Goal: Task Accomplishment & Management: Manage account settings

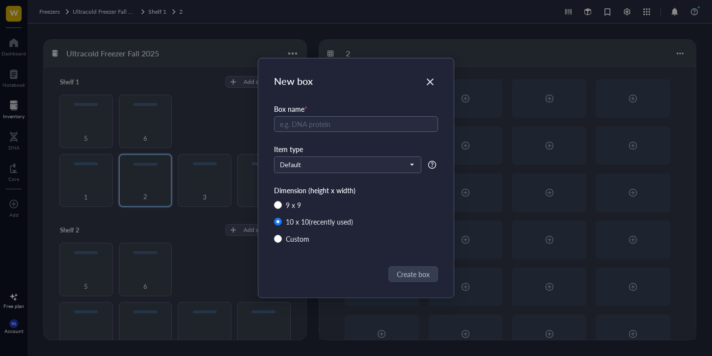
click at [416, 31] on div "New box Box name * Item type Default Dimension (height x width) 9 x 9 10 x 10 (…" at bounding box center [356, 178] width 712 height 356
click at [428, 78] on div "Close" at bounding box center [430, 82] width 16 height 16
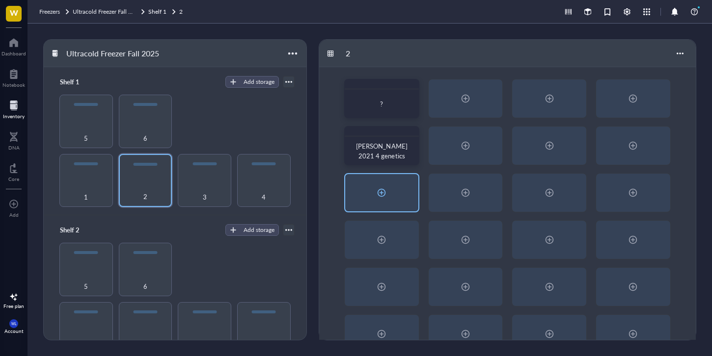
click at [378, 192] on div at bounding box center [382, 193] width 16 height 16
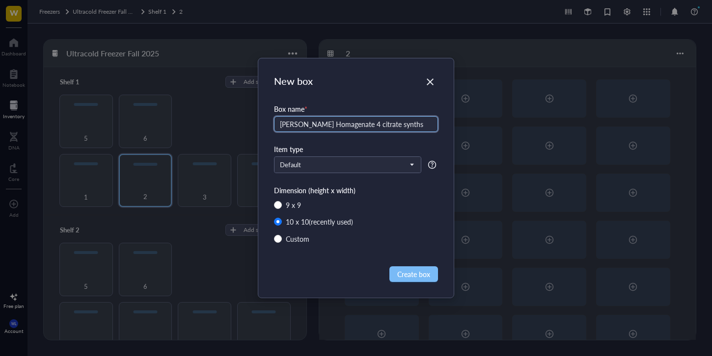
type input "[PERSON_NAME] Homagenate 4 citrate synths"
click at [428, 269] on button "Create box" at bounding box center [413, 275] width 49 height 16
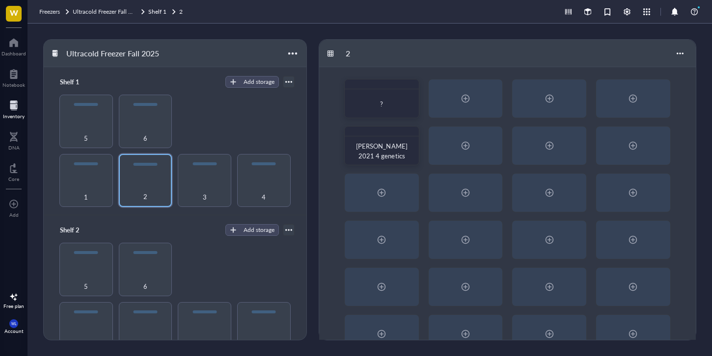
click at [428, 276] on div "New box Box name * [PERSON_NAME] Homagenate 4 citrate synths Item type Default …" at bounding box center [356, 178] width 712 height 356
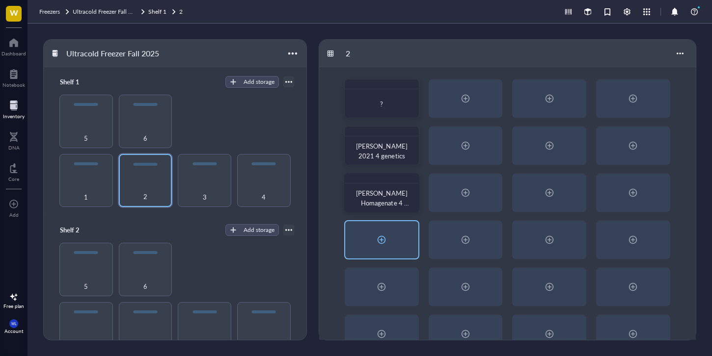
click at [390, 232] on div at bounding box center [381, 239] width 73 height 37
radio input "false"
radio input "true"
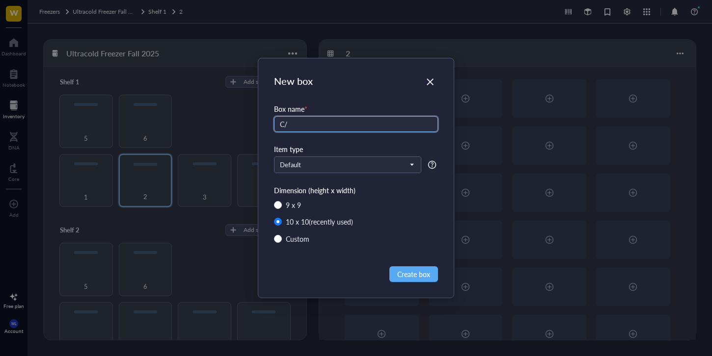
type input "C"
type input "[PERSON_NAME] '21 #51-110 From Sedgwick for genetics"
click at [419, 275] on span "Create box" at bounding box center [413, 274] width 33 height 11
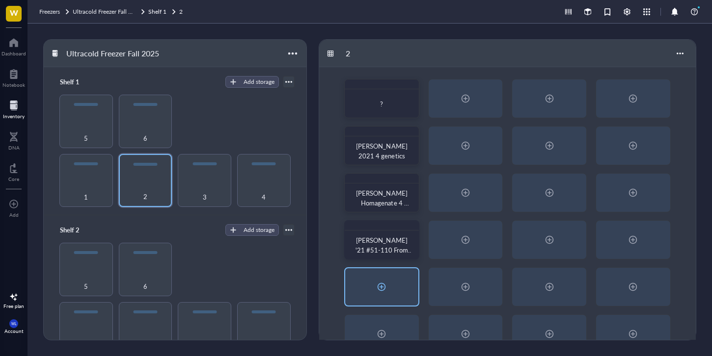
click at [362, 285] on div at bounding box center [381, 287] width 73 height 37
radio input "false"
radio input "true"
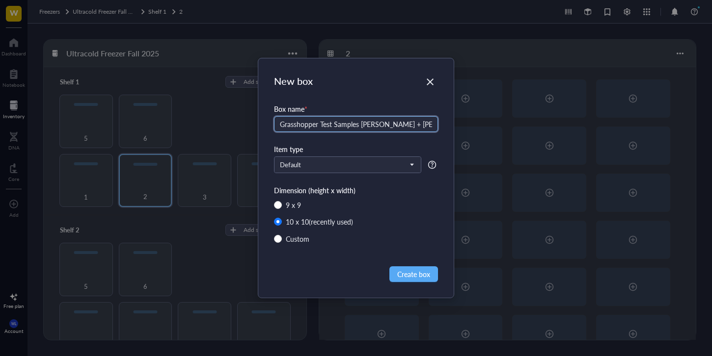
type input "Grasshopper Test Samples [PERSON_NAME] + [PERSON_NAME]"
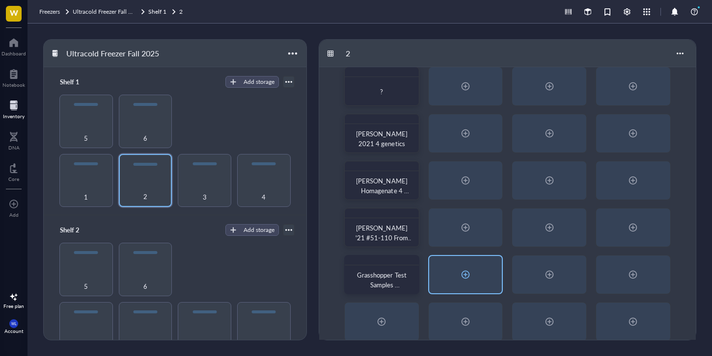
scroll to position [26, 0]
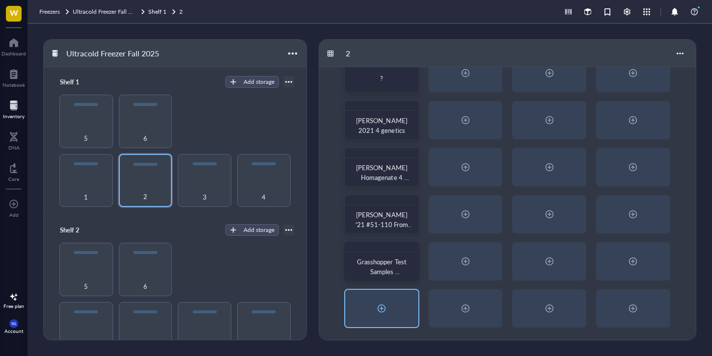
click at [405, 298] on div at bounding box center [381, 308] width 73 height 37
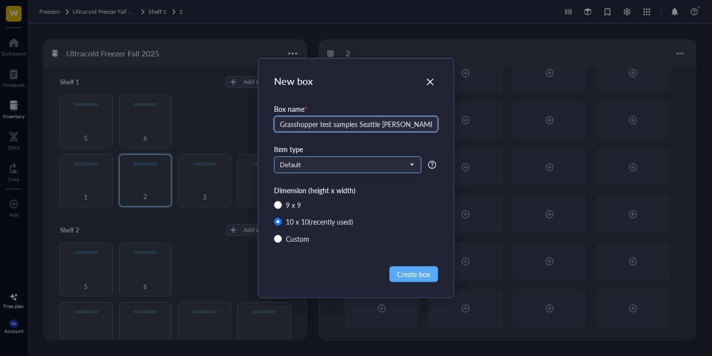
type input "Grasshopper test samples Seattle [PERSON_NAME] + [PERSON_NAME]"
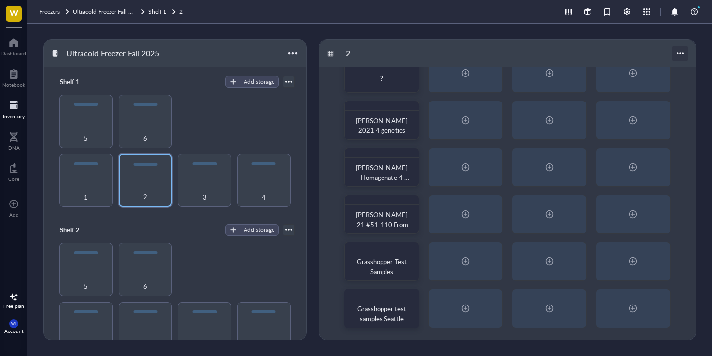
click at [678, 53] on div at bounding box center [680, 54] width 16 height 16
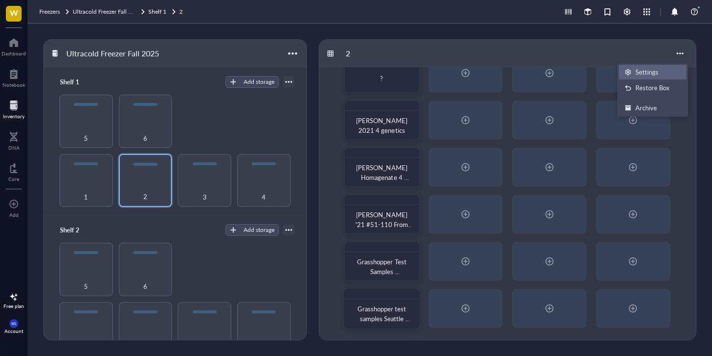
click at [664, 76] on div "Settings" at bounding box center [652, 72] width 56 height 9
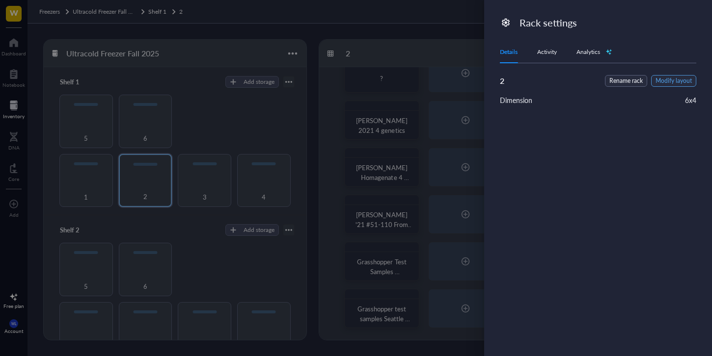
click at [667, 82] on span "Modify layout" at bounding box center [673, 81] width 36 height 9
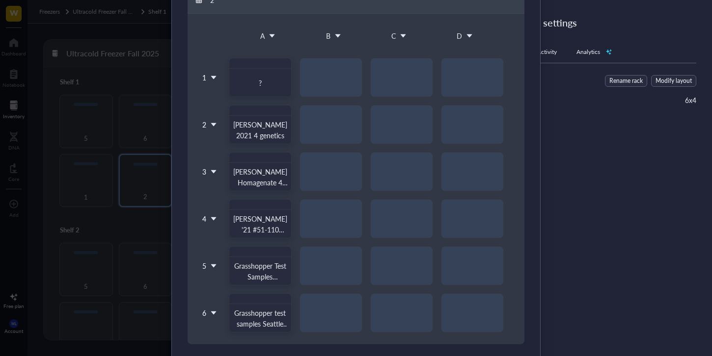
scroll to position [119, 0]
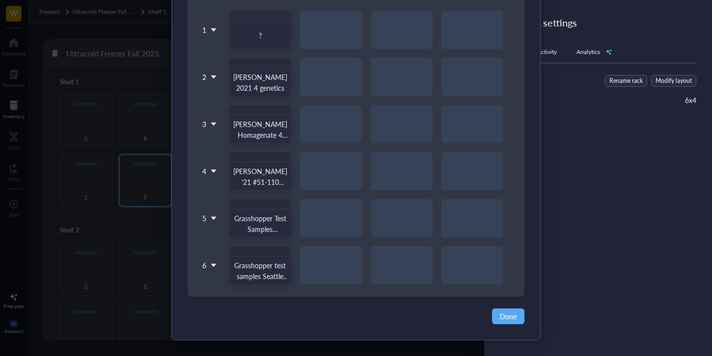
click at [321, 266] on div "? G Lin 2021 4 genetics [PERSON_NAME] Homagenate 4 citrate synths [PERSON_NAME]…" at bounding box center [366, 147] width 293 height 275
click at [212, 263] on icon at bounding box center [213, 265] width 7 height 7
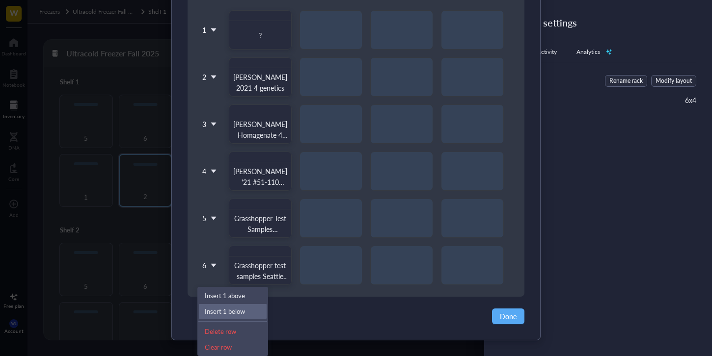
click at [240, 316] on li "Insert 1 below" at bounding box center [232, 312] width 69 height 16
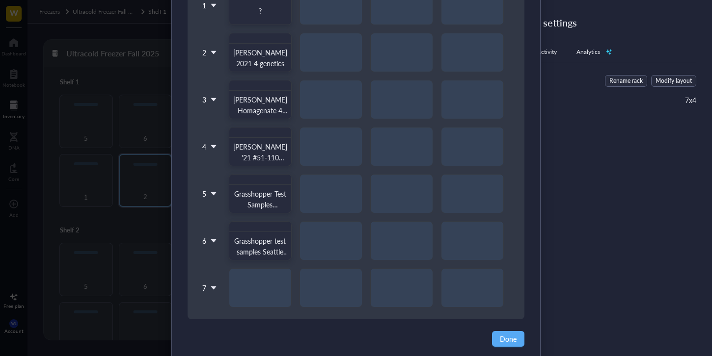
scroll to position [166, 0]
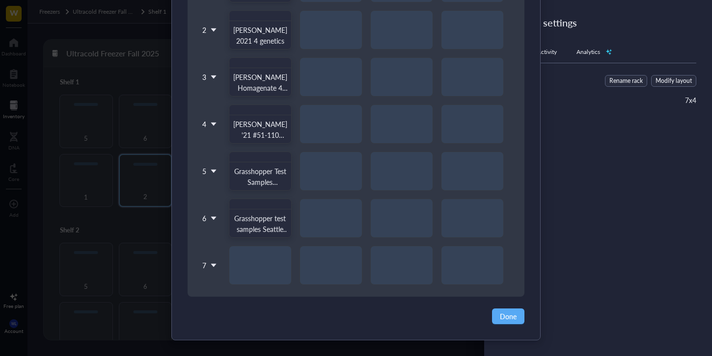
click at [505, 328] on div "Change layout 2 A B C D 1 2 3 4 5 6 7 ? G Lin 2021 4 genetics [PERSON_NAME] Hom…" at bounding box center [356, 95] width 368 height 490
click at [505, 323] on button "Done" at bounding box center [508, 317] width 32 height 16
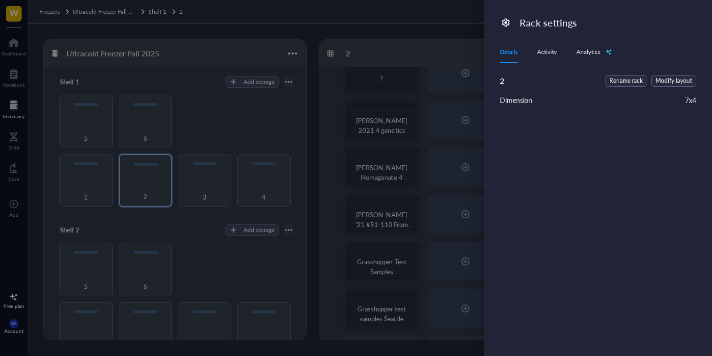
click at [437, 286] on div at bounding box center [356, 178] width 712 height 356
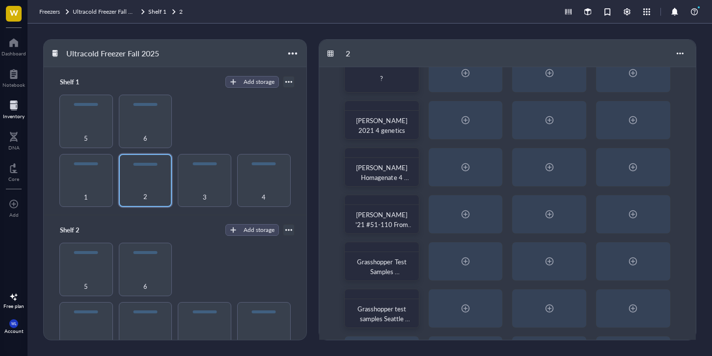
scroll to position [73, 0]
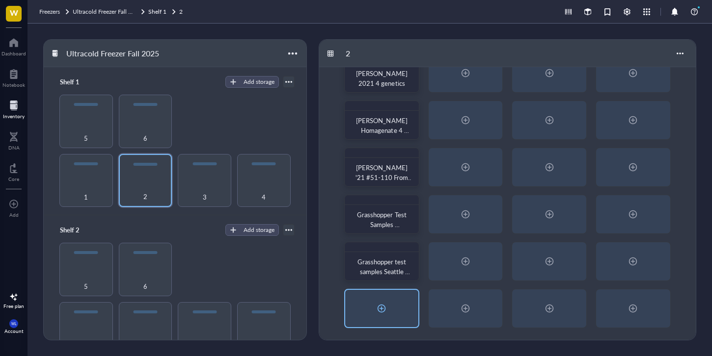
click at [394, 321] on div at bounding box center [381, 308] width 73 height 37
radio input "false"
radio input "true"
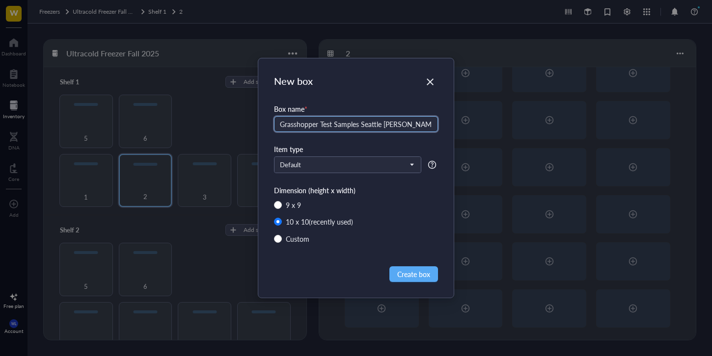
type input "Grasshopper Test Samples Seattle [PERSON_NAME] + [PERSON_NAME]"
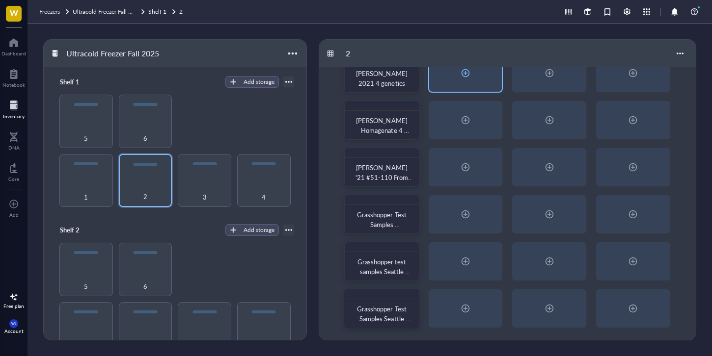
click at [469, 72] on div at bounding box center [466, 73] width 16 height 16
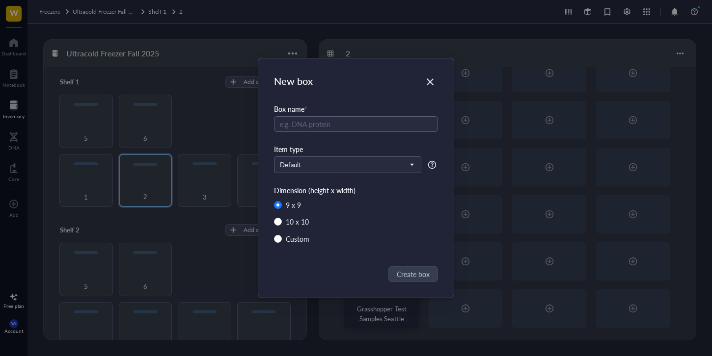
radio input "false"
radio input "true"
click at [432, 81] on icon "Close" at bounding box center [430, 82] width 9 height 9
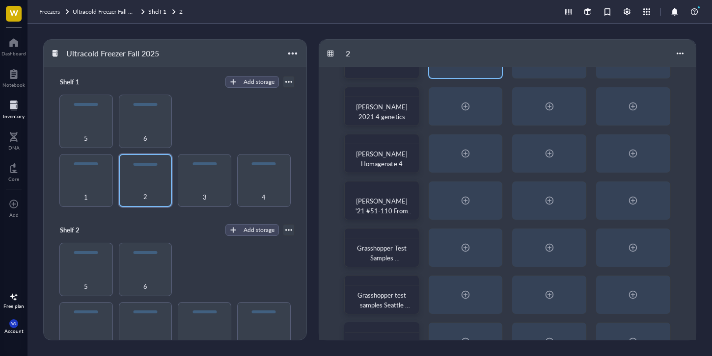
scroll to position [0, 0]
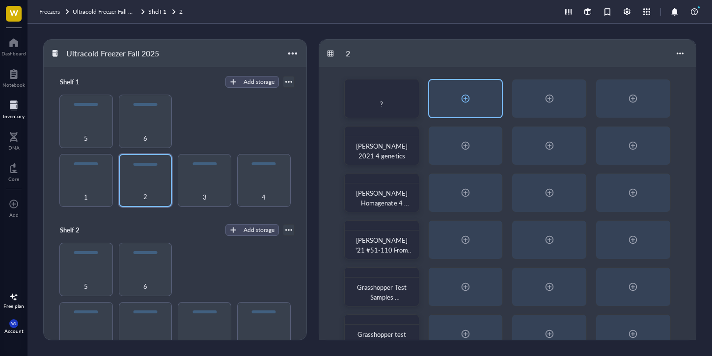
click at [488, 114] on div at bounding box center [465, 98] width 73 height 37
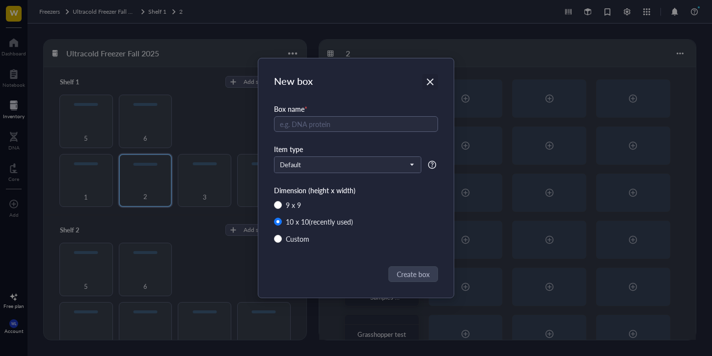
click at [432, 83] on icon "Close" at bounding box center [430, 82] width 9 height 9
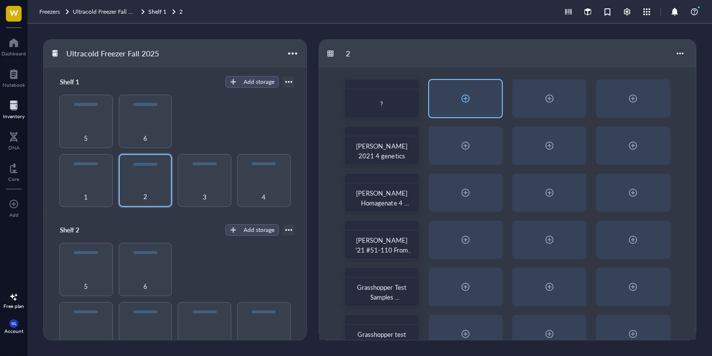
click at [490, 108] on div at bounding box center [465, 98] width 73 height 37
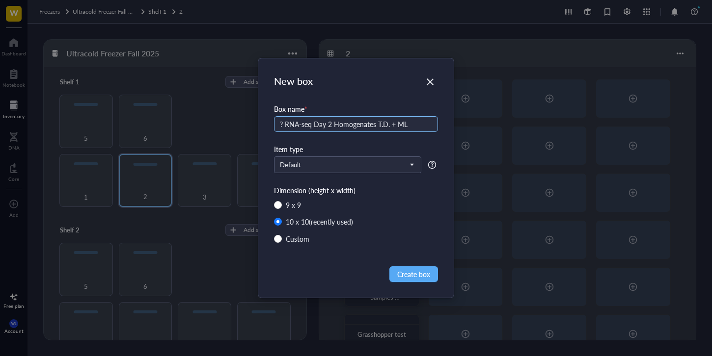
type input "? RNA-seq Day 2 Homogenates T.D. + ML"
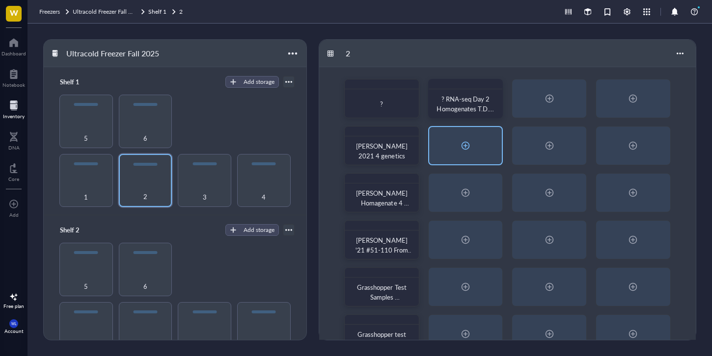
click at [471, 139] on div at bounding box center [466, 146] width 16 height 16
radio input "false"
radio input "true"
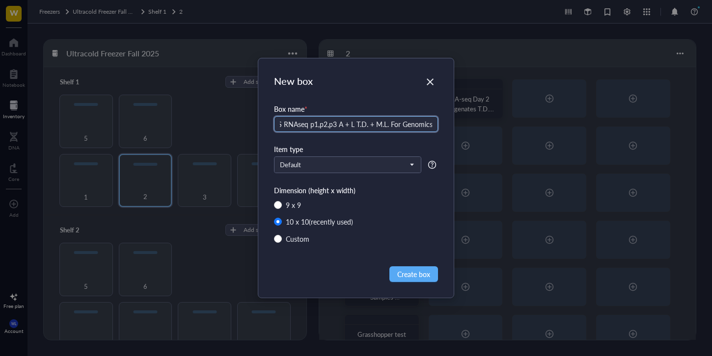
scroll to position [0, 31]
type input "[DATE] AS RNAseq p1,p2,p3 A + L T.D. + M.L. For Genomics"
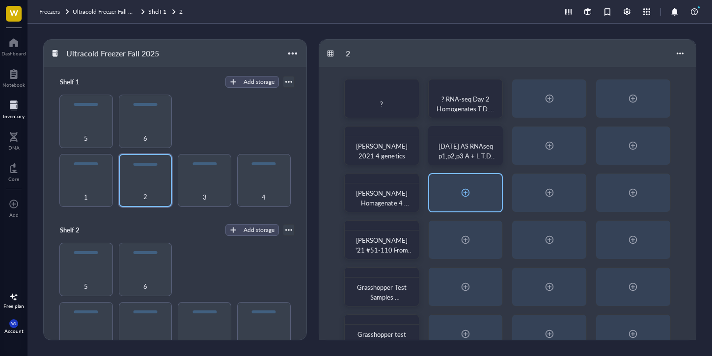
click at [475, 195] on div at bounding box center [465, 192] width 73 height 37
radio input "false"
radio input "true"
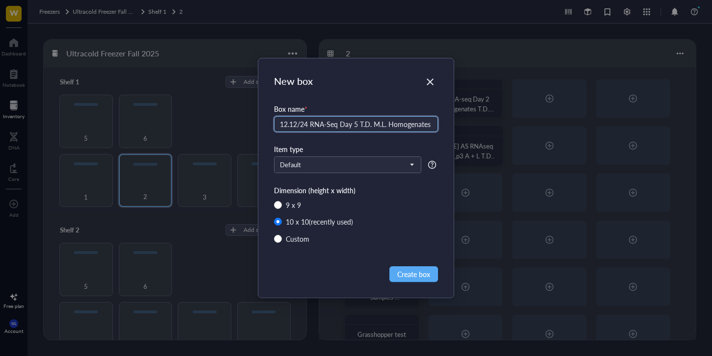
type input "12.12/24 RNA-Seq Day 5 T.D. M.L. Homogenates"
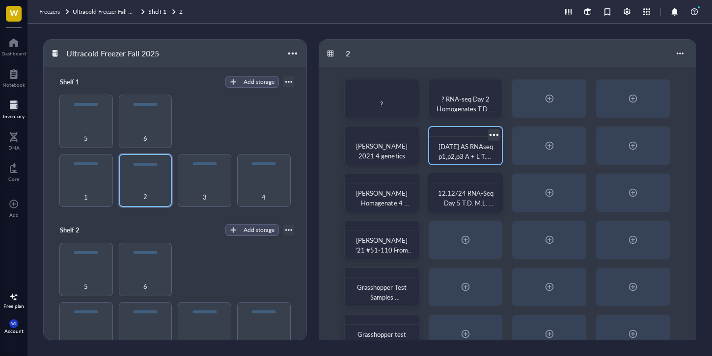
click at [465, 137] on div "[DATE] AS RNAseq p1,p2,p3 A + L T.D. + M.L. For Genomics" at bounding box center [465, 145] width 75 height 39
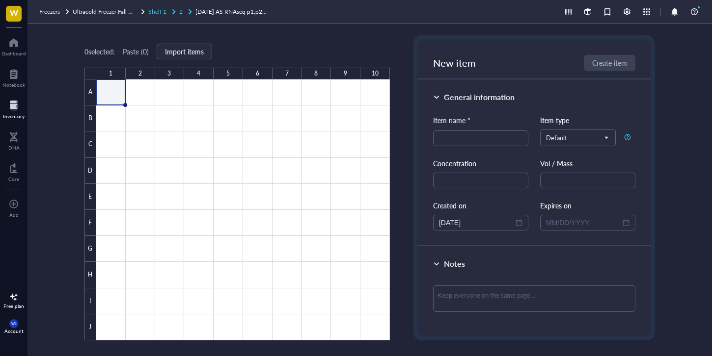
click at [186, 13] on div "2" at bounding box center [186, 12] width 14 height 10
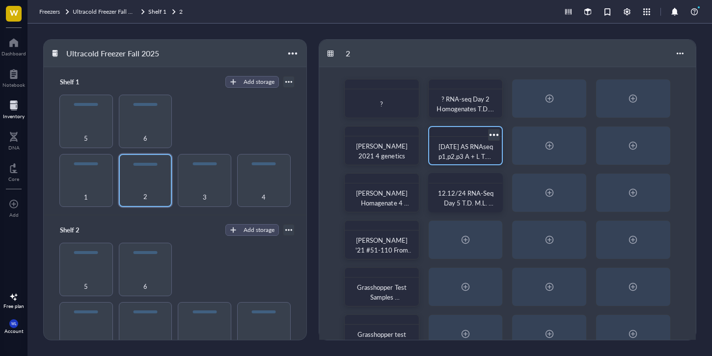
click at [501, 136] on div at bounding box center [494, 135] width 14 height 14
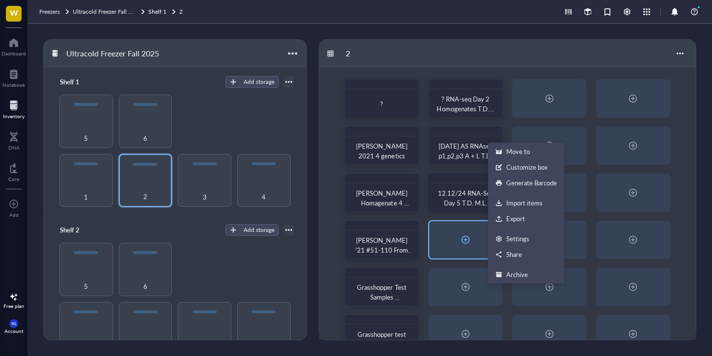
click at [470, 243] on div at bounding box center [466, 240] width 16 height 16
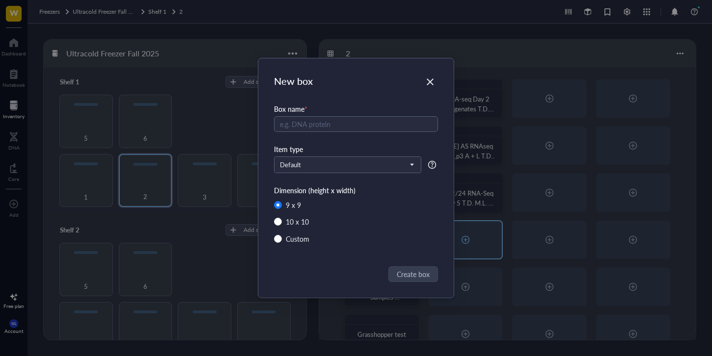
radio input "false"
radio input "true"
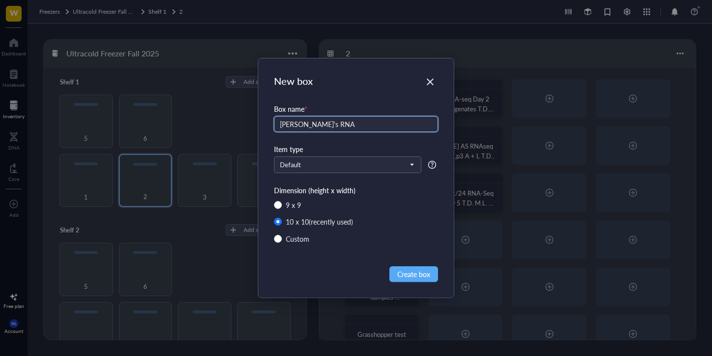
type input "[PERSON_NAME]'s RNA"
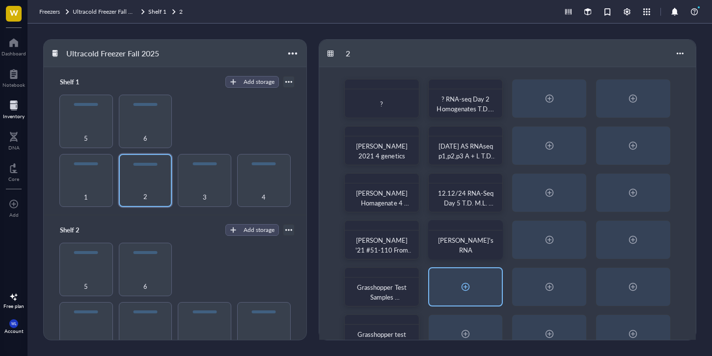
click at [465, 277] on div at bounding box center [465, 287] width 73 height 37
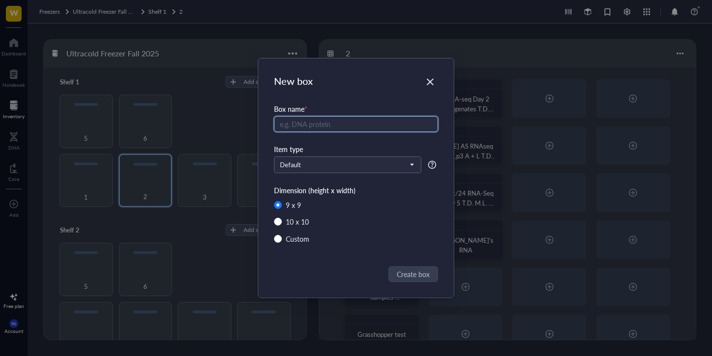
type input "1"
radio input "false"
radio input "true"
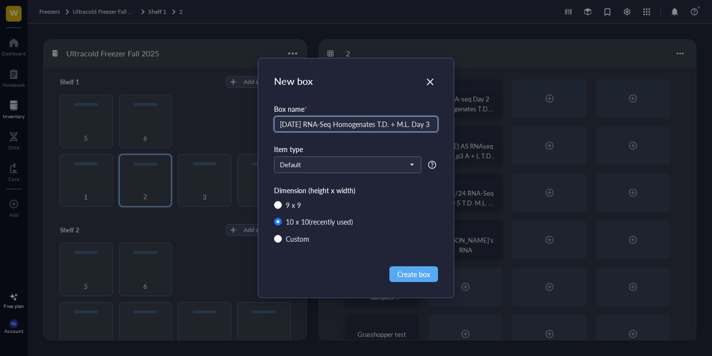
type input "[DATE] RNA-Seq Homogenates T.D. + M.L. Day 3"
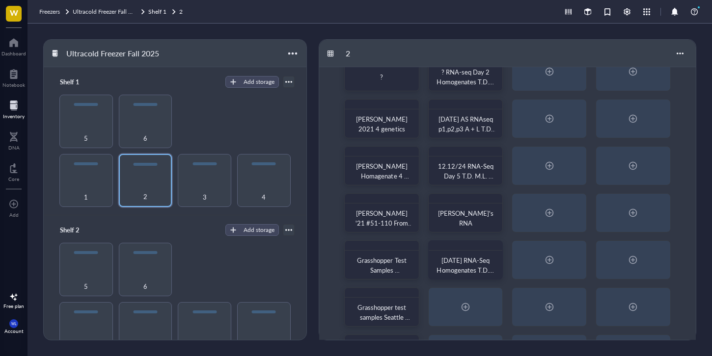
scroll to position [73, 0]
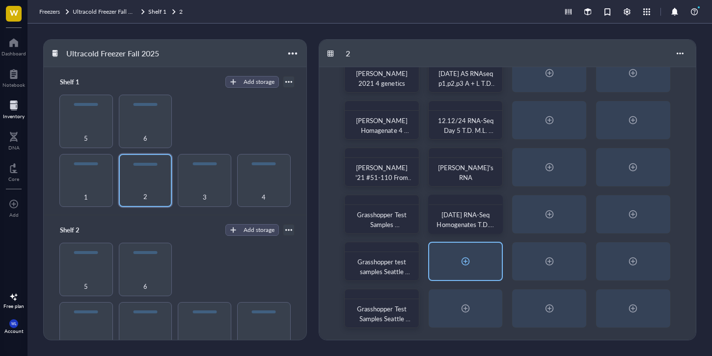
click at [487, 270] on div at bounding box center [465, 261] width 73 height 37
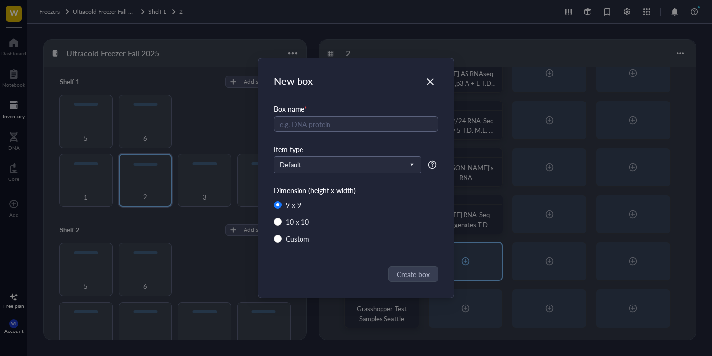
radio input "false"
radio input "true"
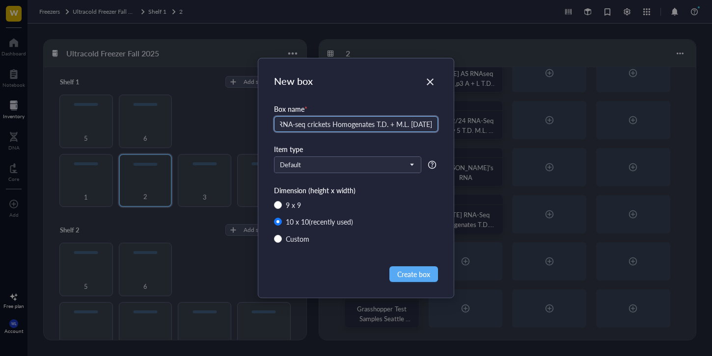
scroll to position [0, 30]
type input "Day 6 RNA-seq crickets Homogenates T.D. + M.L. [DATE]"
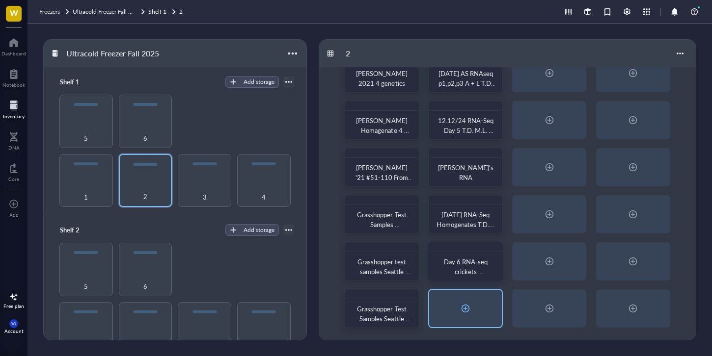
click at [455, 300] on div at bounding box center [465, 308] width 73 height 37
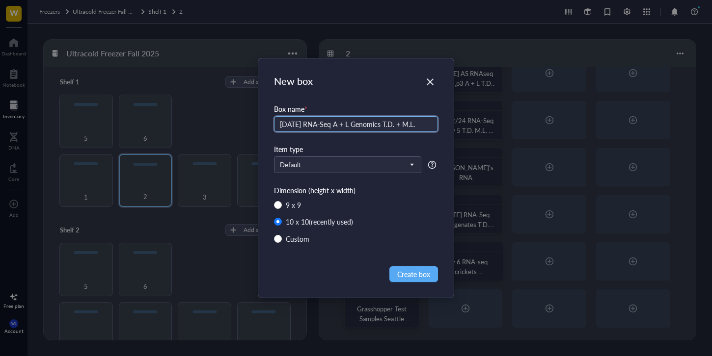
type input "[DATE] RNA-Seq A + L Genomics T.D. + M.L."
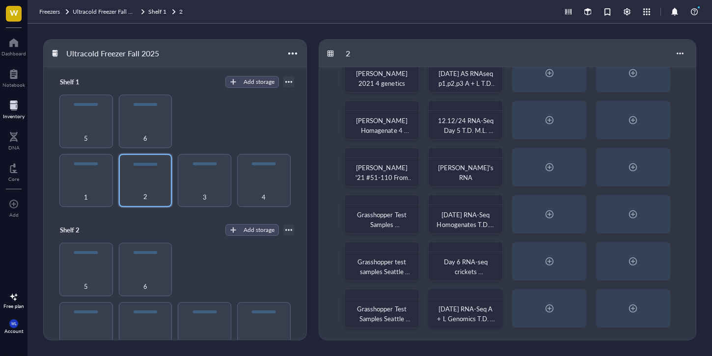
scroll to position [0, 0]
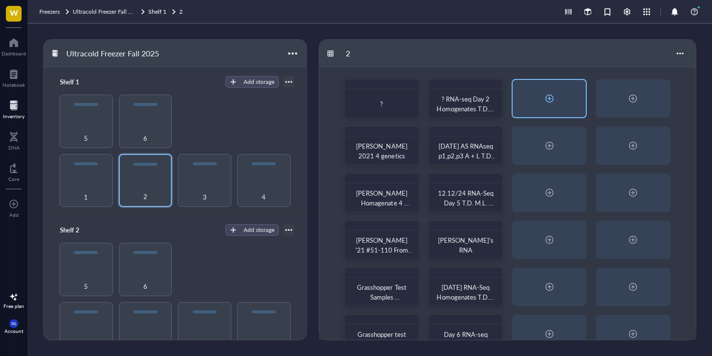
click at [557, 98] on div at bounding box center [550, 99] width 16 height 16
radio input "false"
radio input "true"
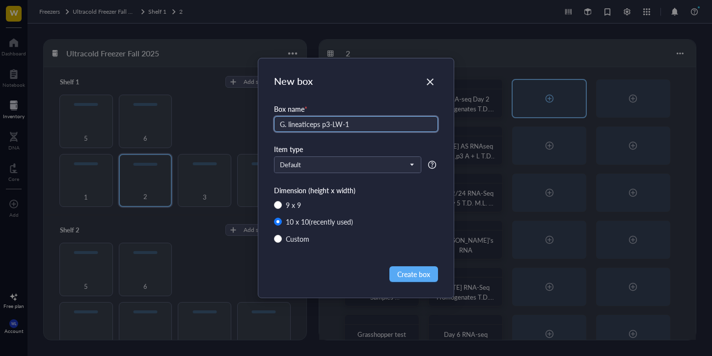
type input "G. lineaticeps p3-LW-1"
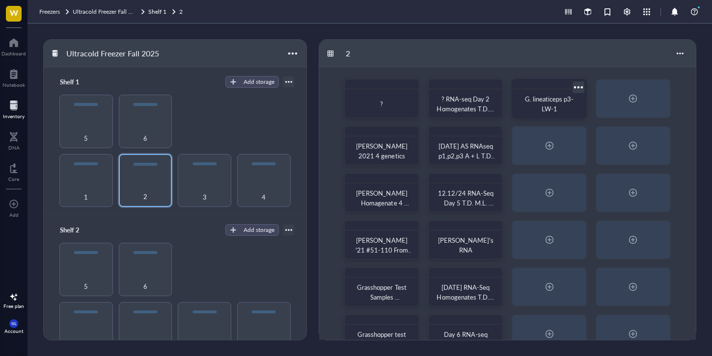
click at [576, 86] on div at bounding box center [578, 87] width 14 height 14
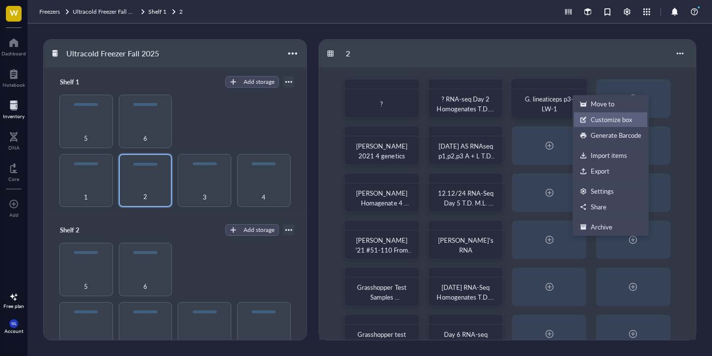
click at [614, 122] on div "Customize box" at bounding box center [611, 119] width 41 height 9
radio input "false"
radio input "true"
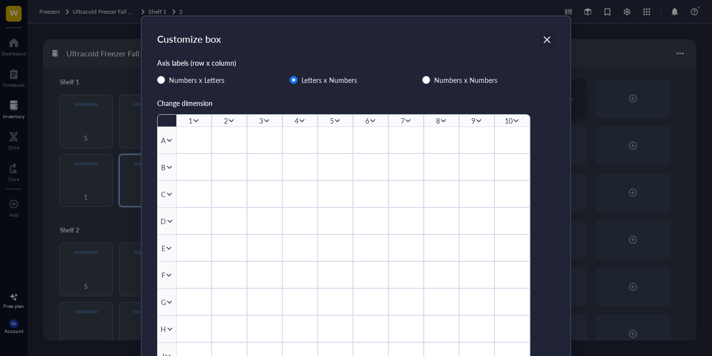
click at [546, 41] on icon "Close" at bounding box center [546, 39] width 7 height 7
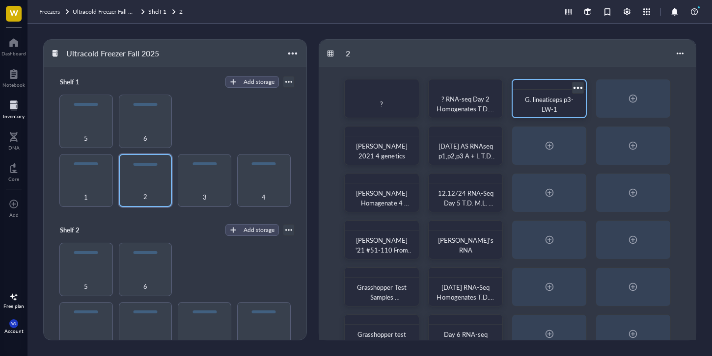
click at [577, 89] on div at bounding box center [577, 88] width 14 height 14
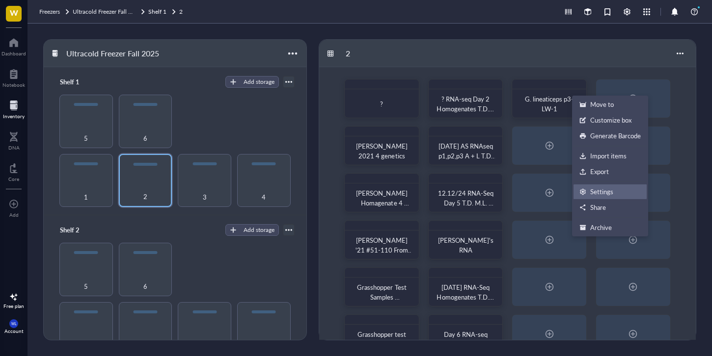
click at [617, 195] on div "Settings" at bounding box center [609, 192] width 61 height 9
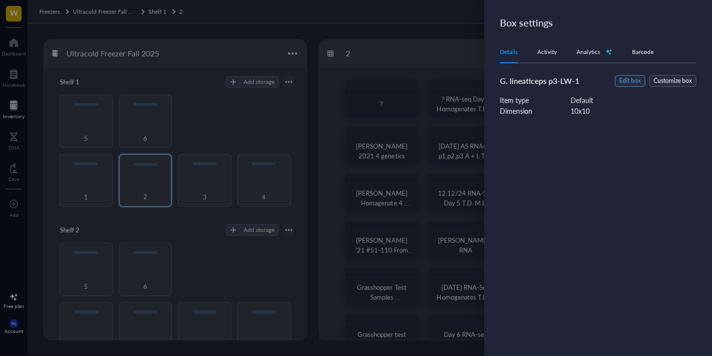
click at [632, 80] on span "Edit box" at bounding box center [630, 81] width 22 height 9
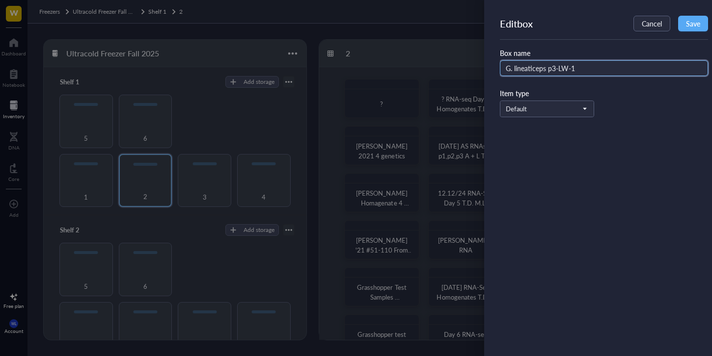
click at [572, 69] on input "G. lineaticeps p3-LW-1" at bounding box center [604, 68] width 208 height 16
click at [580, 69] on input "G. lineaticeps p3-LW-1" at bounding box center [604, 68] width 208 height 16
type input "G. lineaticeps p3-LW-1. AK [DATE]"
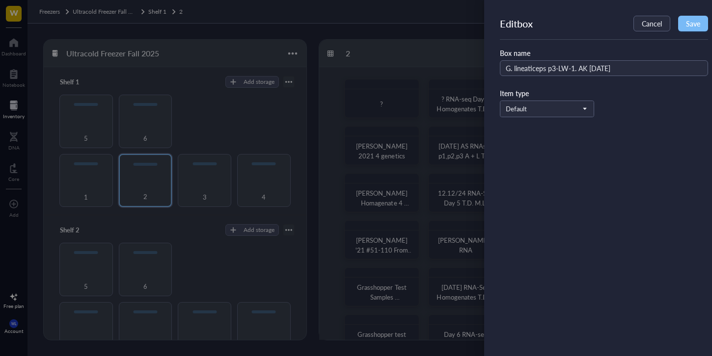
click at [707, 25] on button "Save" at bounding box center [693, 24] width 30 height 16
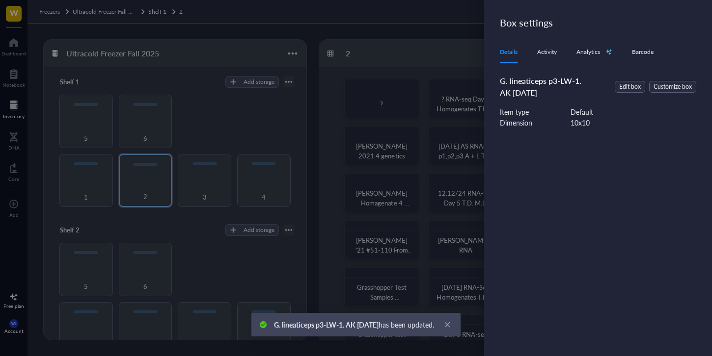
click at [452, 104] on div at bounding box center [356, 178] width 712 height 356
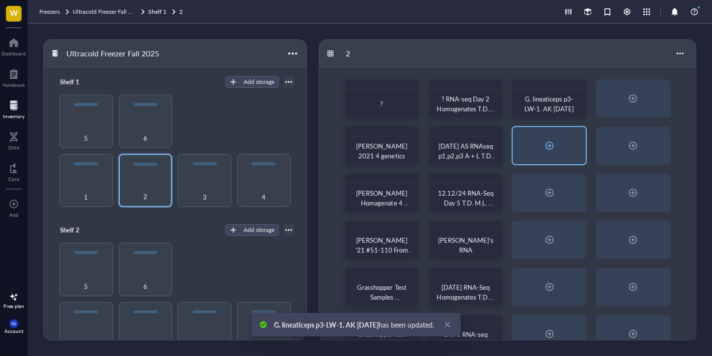
click at [542, 150] on div at bounding box center [550, 146] width 16 height 16
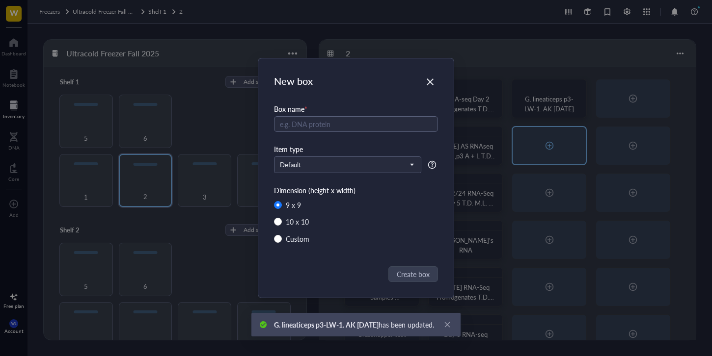
radio input "false"
radio input "true"
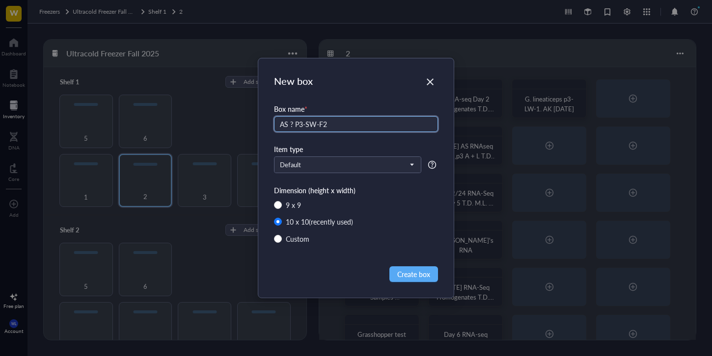
type input "AS ? P3-SW-F2"
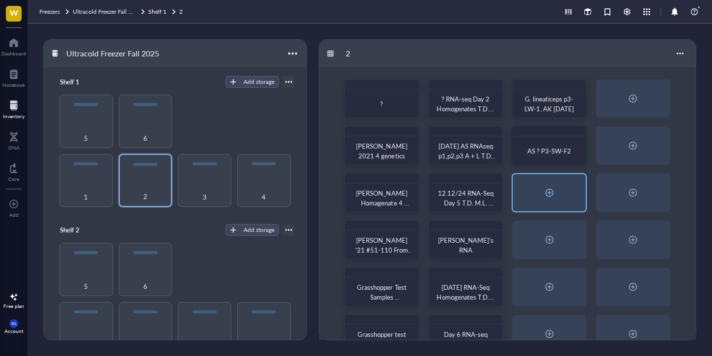
click at [537, 203] on div at bounding box center [549, 192] width 73 height 37
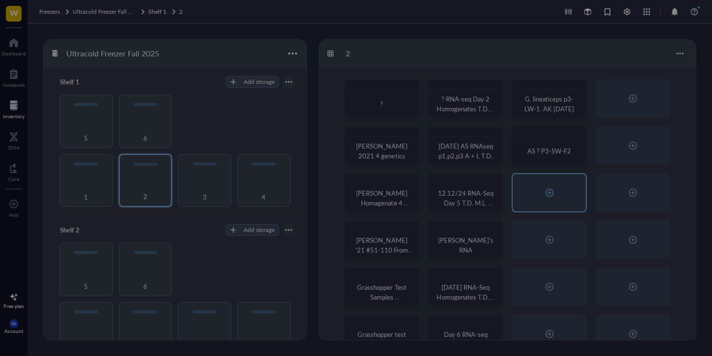
radio input "false"
radio input "true"
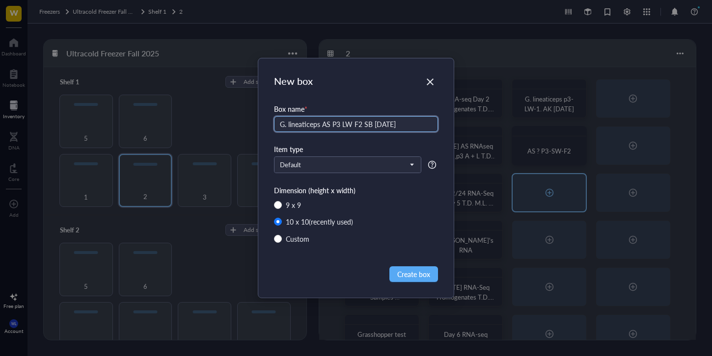
type input "G. lineaticeps AS P3 LW F2 SB [DATE]"
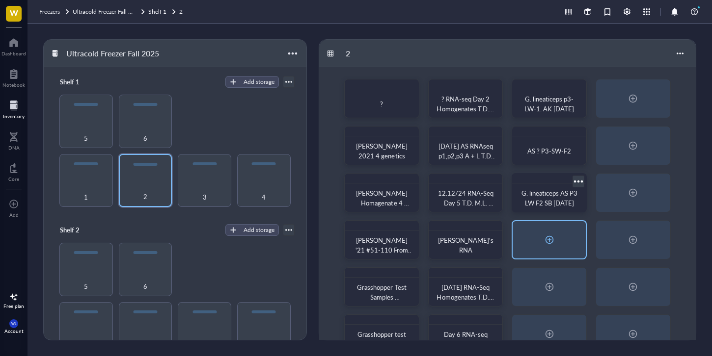
click at [566, 235] on div at bounding box center [549, 239] width 73 height 37
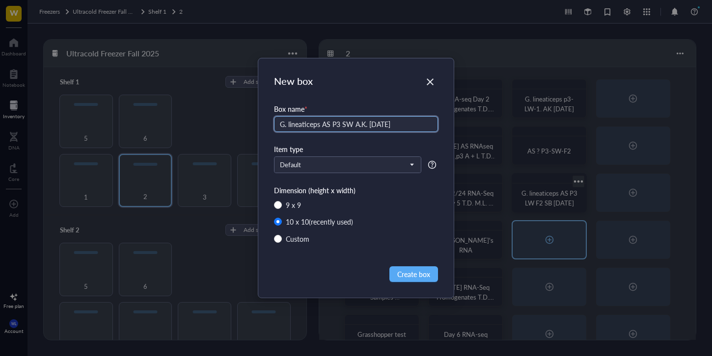
type input "G. lineaticeps AS P3 SW A.K. [DATE]"
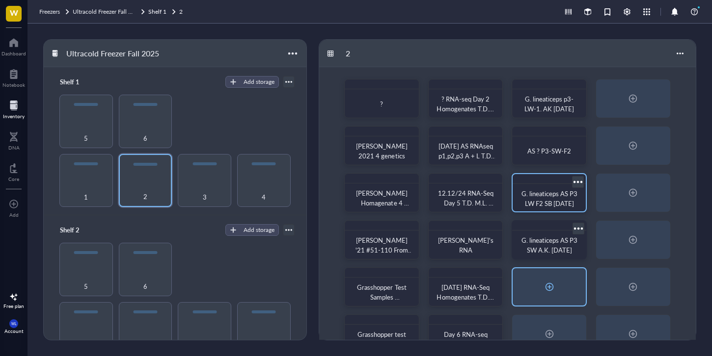
click at [569, 285] on div at bounding box center [549, 287] width 73 height 37
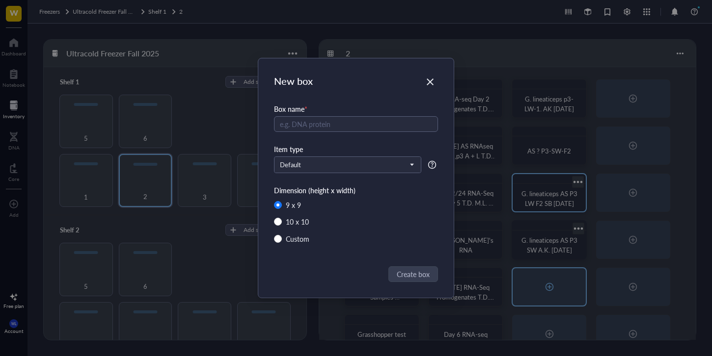
radio input "false"
radio input "true"
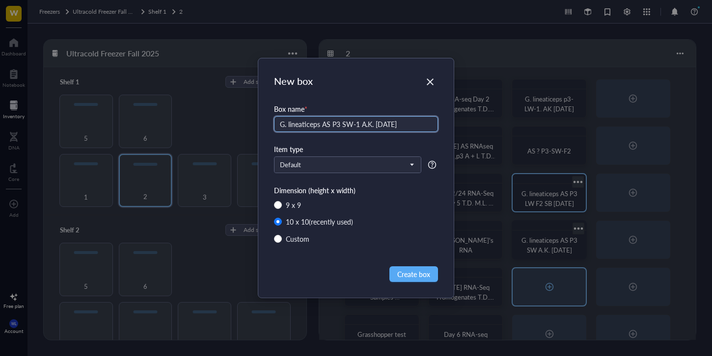
type input "G. lineaticeps AS P3 SW-1 A.K. [DATE]"
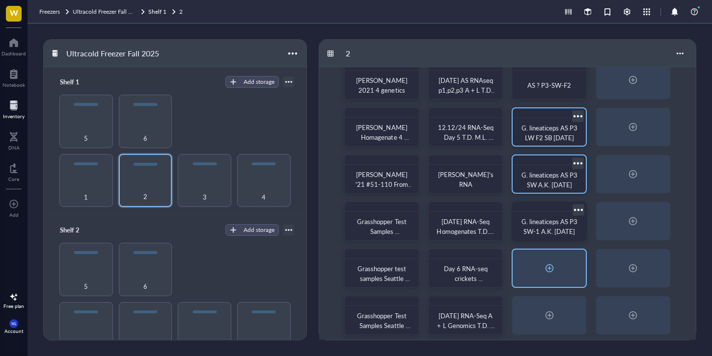
scroll to position [73, 0]
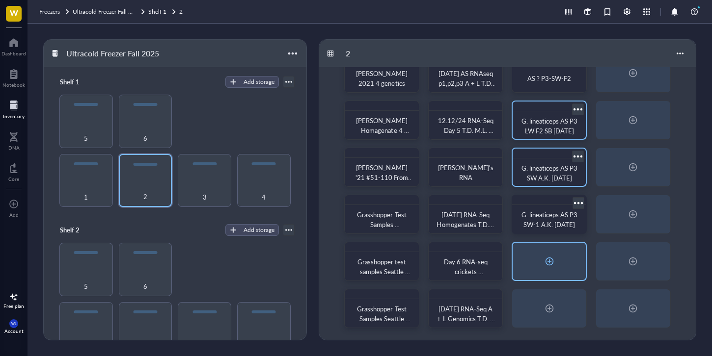
click at [556, 275] on div at bounding box center [549, 261] width 73 height 37
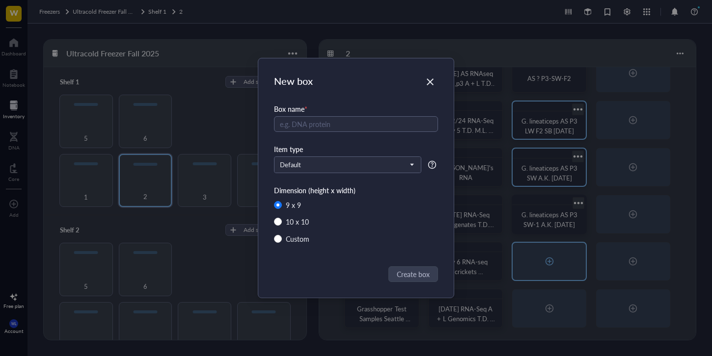
radio input "false"
radio input "true"
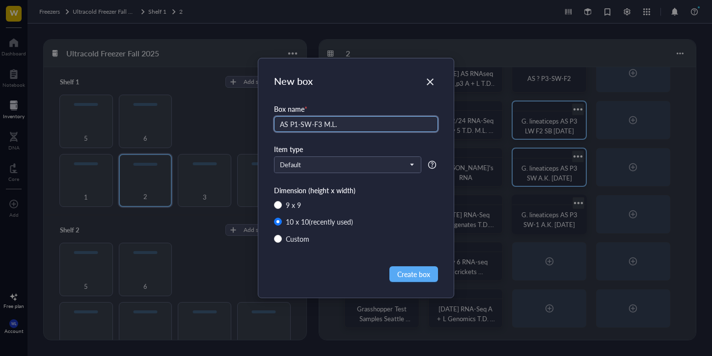
type input "AS P1-SW-F3 M.L."
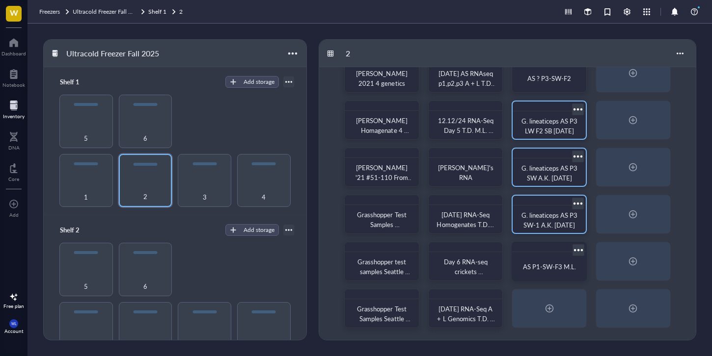
click at [581, 252] on div at bounding box center [578, 250] width 14 height 14
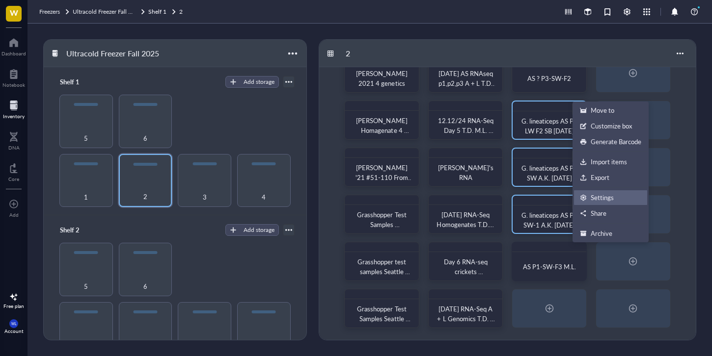
click at [594, 193] on div "Settings" at bounding box center [602, 197] width 23 height 9
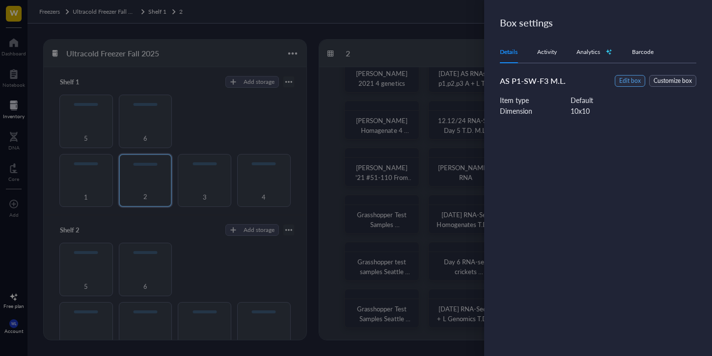
click at [624, 80] on span "Edit box" at bounding box center [630, 81] width 22 height 9
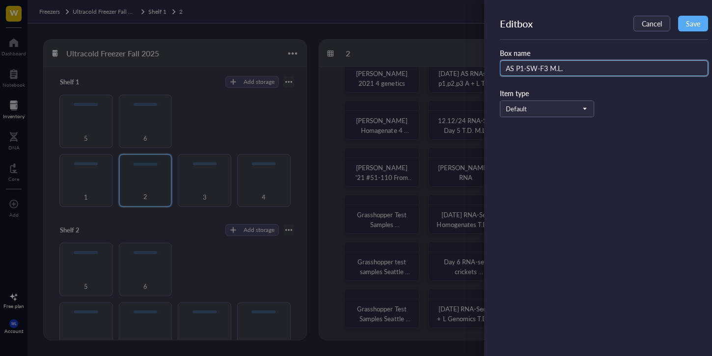
click at [589, 73] on input "AS P1-SW-F3 M.L." at bounding box center [604, 68] width 208 height 16
type input "AS P1-SW-F3 M.L. [DATE]"
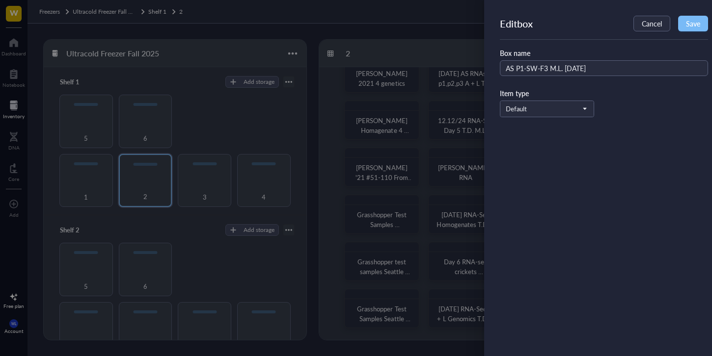
click at [696, 25] on span "Save" at bounding box center [693, 24] width 14 height 8
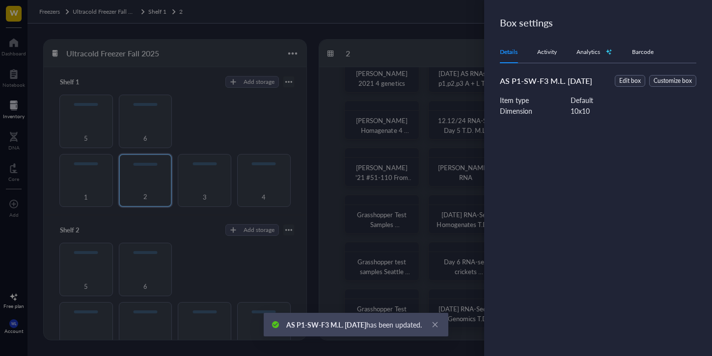
click at [470, 121] on div at bounding box center [356, 178] width 712 height 356
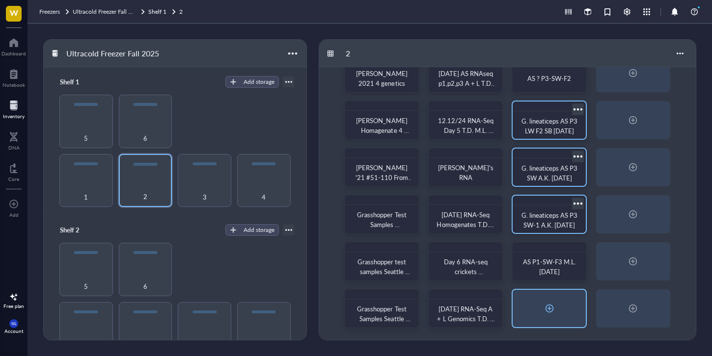
click at [572, 306] on div at bounding box center [549, 308] width 73 height 37
radio input "false"
radio input "true"
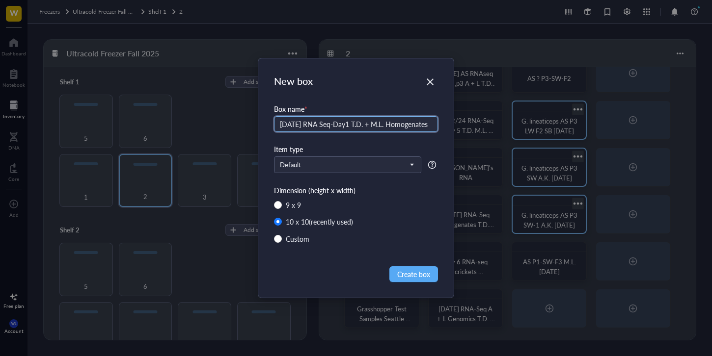
type input "[DATE] RNA Seq-Day1 T.D. + M.L. Homogenates"
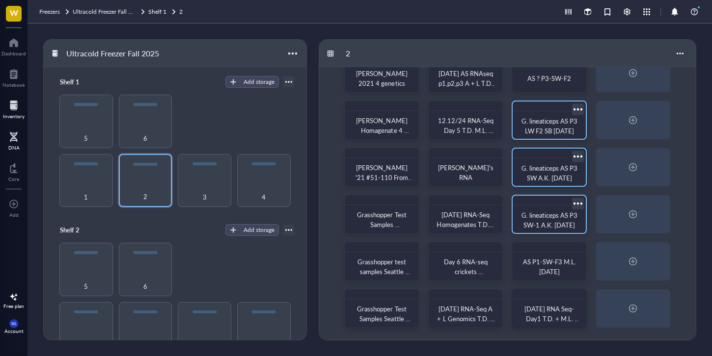
scroll to position [0, 0]
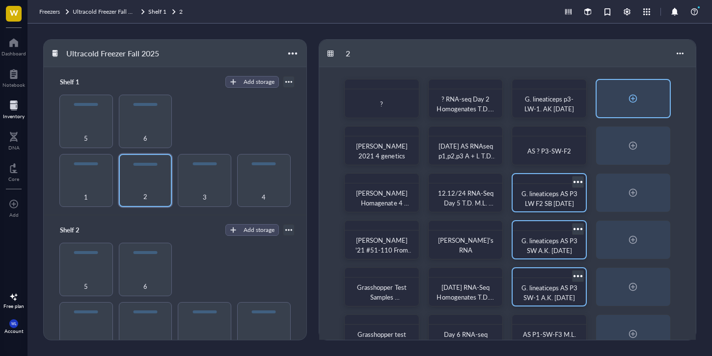
click at [638, 102] on div at bounding box center [633, 99] width 16 height 16
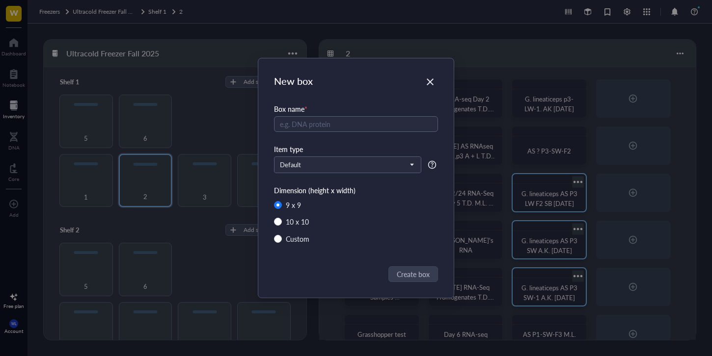
radio input "false"
radio input "true"
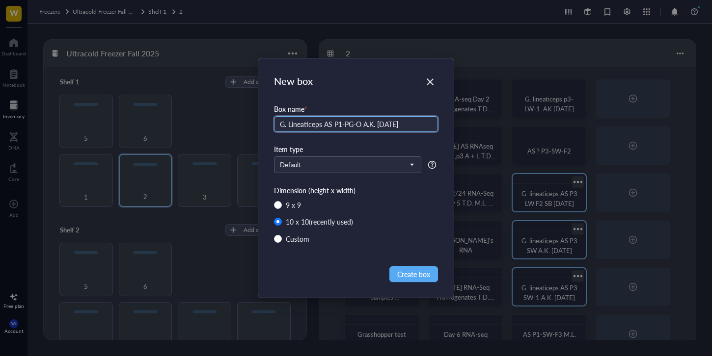
type input "G. Lineaticeps AS P1-PG-O A.K. [DATE]"
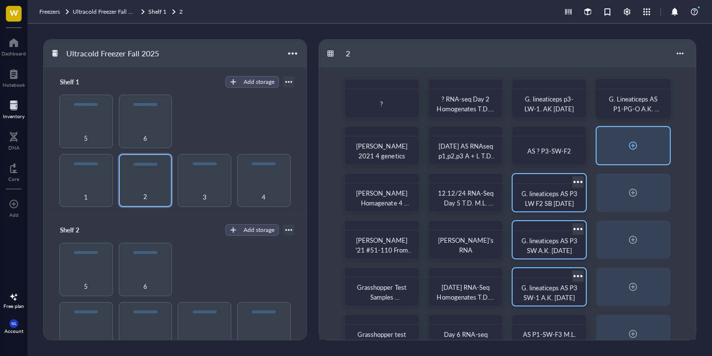
click at [653, 141] on div at bounding box center [633, 145] width 73 height 37
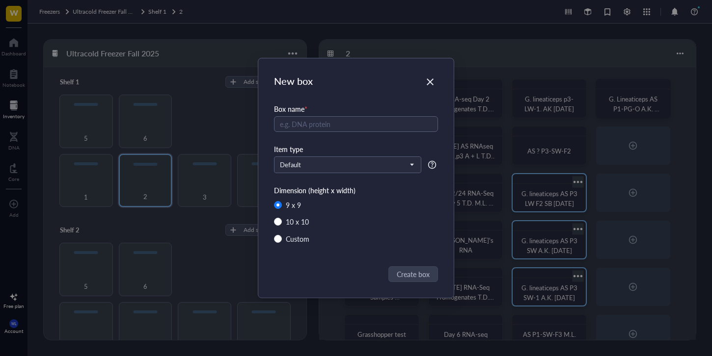
radio input "false"
radio input "true"
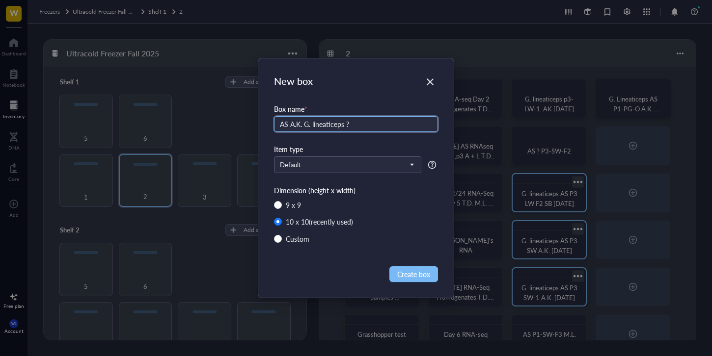
type input "AS A.K. G. lineaticeps ?"
click at [423, 279] on span "Create box" at bounding box center [413, 274] width 33 height 11
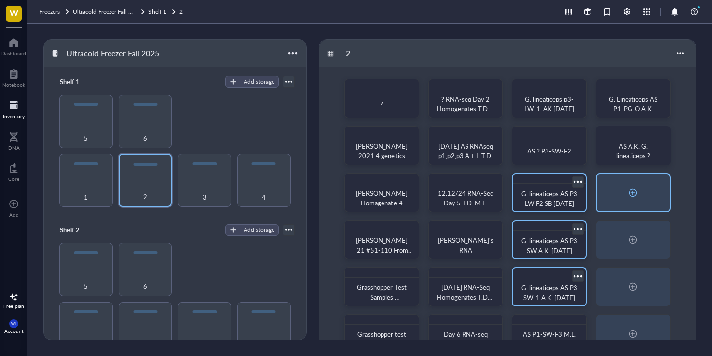
click at [658, 179] on div at bounding box center [633, 192] width 73 height 37
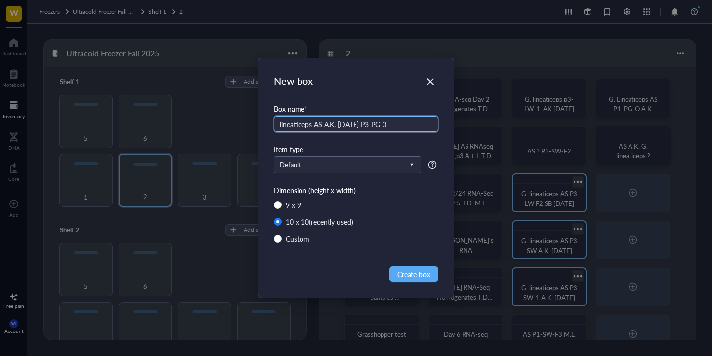
type input "lineaticeps AS A.K. [DATE] P3-PG-0"
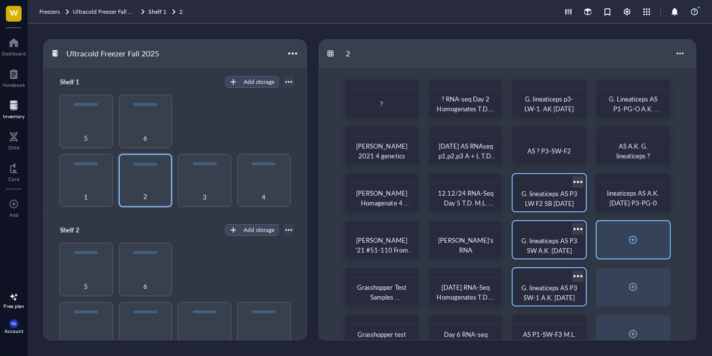
click at [642, 243] on div at bounding box center [633, 239] width 73 height 37
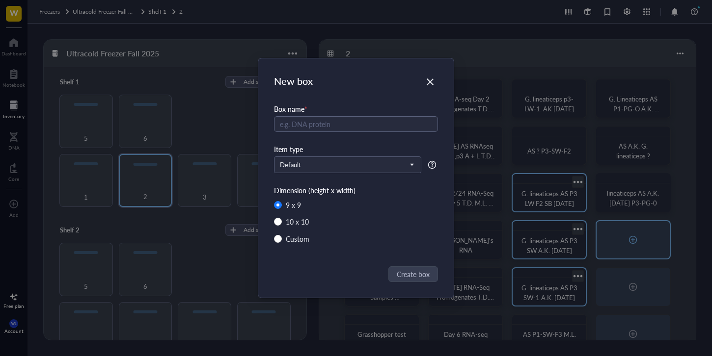
radio input "false"
radio input "true"
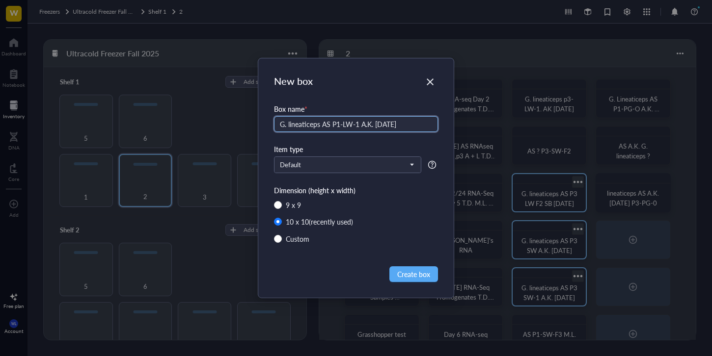
type input "G. lineaticeps AS P1-LW-1 A.K. [DATE]"
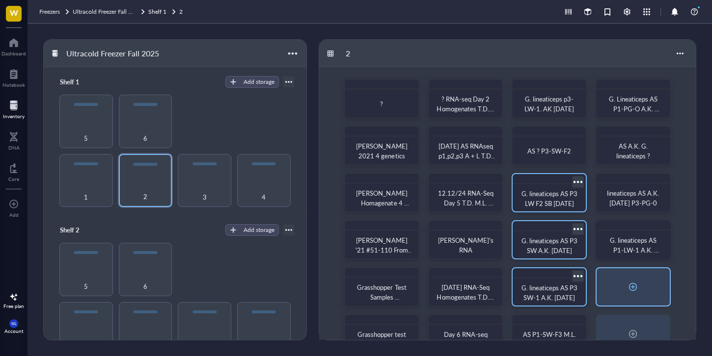
click at [603, 277] on div at bounding box center [633, 287] width 73 height 37
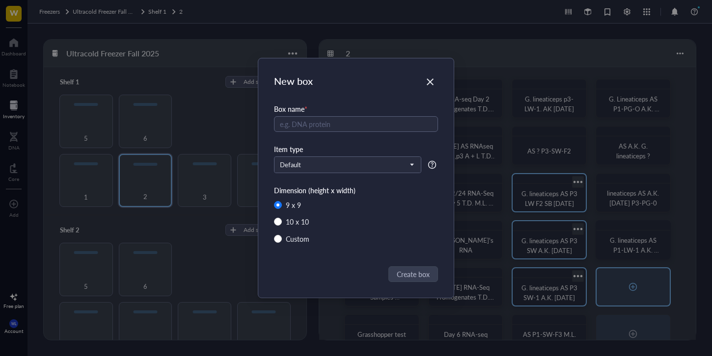
radio input "false"
radio input "true"
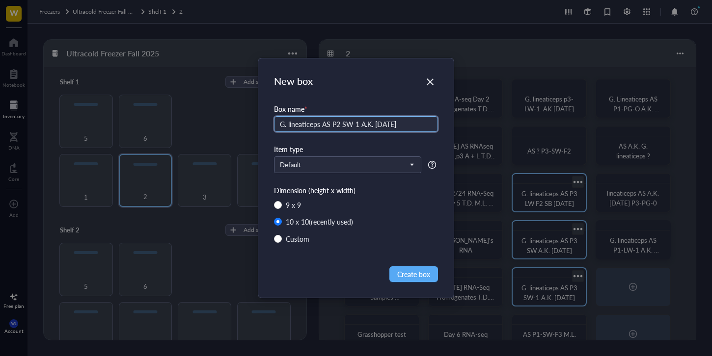
type input "G. lineaticeps AS P2 SW 1 A.K. [DATE]"
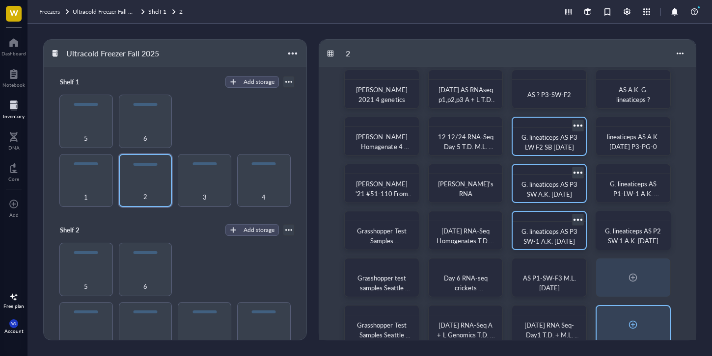
scroll to position [73, 0]
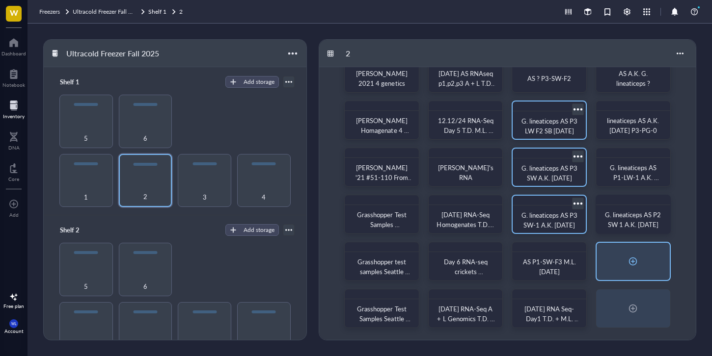
click at [639, 261] on div at bounding box center [633, 262] width 16 height 16
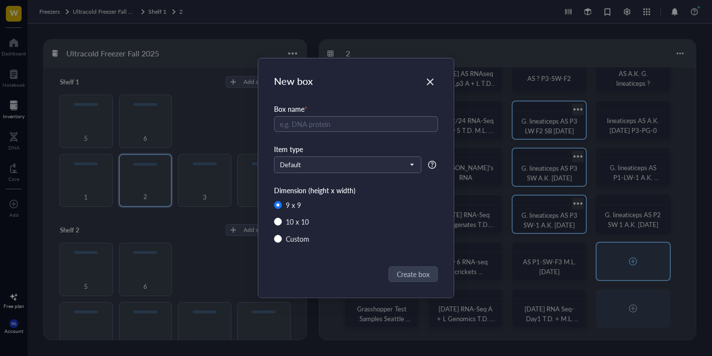
radio input "false"
radio input "true"
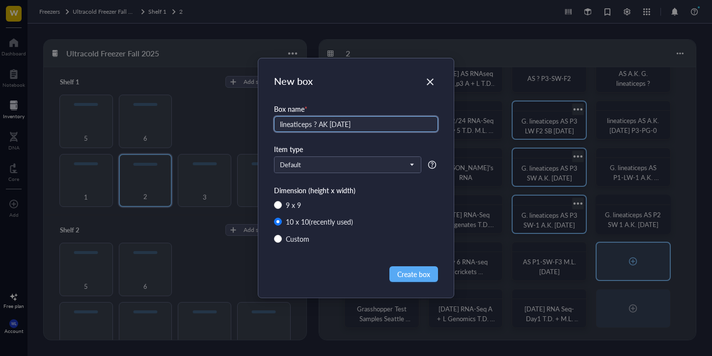
type input "lineaticeps ? AK [DATE]"
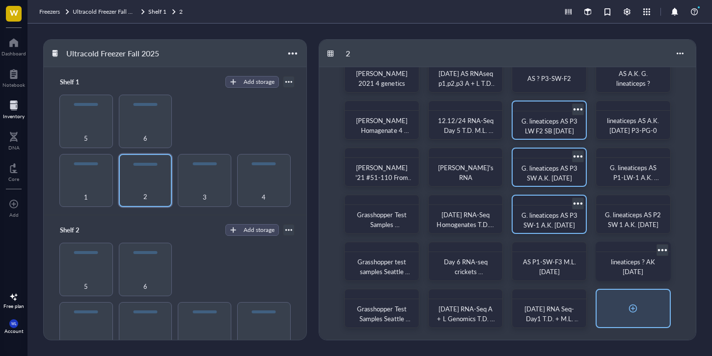
click at [658, 308] on div at bounding box center [633, 308] width 73 height 37
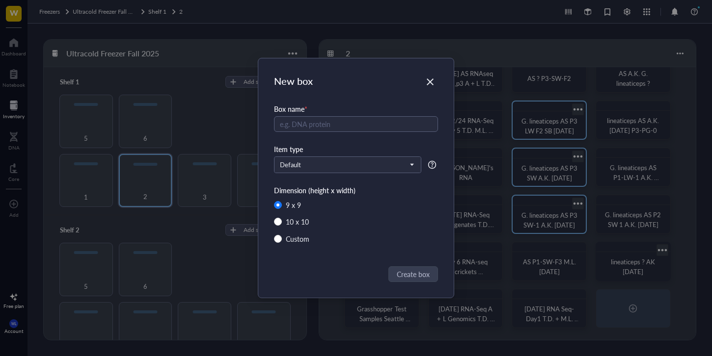
radio input "false"
radio input "true"
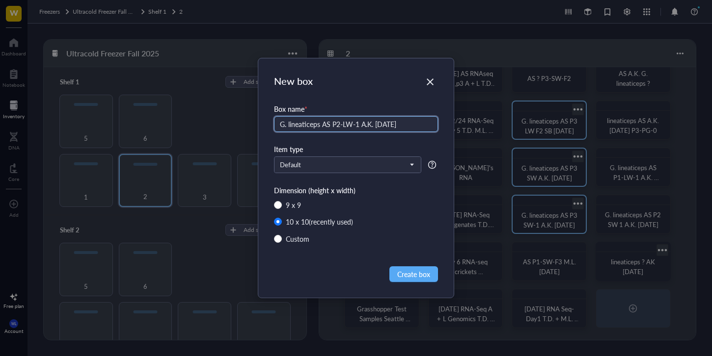
type input "G. lineaticeps AS P2-LW-1 A.K. [DATE]"
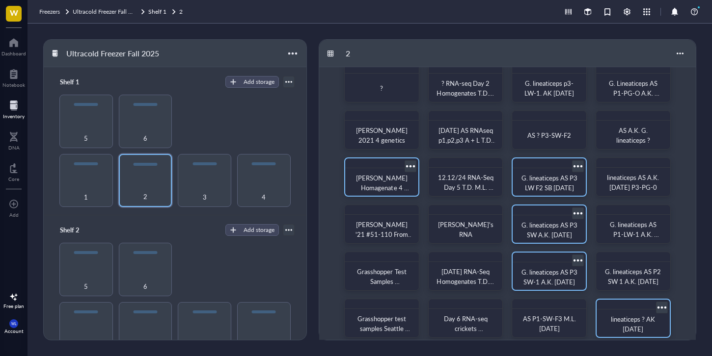
scroll to position [0, 0]
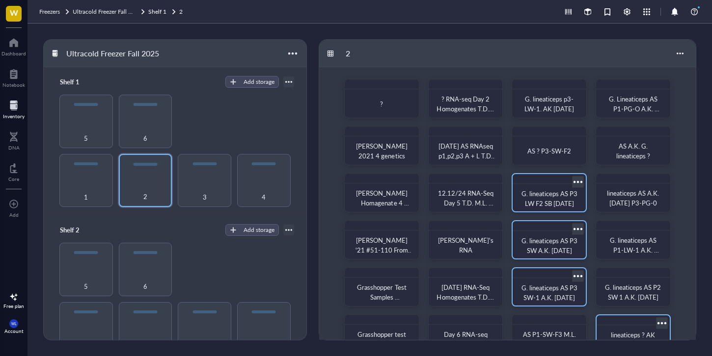
click at [265, 121] on div "1 2 3 4 5 6" at bounding box center [174, 151] width 239 height 112
click at [222, 169] on div at bounding box center [220, 165] width 14 height 14
click at [198, 190] on div "3" at bounding box center [205, 192] width 44 height 22
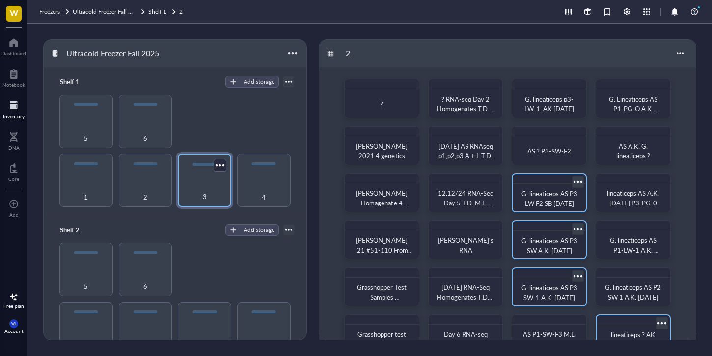
click at [197, 189] on div "3" at bounding box center [205, 192] width 44 height 22
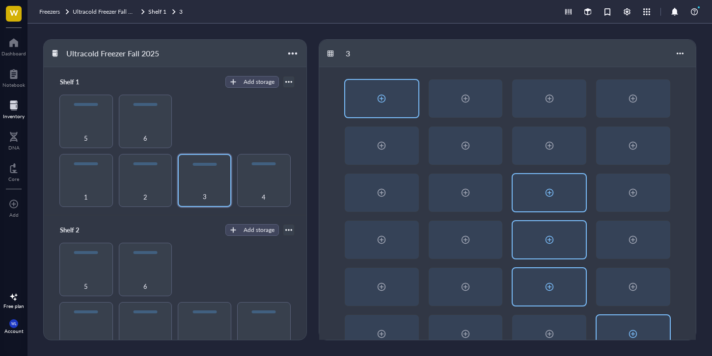
click at [391, 98] on div at bounding box center [381, 98] width 73 height 37
radio input "false"
radio input "true"
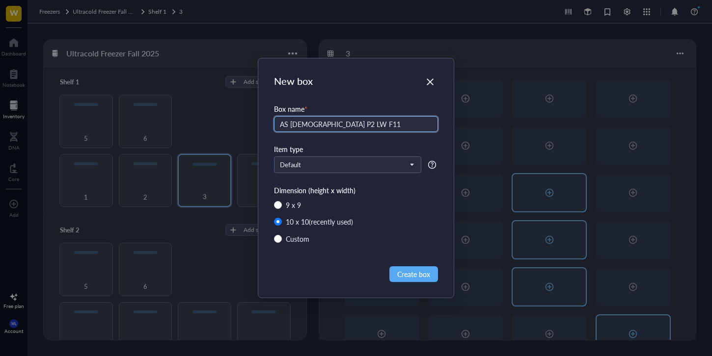
type input "AS [DEMOGRAPHIC_DATA] P2 LW F11"
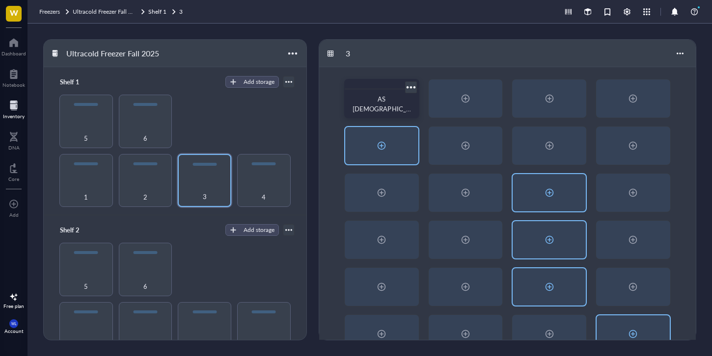
click at [386, 156] on div at bounding box center [381, 145] width 73 height 37
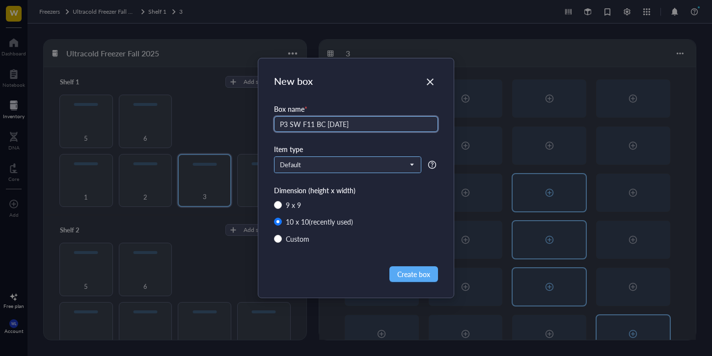
type input "P3 SW F11 BC [DATE]"
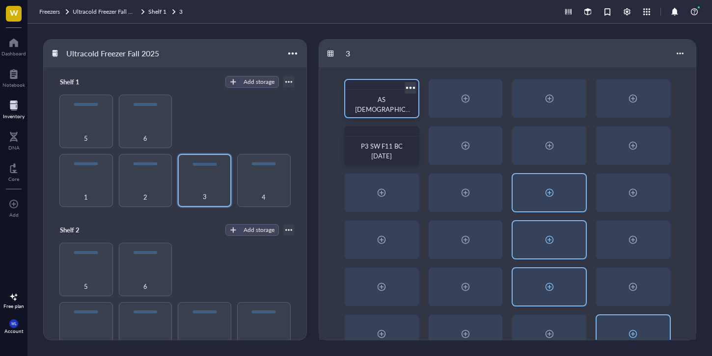
click at [407, 85] on div at bounding box center [410, 88] width 14 height 14
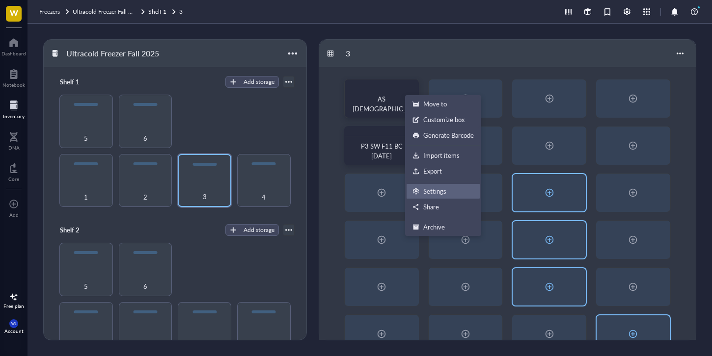
click at [427, 187] on div "Settings" at bounding box center [434, 191] width 23 height 9
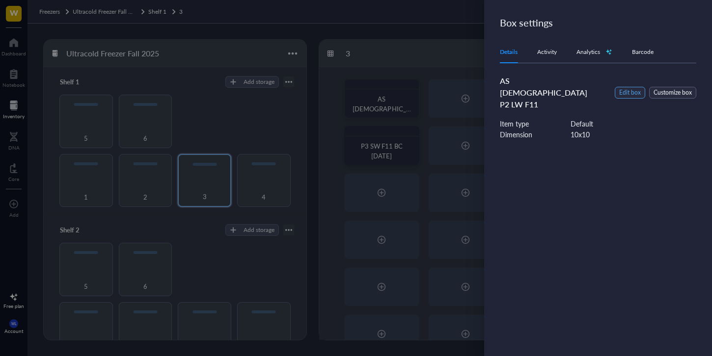
click at [630, 88] on span "Edit box" at bounding box center [630, 92] width 22 height 9
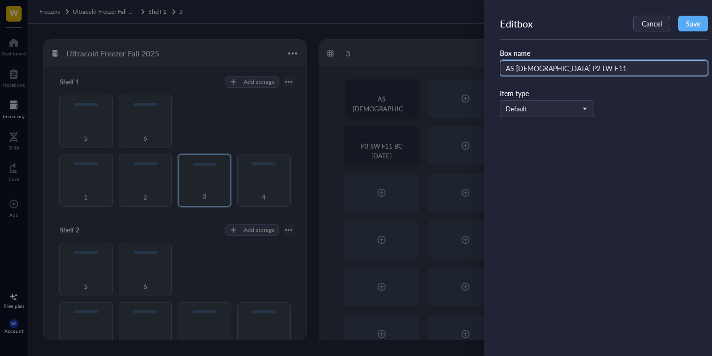
click at [575, 72] on input "AS [DEMOGRAPHIC_DATA] P2 LW F11" at bounding box center [604, 68] width 208 height 16
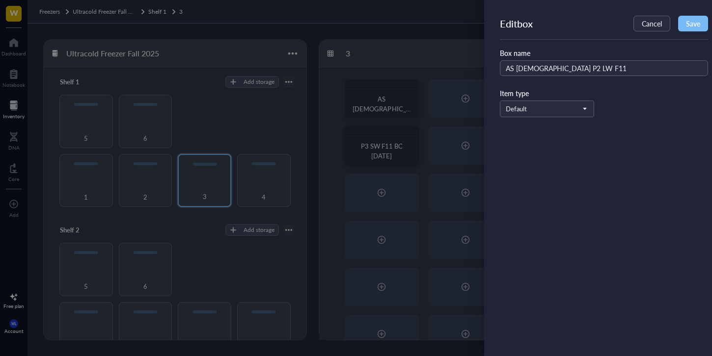
click at [696, 24] on span "Save" at bounding box center [693, 24] width 14 height 8
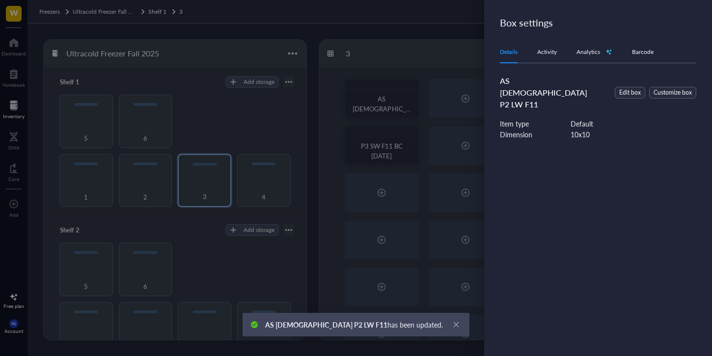
click at [448, 164] on div at bounding box center [356, 178] width 712 height 356
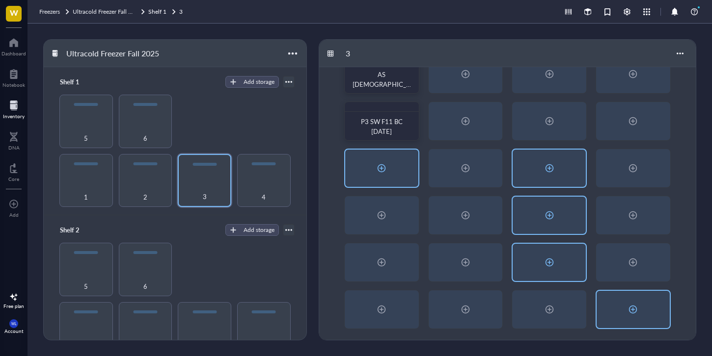
scroll to position [26, 0]
click at [389, 166] on div at bounding box center [382, 168] width 16 height 16
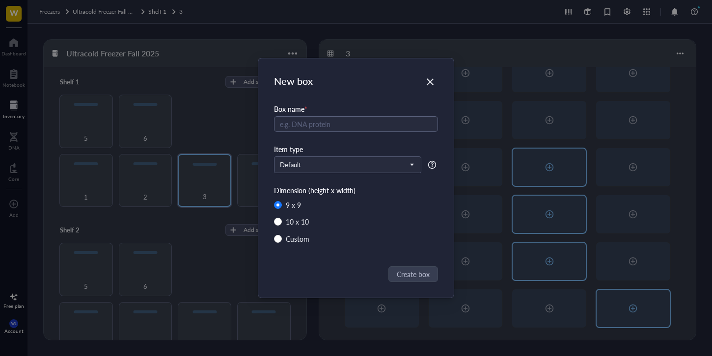
radio input "false"
radio input "true"
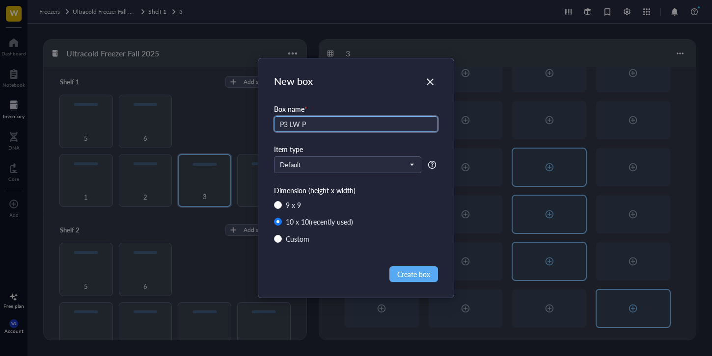
drag, startPoint x: 307, startPoint y: 124, endPoint x: 290, endPoint y: 124, distance: 17.7
click at [290, 124] on input "P3 LW P" at bounding box center [356, 124] width 164 height 16
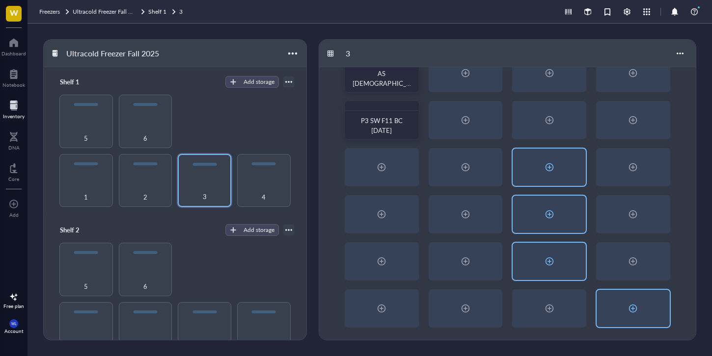
type input "P3 SW F4 BC [DATE]"
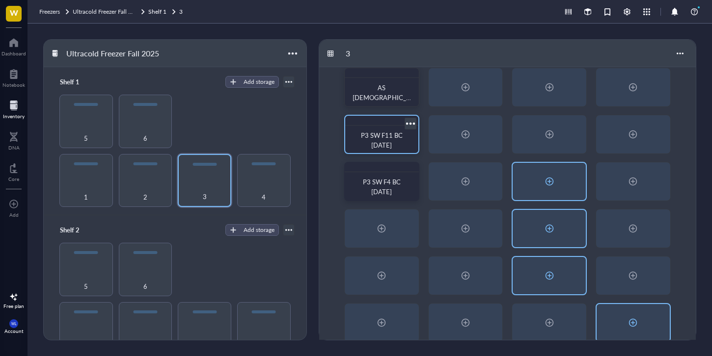
scroll to position [0, 0]
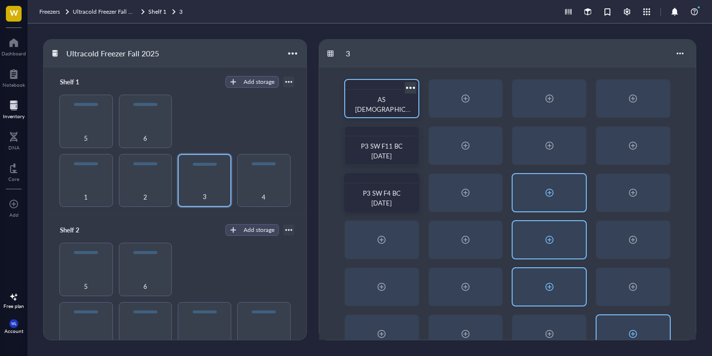
click at [413, 84] on div at bounding box center [410, 88] width 14 height 14
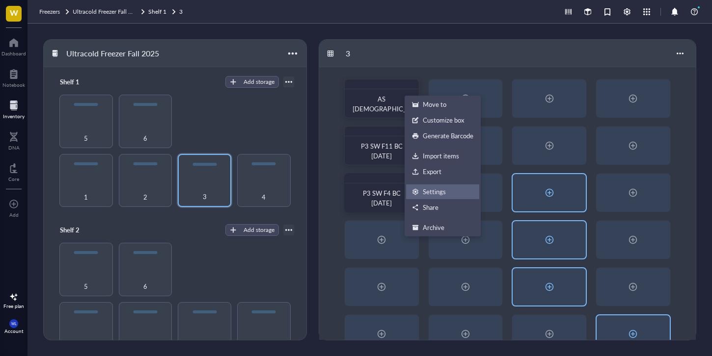
click at [429, 189] on div "Settings" at bounding box center [434, 192] width 23 height 9
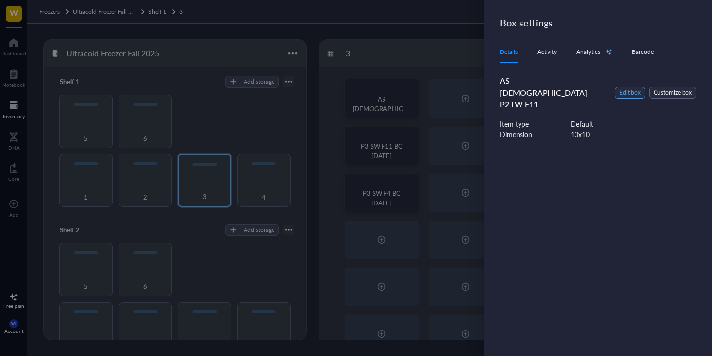
click at [631, 88] on span "Edit box" at bounding box center [630, 92] width 22 height 9
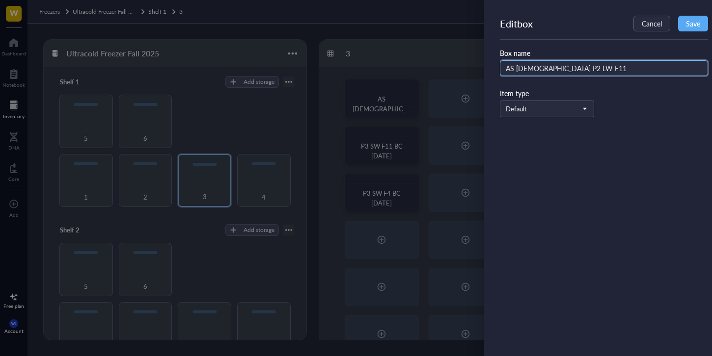
drag, startPoint x: 601, startPoint y: 67, endPoint x: 565, endPoint y: 70, distance: 36.4
click at [565, 70] on input "AS [DEMOGRAPHIC_DATA] P2 LW F11" at bounding box center [604, 68] width 208 height 16
type input "AS [DEMOGRAPHIC_DATA] P2 LW F4"
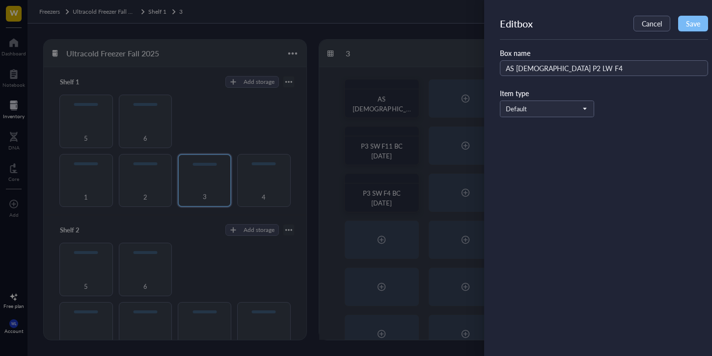
click at [691, 17] on button "Save" at bounding box center [693, 24] width 30 height 16
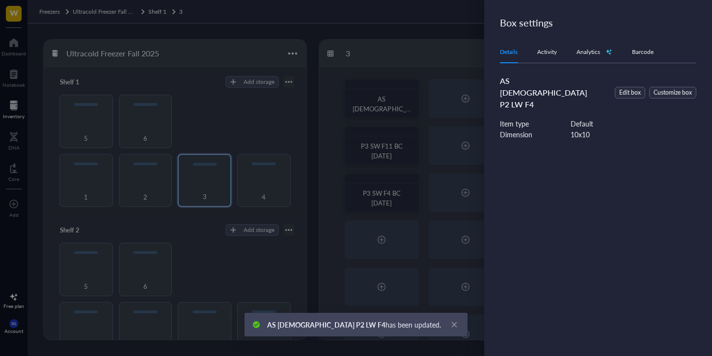
click at [386, 146] on div at bounding box center [356, 178] width 712 height 356
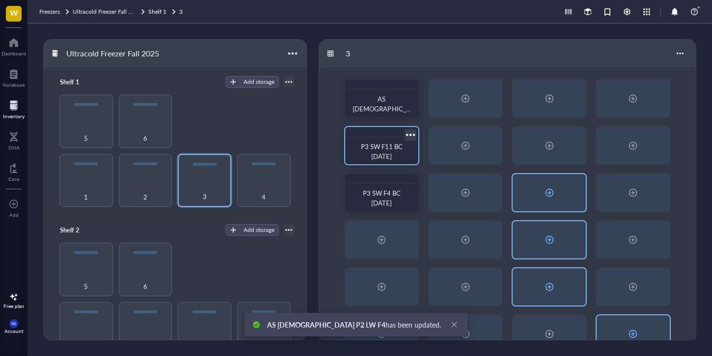
click at [412, 142] on div "P3 SW F11 BC [DATE]" at bounding box center [381, 152] width 65 height 22
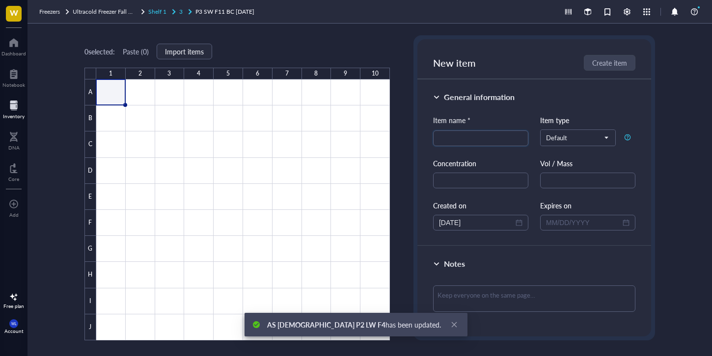
click at [183, 12] on span "3" at bounding box center [180, 11] width 3 height 8
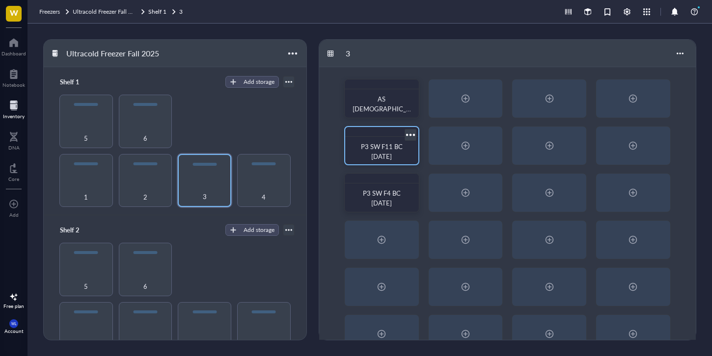
click at [418, 136] on div "P3 SW F11 BC [DATE]" at bounding box center [381, 145] width 75 height 39
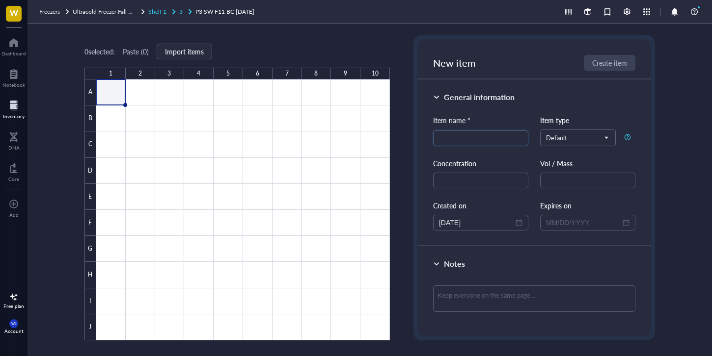
click at [166, 13] on span "Shelf 1" at bounding box center [157, 11] width 18 height 8
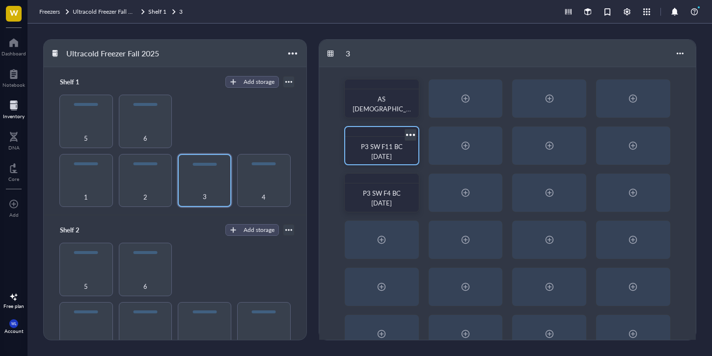
click at [408, 135] on div at bounding box center [410, 135] width 14 height 14
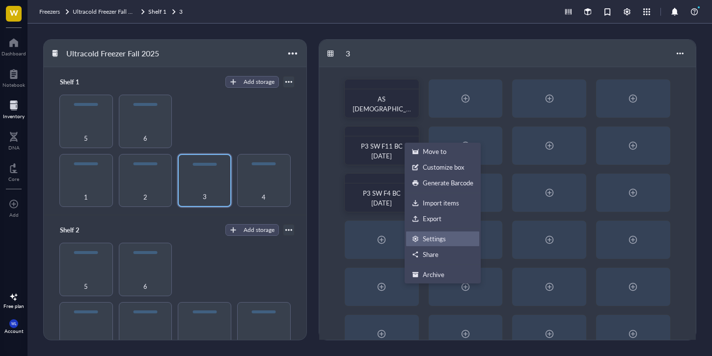
click at [432, 238] on div "Settings" at bounding box center [434, 239] width 23 height 9
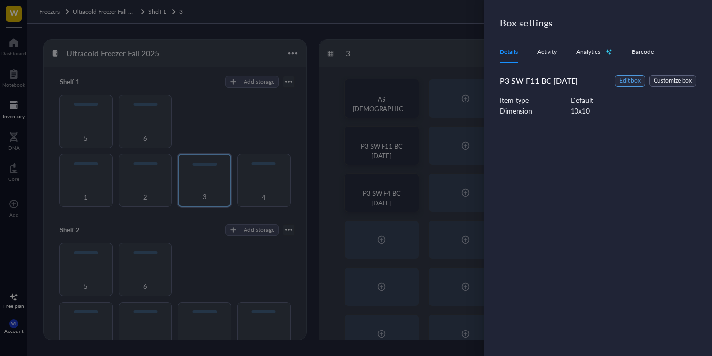
click at [632, 78] on span "Edit box" at bounding box center [630, 81] width 22 height 9
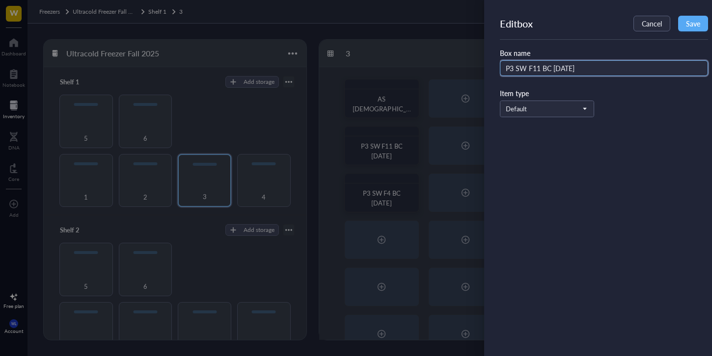
drag, startPoint x: 586, startPoint y: 70, endPoint x: 530, endPoint y: 67, distance: 56.0
click at [530, 67] on input "P3 SW F11 BC [DATE]" at bounding box center [604, 68] width 208 height 16
type input "P3 SW F4 BC [DATE]"
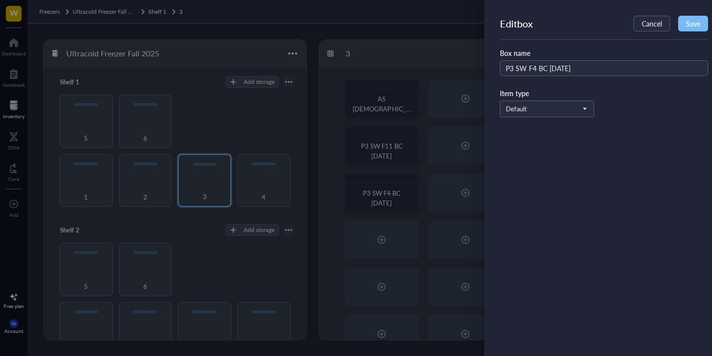
click at [687, 27] on span "Save" at bounding box center [693, 24] width 14 height 8
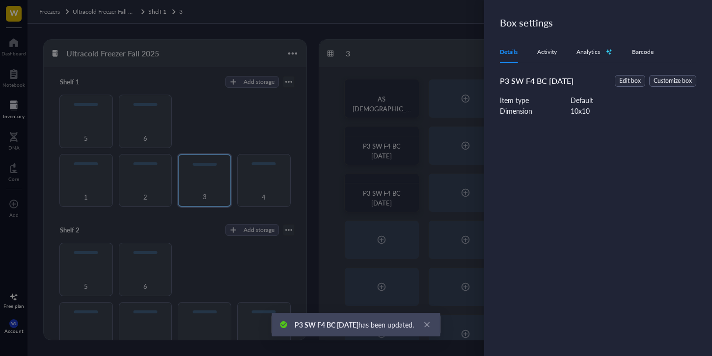
click at [430, 187] on div at bounding box center [356, 178] width 712 height 356
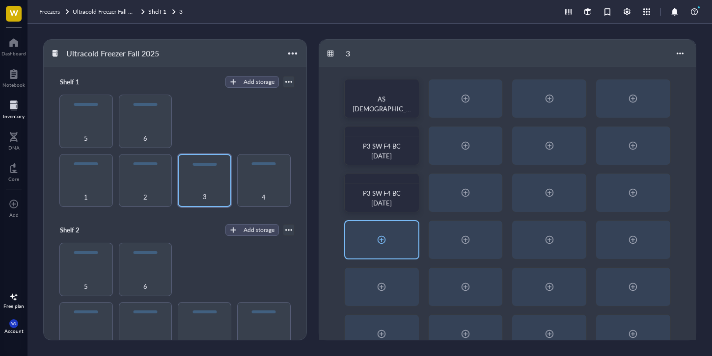
click at [395, 225] on div at bounding box center [381, 239] width 73 height 37
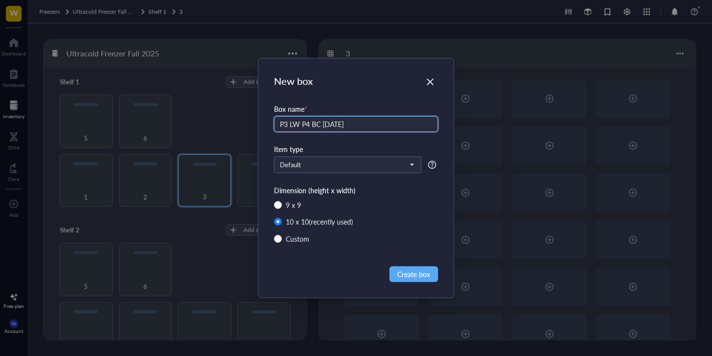
type input "P3 LW P4 BC [DATE]"
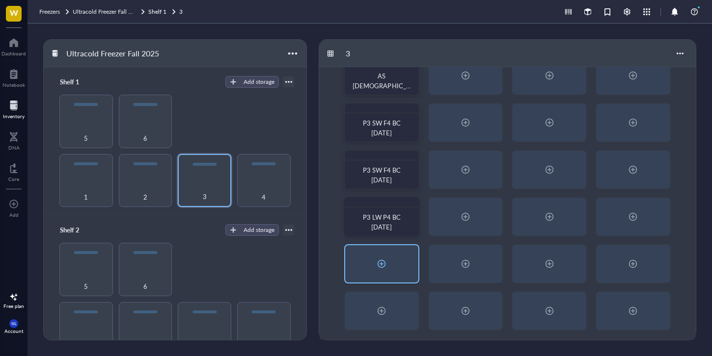
scroll to position [26, 0]
click at [393, 260] on div at bounding box center [381, 261] width 73 height 37
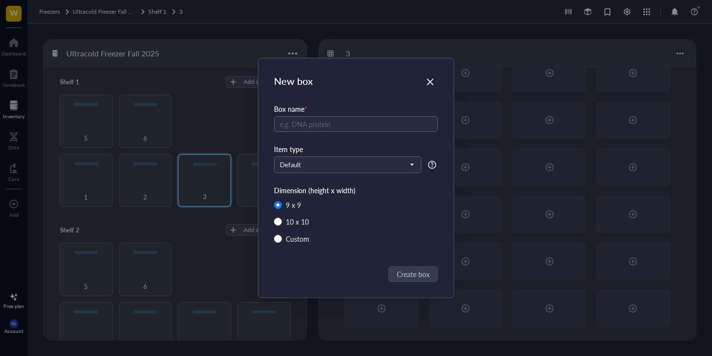
radio input "false"
radio input "true"
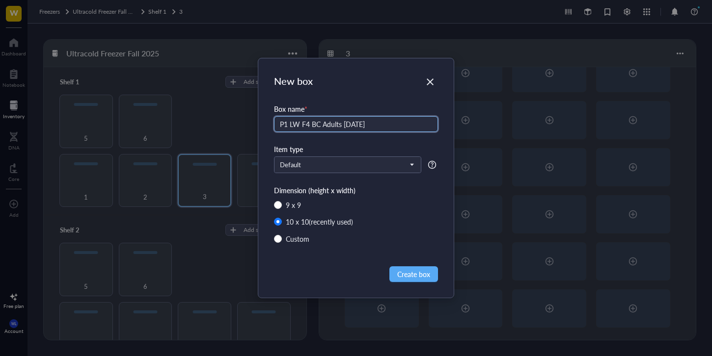
type input "P1 LW F4 BC Adults [DATE]"
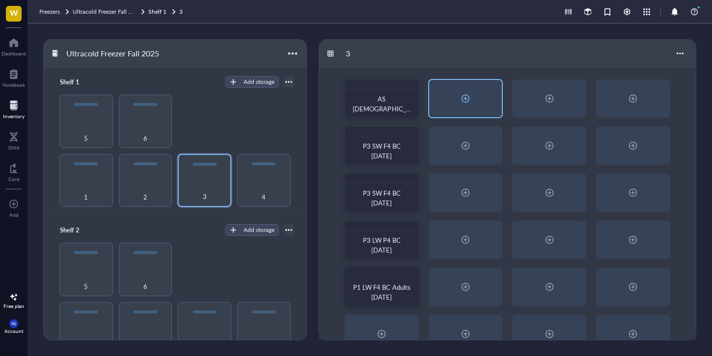
scroll to position [0, 0]
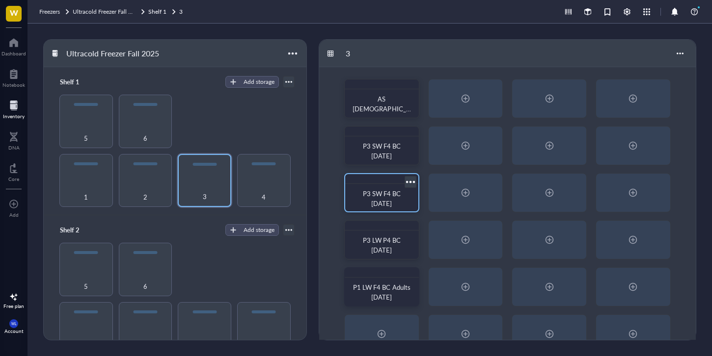
click at [414, 180] on div at bounding box center [410, 182] width 14 height 14
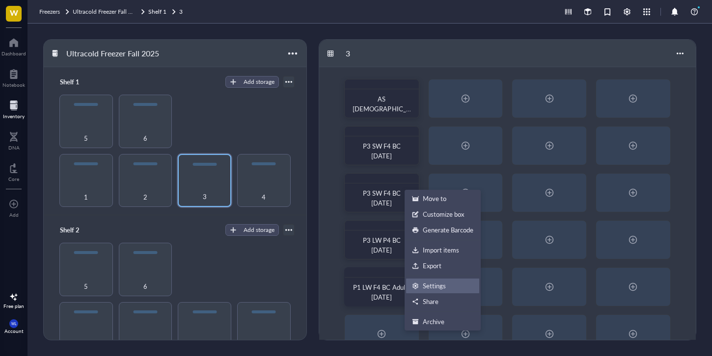
click at [433, 286] on div "Settings" at bounding box center [434, 286] width 23 height 9
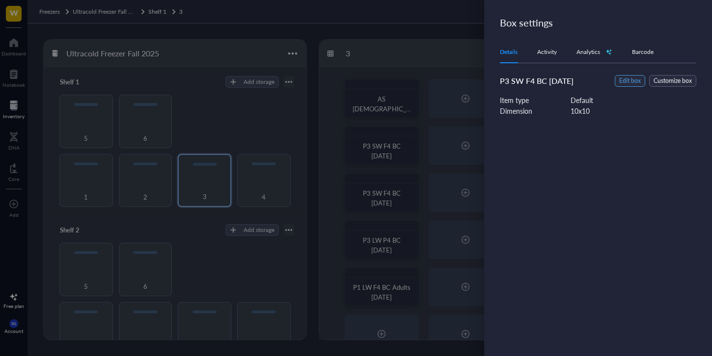
click at [623, 81] on span "Edit box" at bounding box center [630, 81] width 22 height 9
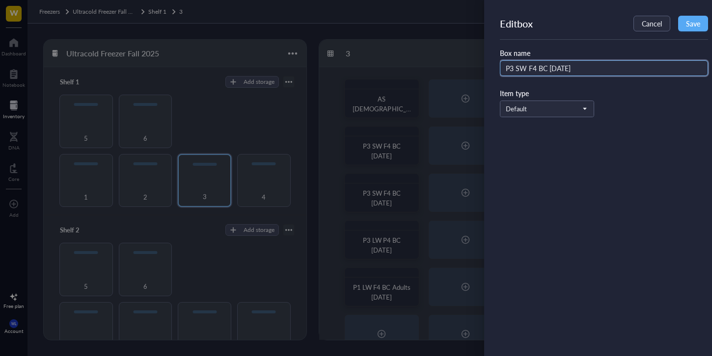
drag, startPoint x: 521, startPoint y: 69, endPoint x: 552, endPoint y: 75, distance: 31.1
click at [521, 69] on input "P3 SW F4 BC [DATE]" at bounding box center [604, 68] width 208 height 16
type input "P3 LW F4 BC [DATE]"
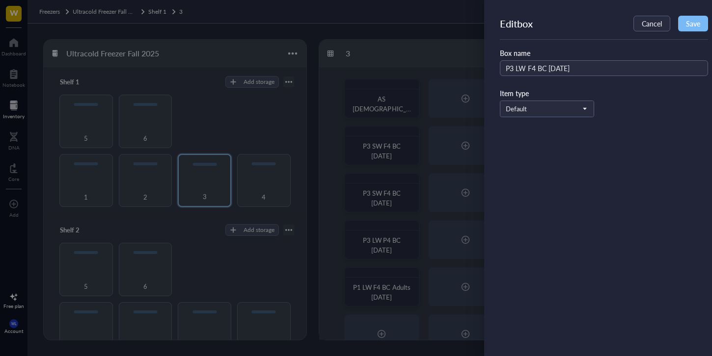
drag, startPoint x: 700, startPoint y: 17, endPoint x: 686, endPoint y: 23, distance: 15.4
click at [700, 17] on button "Save" at bounding box center [693, 24] width 30 height 16
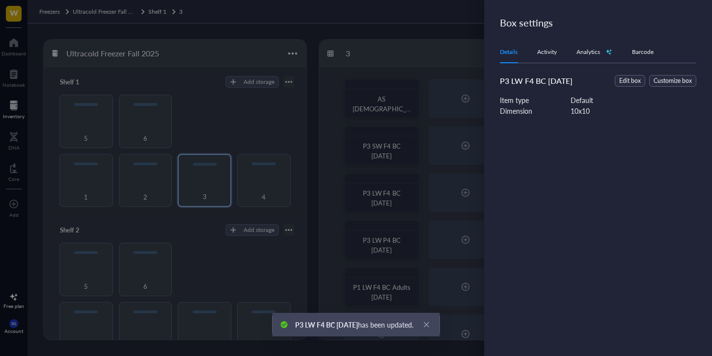
click at [464, 87] on div at bounding box center [356, 178] width 712 height 356
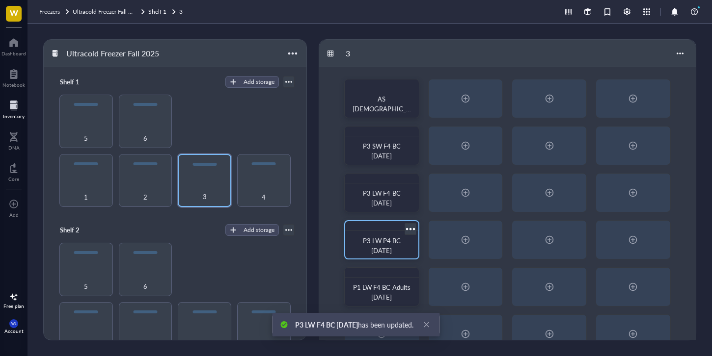
click at [402, 241] on span "P3 LW P4 BC [DATE]" at bounding box center [382, 245] width 39 height 19
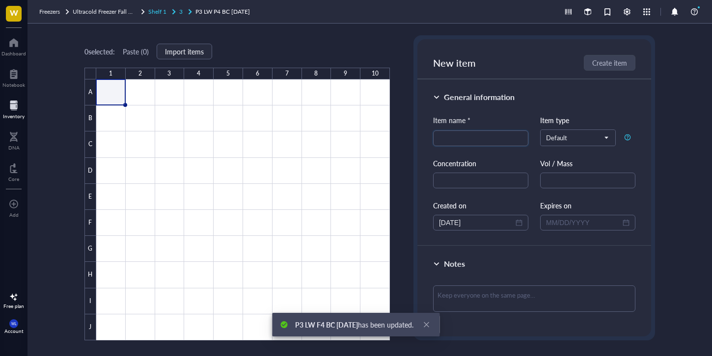
click at [166, 7] on div "Shelf 1" at bounding box center [157, 12] width 18 height 10
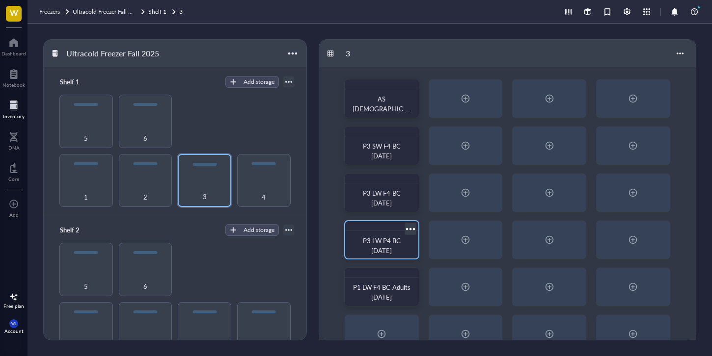
click at [412, 230] on div at bounding box center [410, 229] width 14 height 14
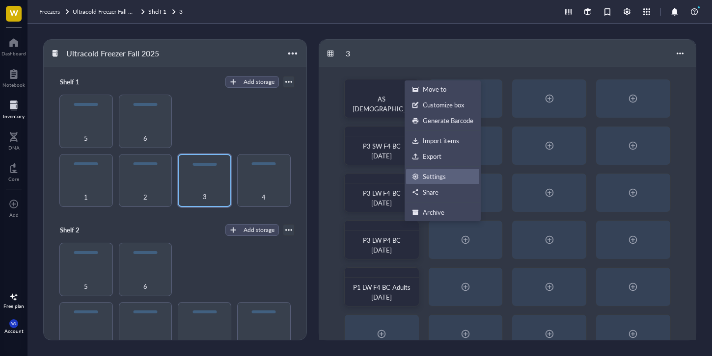
click at [450, 174] on div "Settings" at bounding box center [442, 176] width 61 height 9
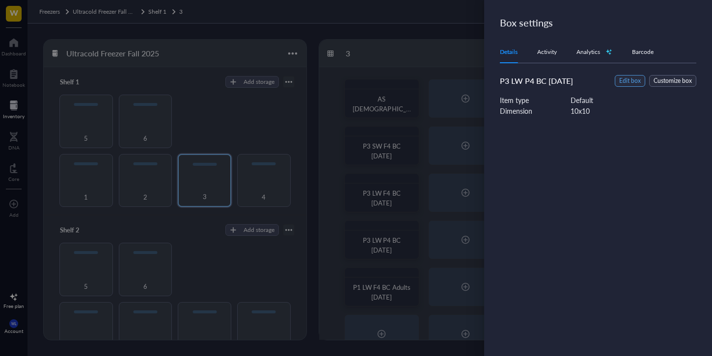
click at [624, 80] on span "Edit box" at bounding box center [630, 81] width 22 height 9
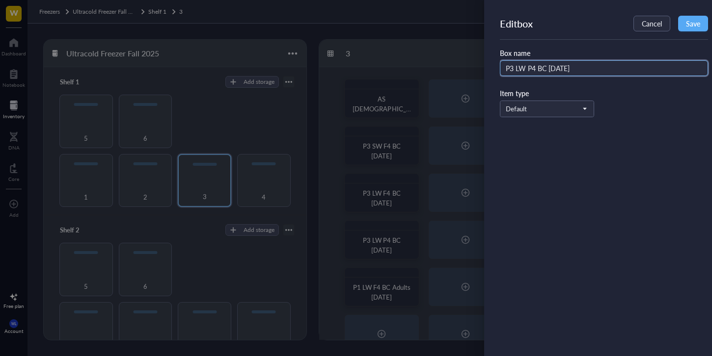
click at [515, 70] on input "P3 LW P4 BC [DATE]" at bounding box center [604, 68] width 208 height 16
type input "P1 LW P4 BC [DATE]"
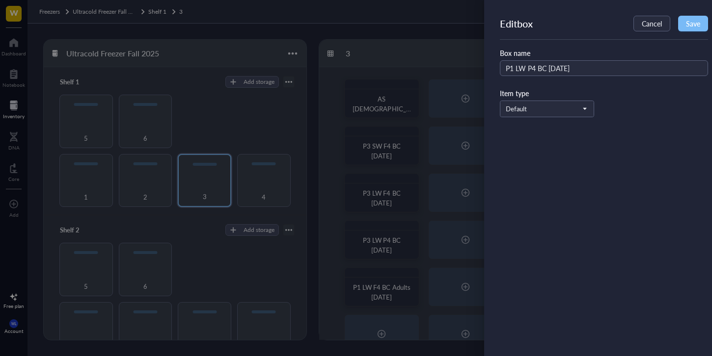
click at [693, 25] on span "Save" at bounding box center [693, 24] width 14 height 8
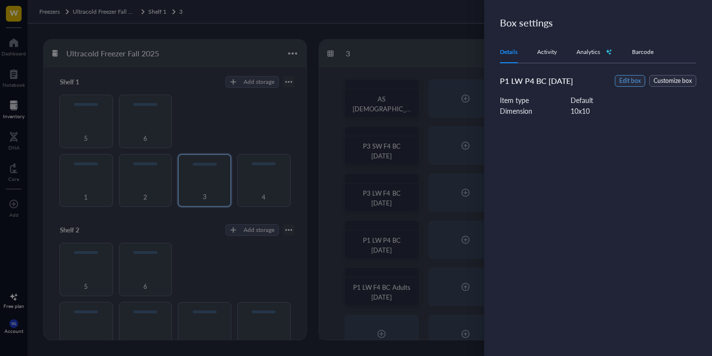
click at [636, 83] on span "Edit box" at bounding box center [630, 81] width 22 height 9
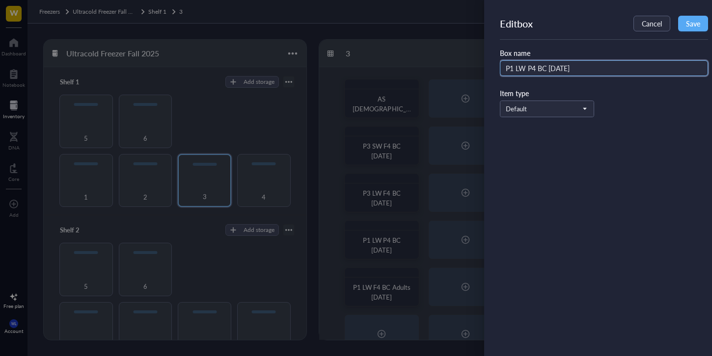
click at [559, 66] on input "P1 LW P4 BC [DATE]" at bounding box center [604, 68] width 208 height 16
click at [531, 69] on input "P1 LW P4 BC [DATE]" at bounding box center [604, 68] width 208 height 16
click at [559, 60] on input "P1 LW F4 BC [DATE]" at bounding box center [604, 68] width 208 height 16
click at [559, 65] on input "P1 LW F4 BC [DATE]" at bounding box center [604, 68] width 208 height 16
type input "P1 LW F4 BC [DATE]"
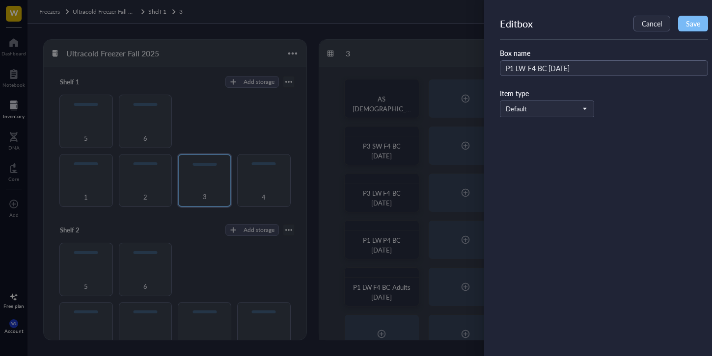
click at [693, 22] on span "Save" at bounding box center [693, 24] width 14 height 8
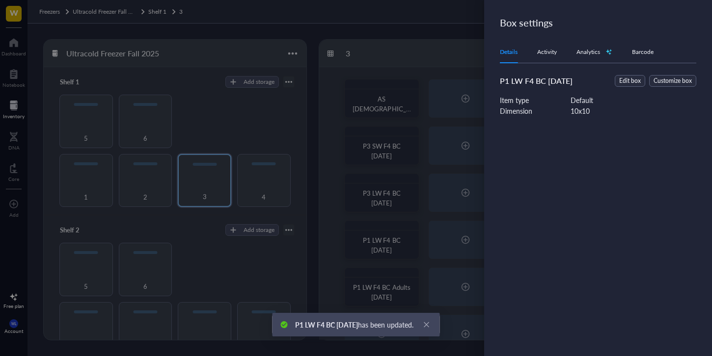
click at [420, 94] on div at bounding box center [356, 178] width 712 height 356
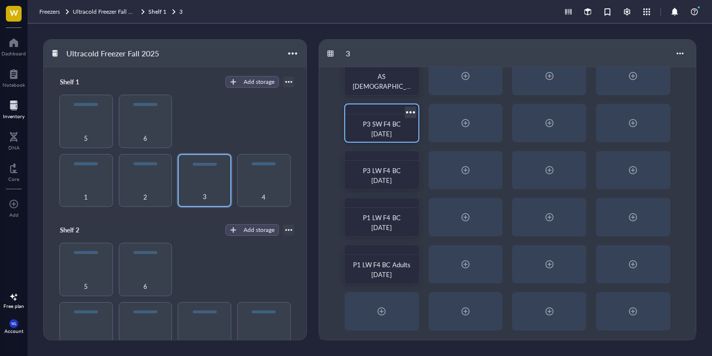
scroll to position [26, 0]
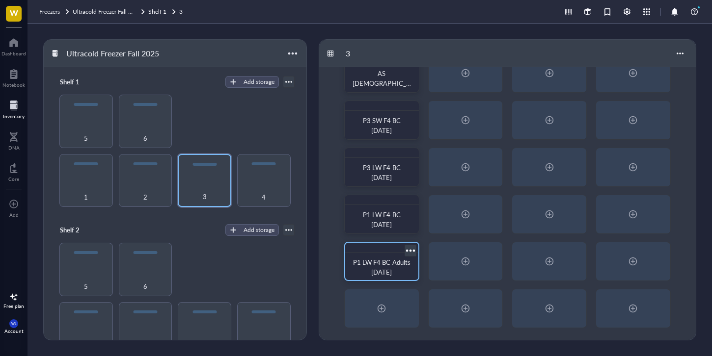
click at [413, 248] on div at bounding box center [410, 251] width 14 height 14
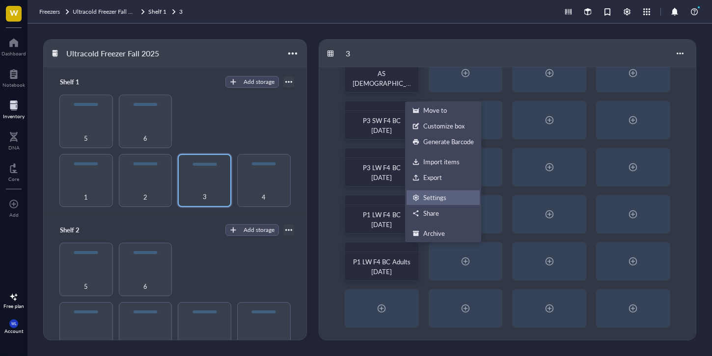
click at [432, 192] on ul "Move to Customize box Generate Barcode Import items Export Settings Share Archi…" at bounding box center [443, 172] width 76 height 141
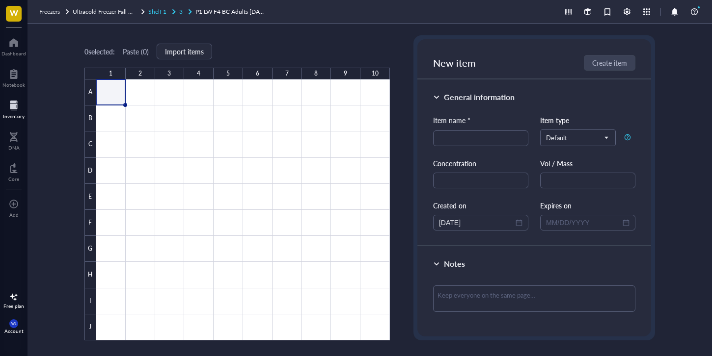
click at [170, 12] on div "Shelf 1" at bounding box center [162, 12] width 29 height 10
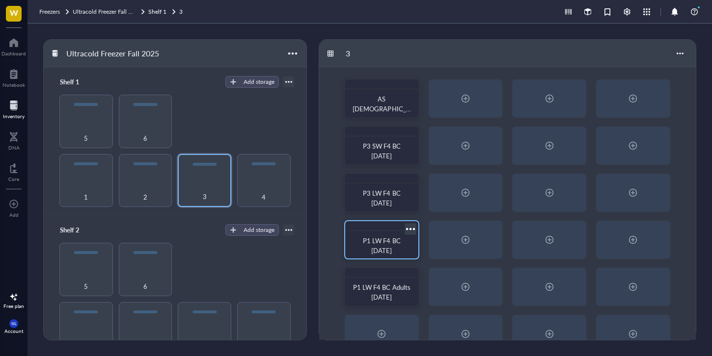
click at [410, 227] on div at bounding box center [410, 229] width 14 height 14
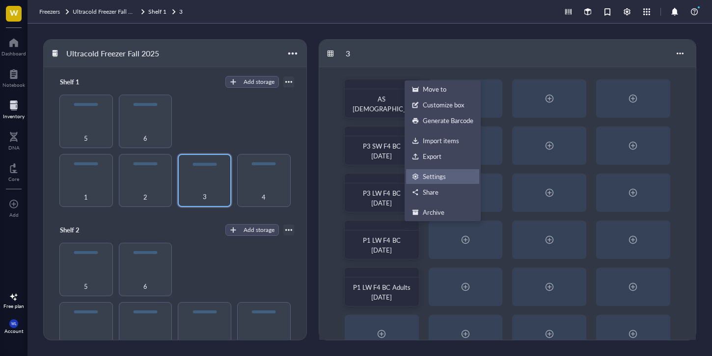
click at [430, 177] on div "Settings" at bounding box center [434, 176] width 23 height 9
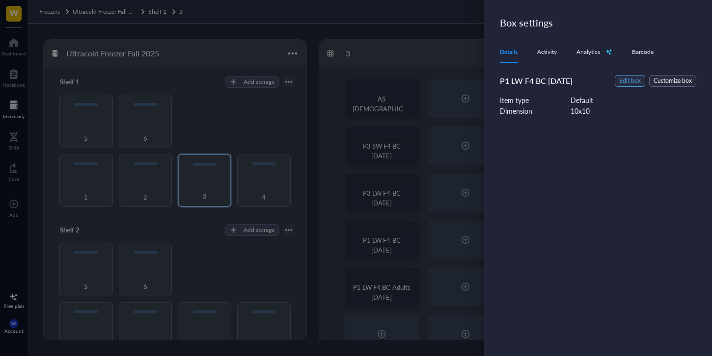
click at [636, 81] on span "Edit box" at bounding box center [630, 81] width 22 height 9
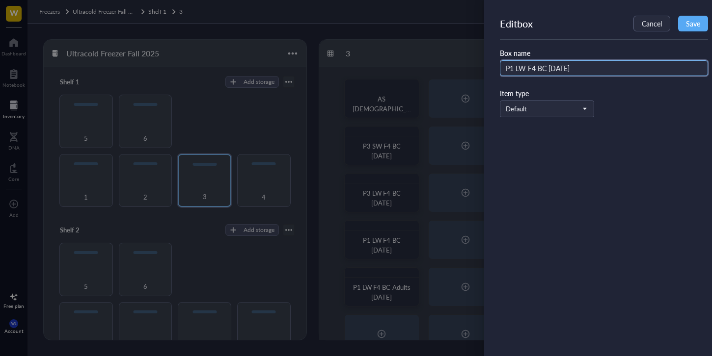
click at [629, 61] on input "P1 LW F4 BC [DATE]" at bounding box center [604, 68] width 208 height 16
type input "AS P1 SW F2 A.K. [DATE] [DEMOGRAPHIC_DATA]"
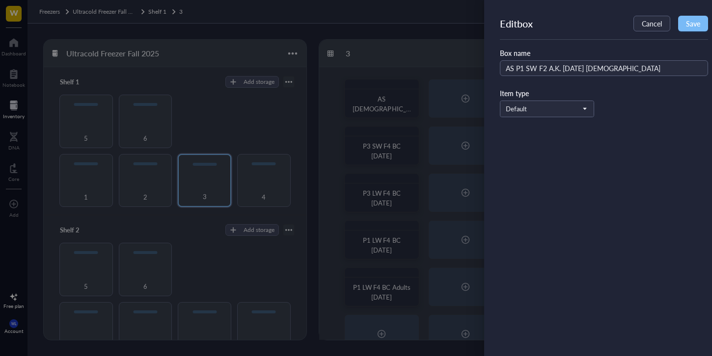
drag, startPoint x: 697, startPoint y: 26, endPoint x: 682, endPoint y: 27, distance: 14.3
click at [697, 27] on span "Save" at bounding box center [693, 24] width 14 height 8
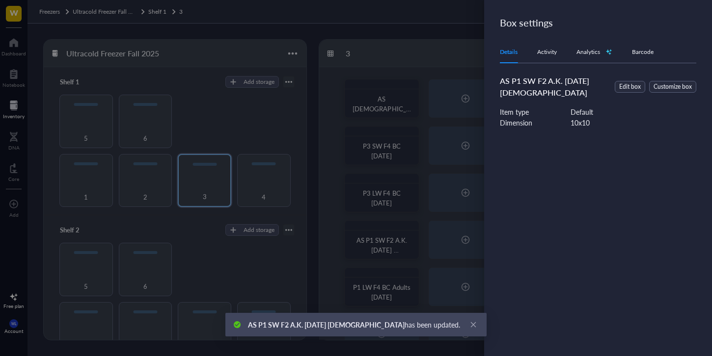
click at [455, 314] on div "AS P1 SW F2 A.K. [DATE] [DEMOGRAPHIC_DATA] has been updated." at bounding box center [355, 325] width 261 height 24
click at [471, 327] on icon "close" at bounding box center [473, 325] width 5 height 5
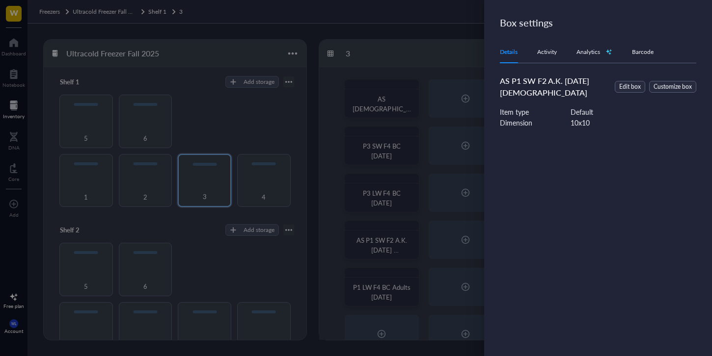
click at [460, 60] on div at bounding box center [356, 178] width 712 height 356
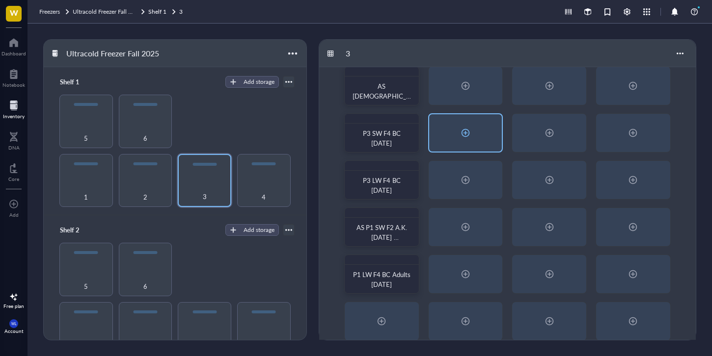
scroll to position [26, 0]
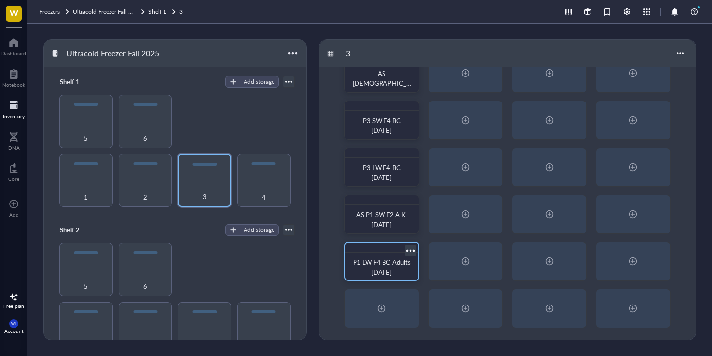
click at [411, 247] on div at bounding box center [410, 251] width 14 height 14
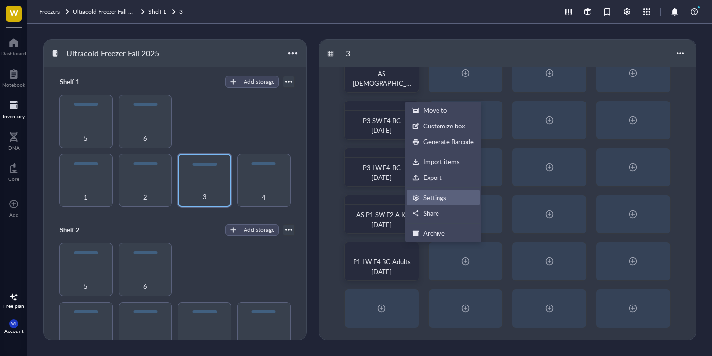
click at [452, 195] on div "Settings" at bounding box center [442, 197] width 61 height 9
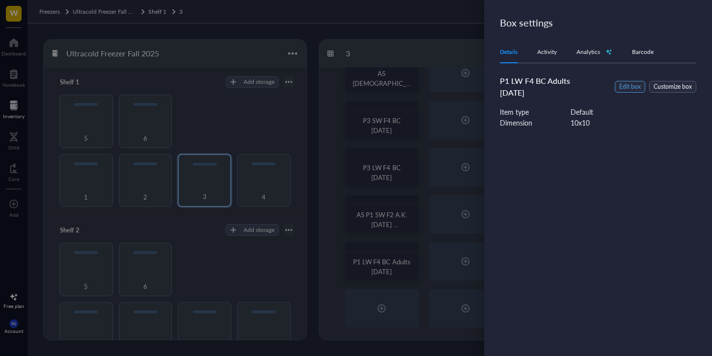
click at [631, 83] on span "Edit box" at bounding box center [630, 86] width 22 height 9
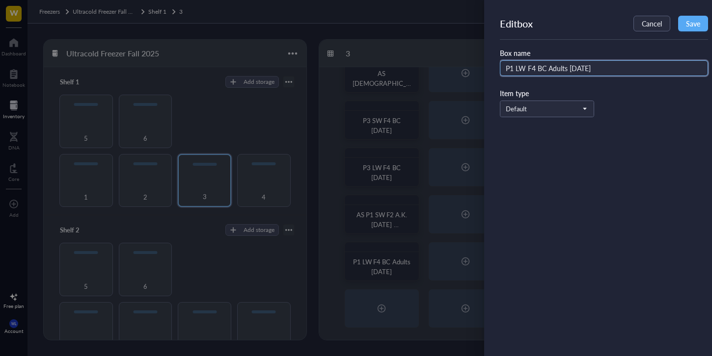
click at [544, 70] on input "P1 LW F4 BC Adults [DATE]" at bounding box center [604, 68] width 208 height 16
type input "P1 SW F4 Adults BO [DATE] M.L."
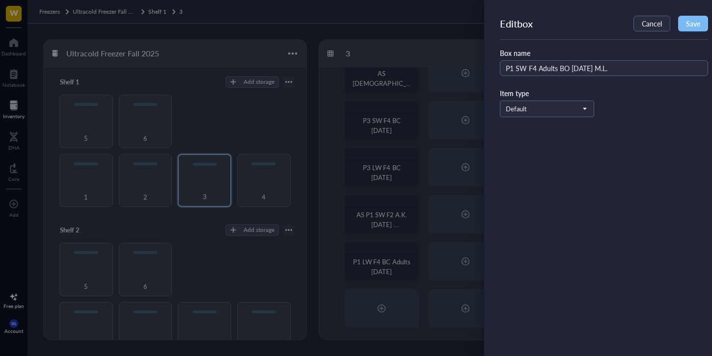
click at [682, 19] on button "Save" at bounding box center [693, 24] width 30 height 16
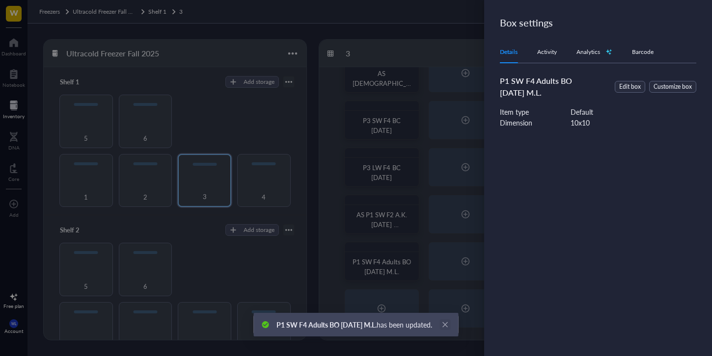
click at [448, 324] on icon "close" at bounding box center [444, 325] width 5 height 5
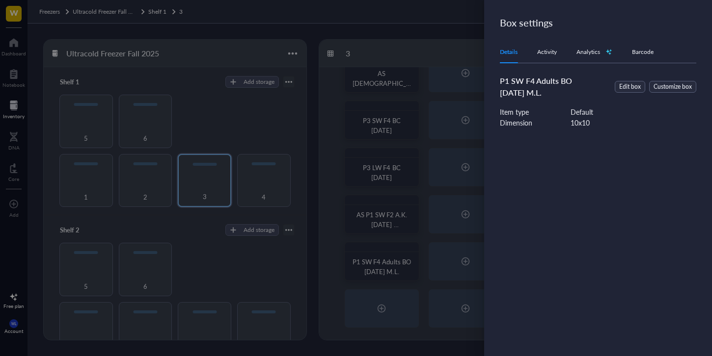
click at [356, 250] on div at bounding box center [356, 178] width 712 height 356
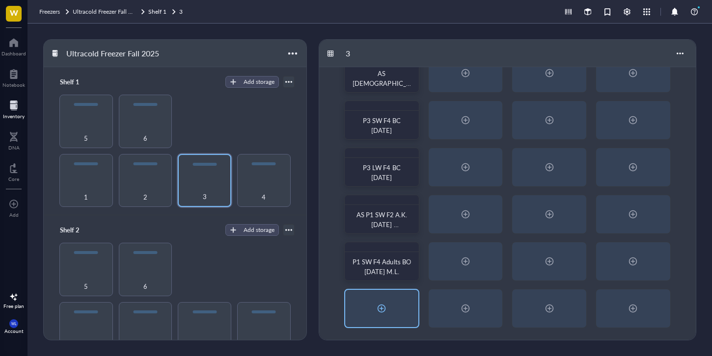
click at [390, 320] on div at bounding box center [381, 308] width 73 height 37
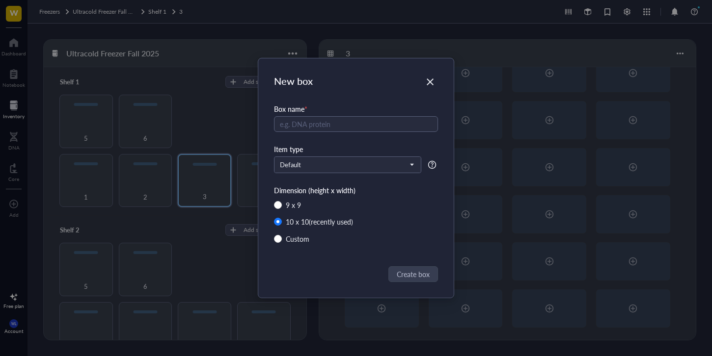
click at [431, 81] on icon "Close" at bounding box center [430, 82] width 7 height 7
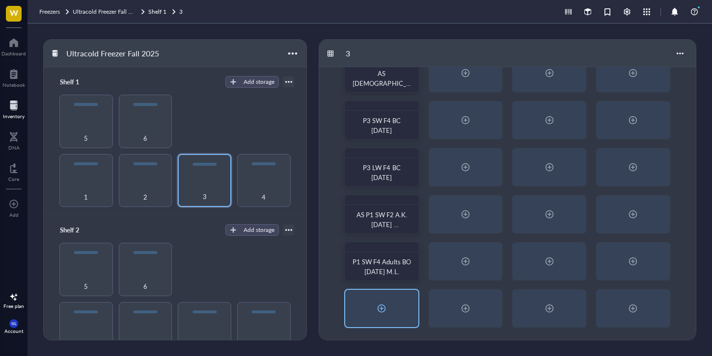
click at [387, 307] on div at bounding box center [382, 309] width 16 height 16
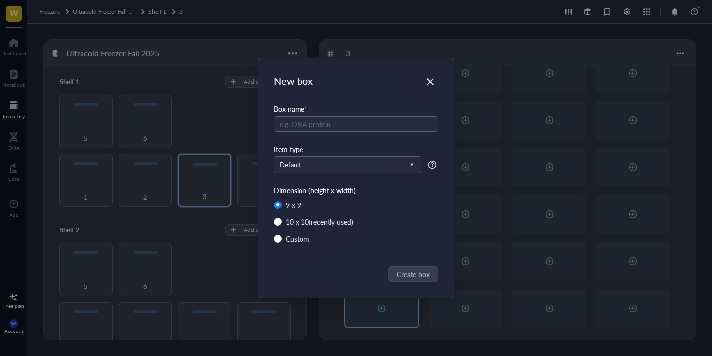
radio input "false"
radio input "true"
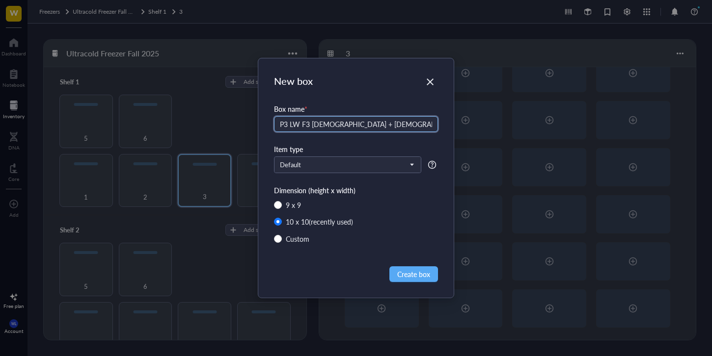
type input "P3 LW F3 [DEMOGRAPHIC_DATA] + [DEMOGRAPHIC_DATA]"
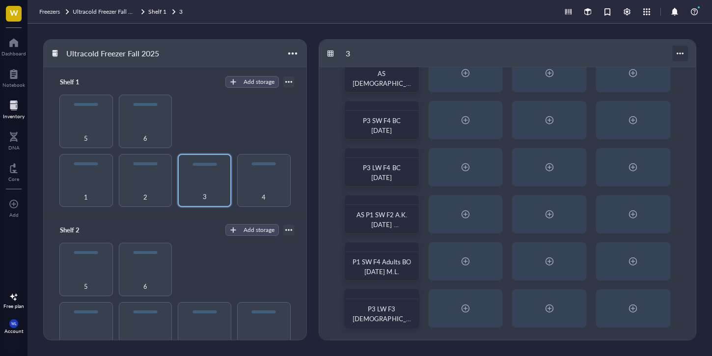
click at [683, 54] on div at bounding box center [680, 54] width 16 height 16
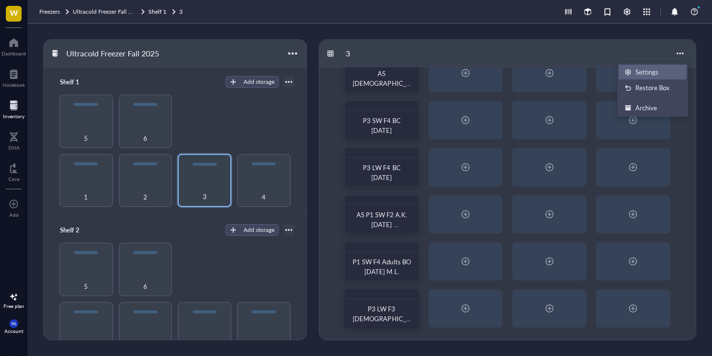
click at [648, 70] on div "Settings" at bounding box center [646, 72] width 23 height 9
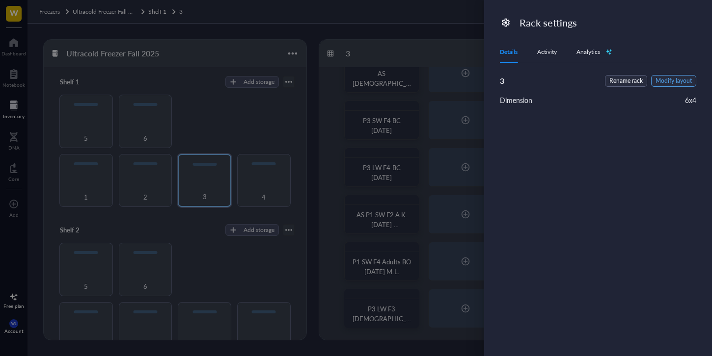
click at [668, 81] on span "Modify layout" at bounding box center [673, 81] width 36 height 9
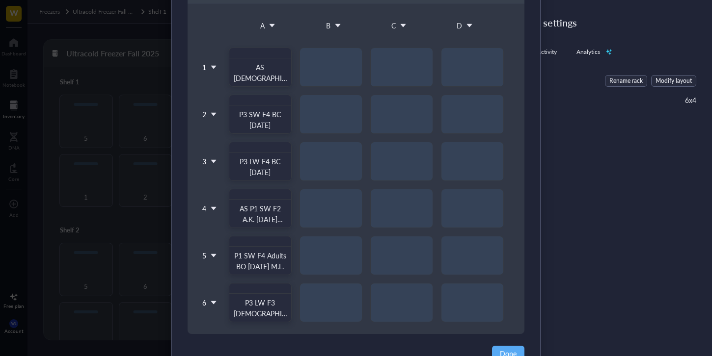
scroll to position [119, 0]
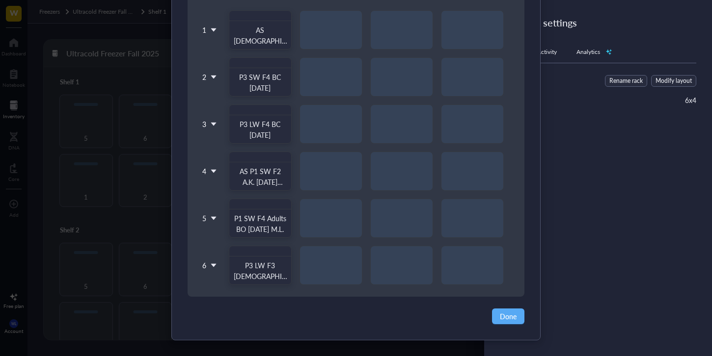
click at [202, 223] on span "5" at bounding box center [204, 219] width 4 height 12
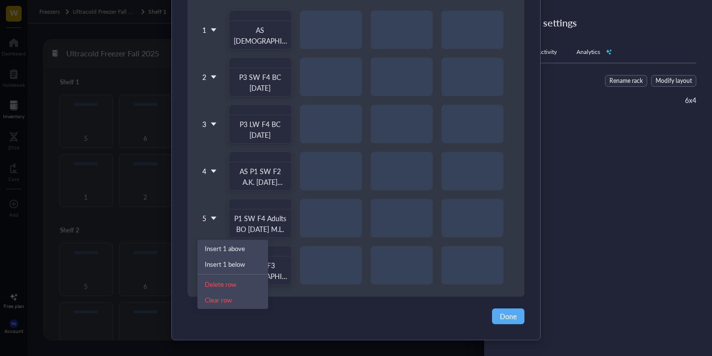
click at [204, 218] on span "5" at bounding box center [204, 219] width 4 height 12
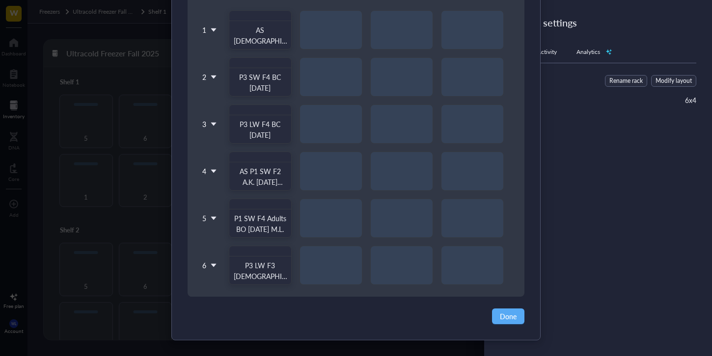
click at [202, 231] on div "5" at bounding box center [209, 218] width 21 height 39
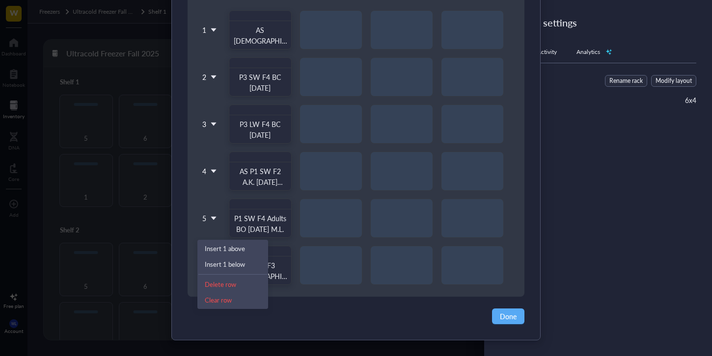
click at [220, 189] on div "AS [DEMOGRAPHIC_DATA] P2 LW F4 P3 SW F4 BC [DATE] P3 LW F4 BC [DATE] AS P1 SW F…" at bounding box center [366, 147] width 293 height 275
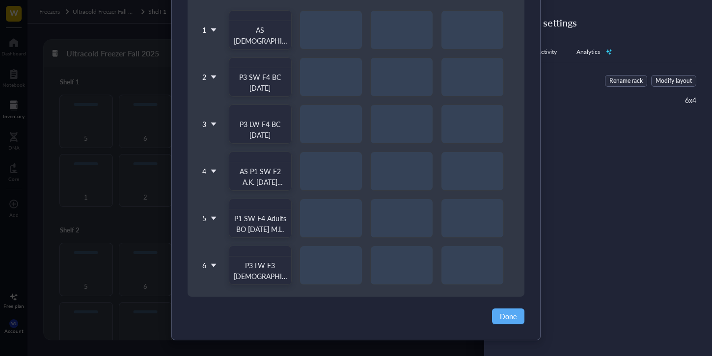
click at [210, 124] on icon at bounding box center [213, 124] width 7 height 7
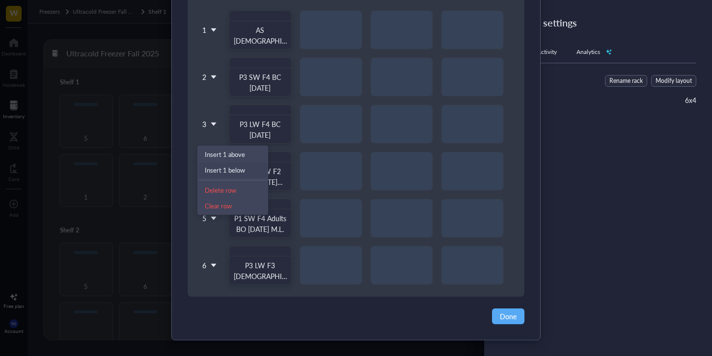
click at [239, 167] on div "Insert 1 below" at bounding box center [233, 170] width 56 height 9
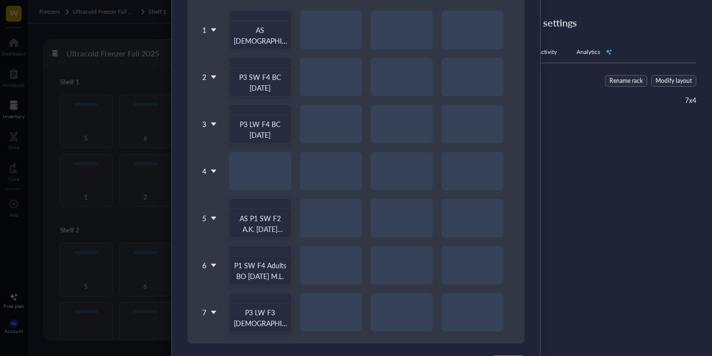
click at [260, 168] on div "AS [DEMOGRAPHIC_DATA] P2 LW F4 P3 SW F4 BC [DATE] P3 LW F4 BC [DATE] AS P1 SW F…" at bounding box center [366, 171] width 293 height 322
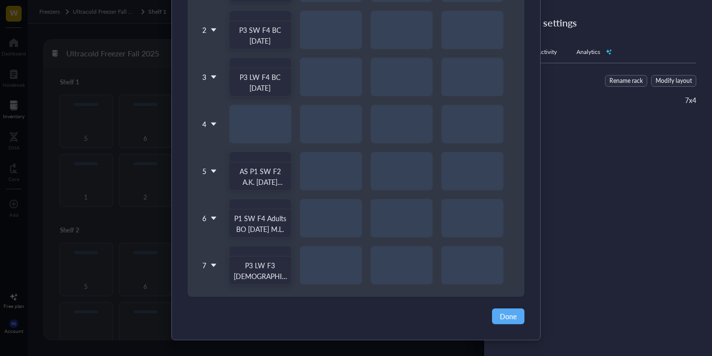
click at [263, 137] on div "AS [DEMOGRAPHIC_DATA] P2 LW F4 P3 SW F4 BC [DATE] P3 LW F4 BC [DATE] AS P1 SW F…" at bounding box center [366, 124] width 293 height 322
click at [511, 314] on span "Done" at bounding box center [508, 316] width 17 height 11
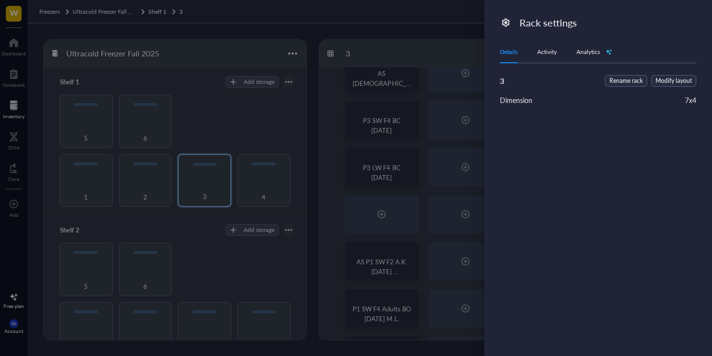
click at [384, 222] on div at bounding box center [356, 178] width 712 height 356
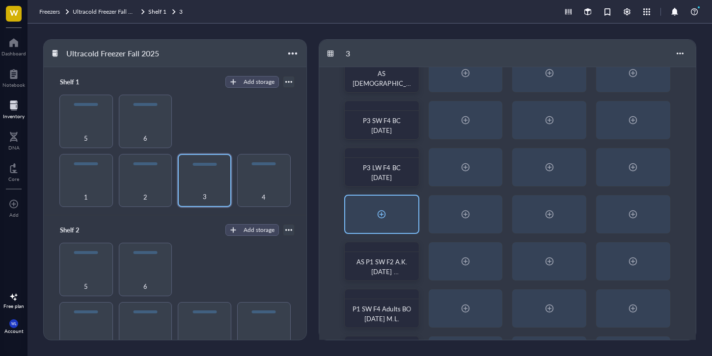
click at [383, 217] on div at bounding box center [382, 215] width 16 height 16
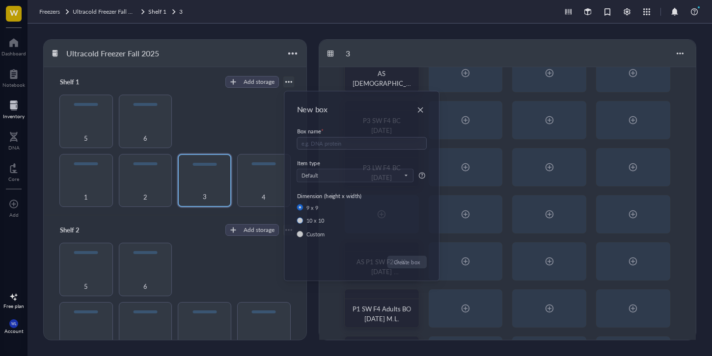
radio input "false"
radio input "true"
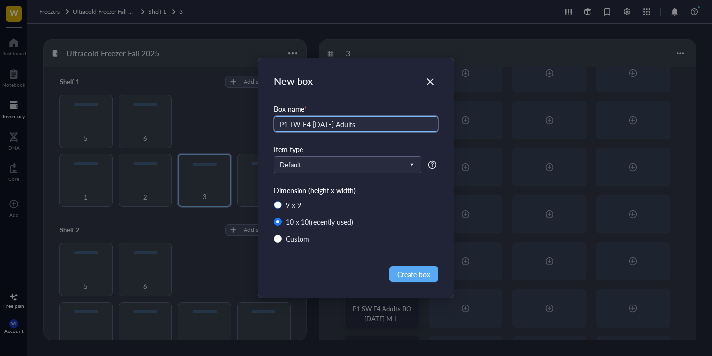
type input "P1-LW-F4 [DATE] Adults"
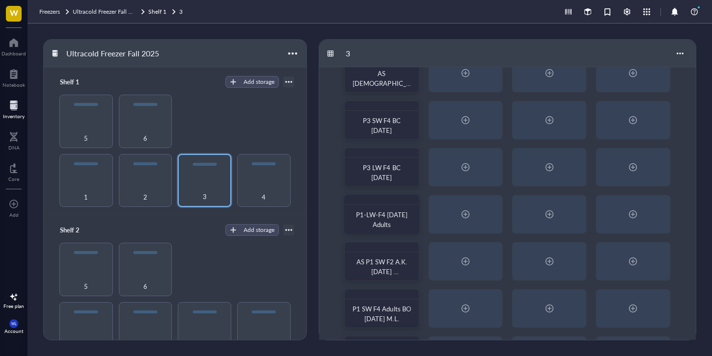
scroll to position [73, 0]
click at [408, 253] on div at bounding box center [410, 251] width 14 height 14
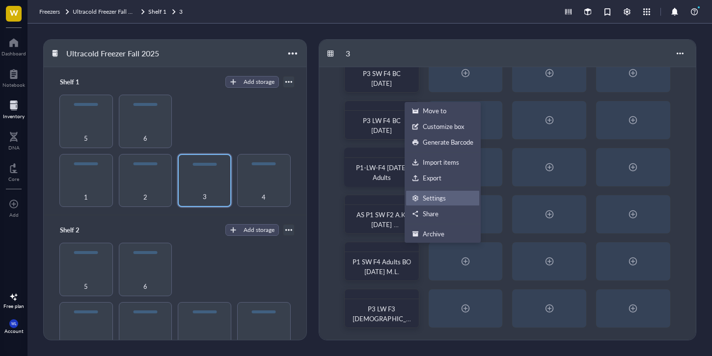
click at [432, 203] on li "Settings" at bounding box center [443, 198] width 74 height 16
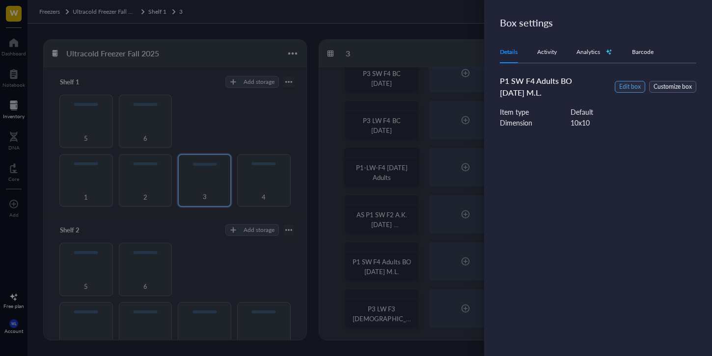
click at [628, 86] on span "Edit box" at bounding box center [630, 86] width 22 height 9
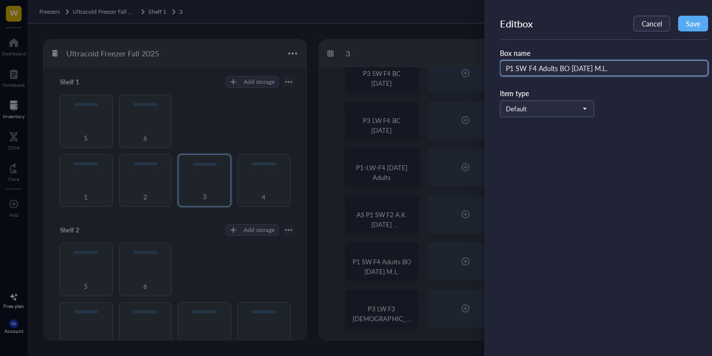
click at [567, 68] on input "P1 SW F4 Adults BO [DATE] M.L." at bounding box center [604, 68] width 208 height 16
type input "P1 SW F4 Adults BC [DATE] M.L."
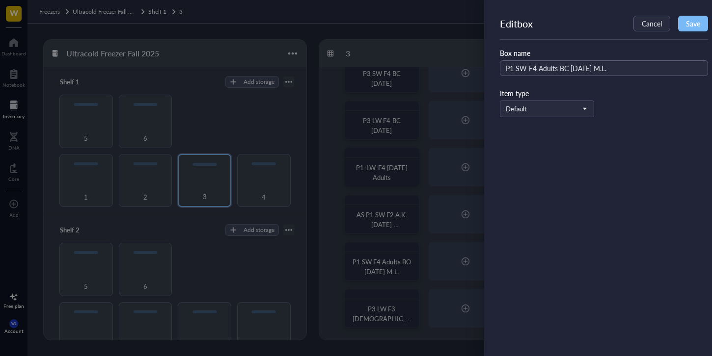
click at [695, 31] on button "Save" at bounding box center [693, 24] width 30 height 16
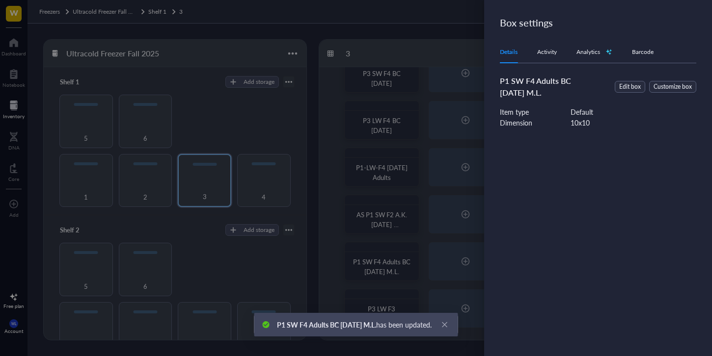
click at [465, 70] on div at bounding box center [356, 178] width 712 height 356
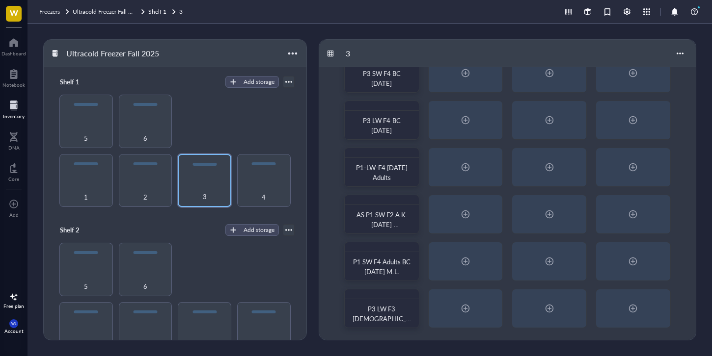
scroll to position [0, 0]
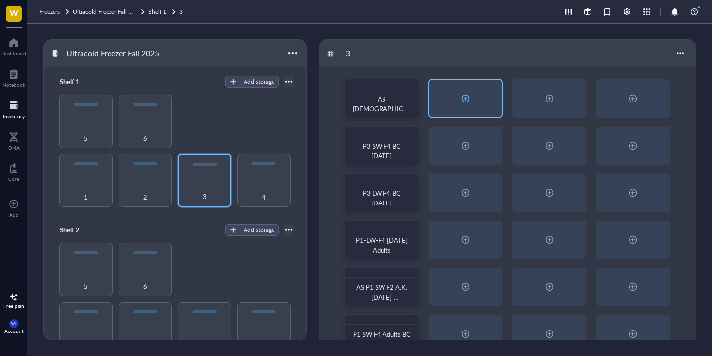
click at [460, 94] on div at bounding box center [466, 99] width 16 height 16
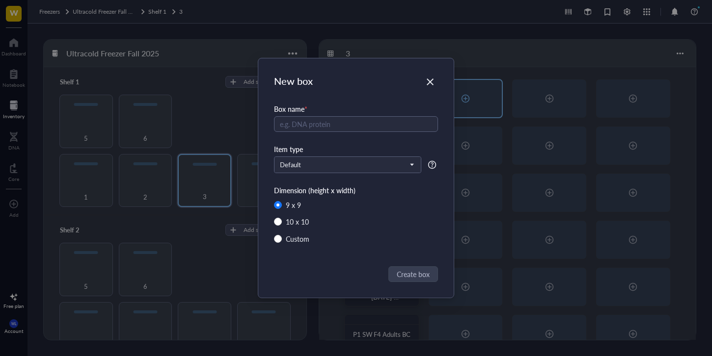
radio input "false"
radio input "true"
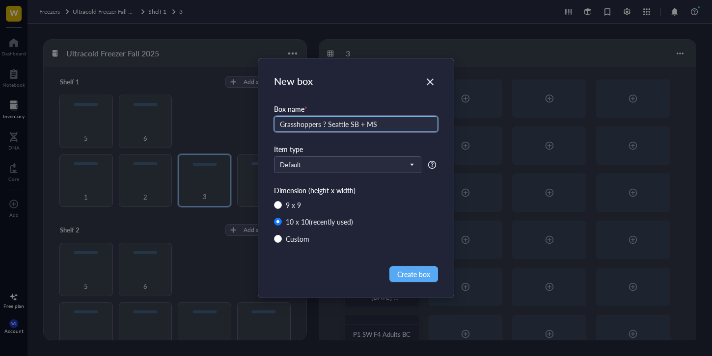
type input "Grasshoppers ? Seattle SB + MS"
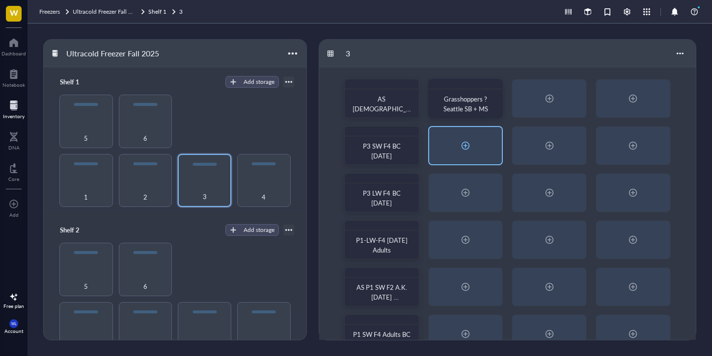
click at [447, 151] on div at bounding box center [465, 145] width 73 height 37
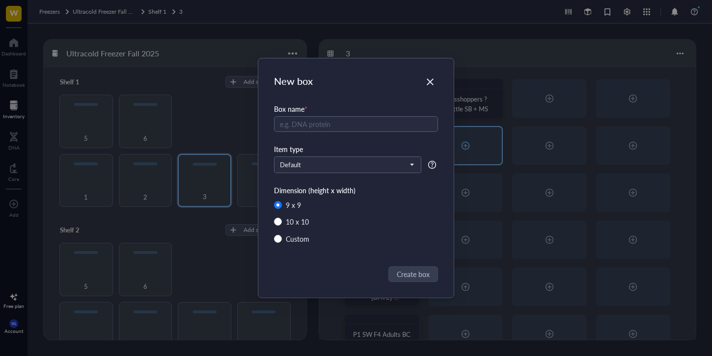
radio input "false"
radio input "true"
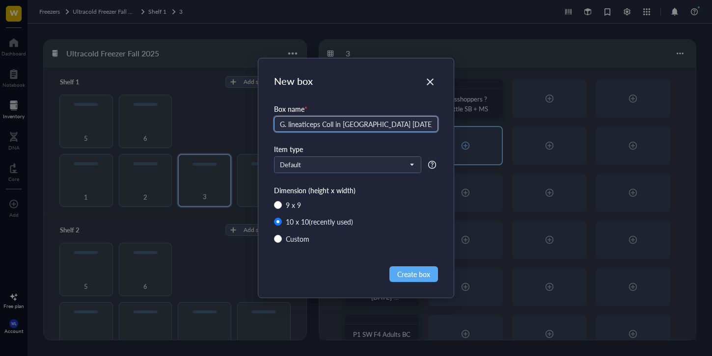
type input "G. lineaticeps Coll in [GEOGRAPHIC_DATA] [DATE] n=22"
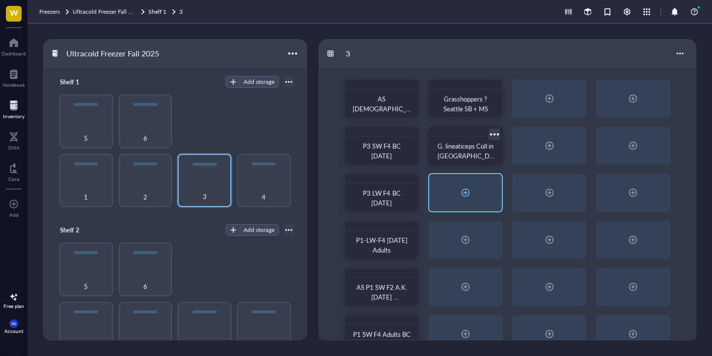
click at [467, 186] on div at bounding box center [466, 193] width 16 height 16
radio input "false"
radio input "true"
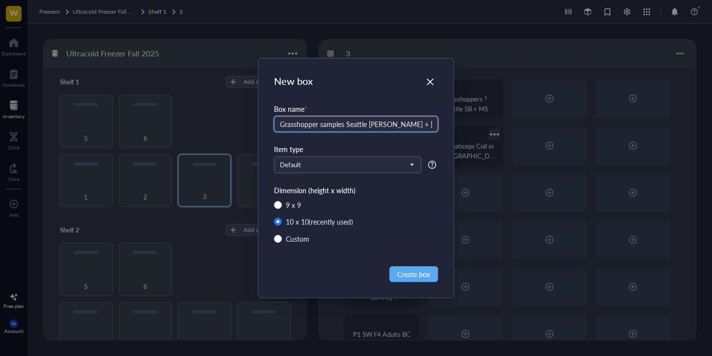
type input "Grasshopper samples Seattle [PERSON_NAME] + [PERSON_NAME]"
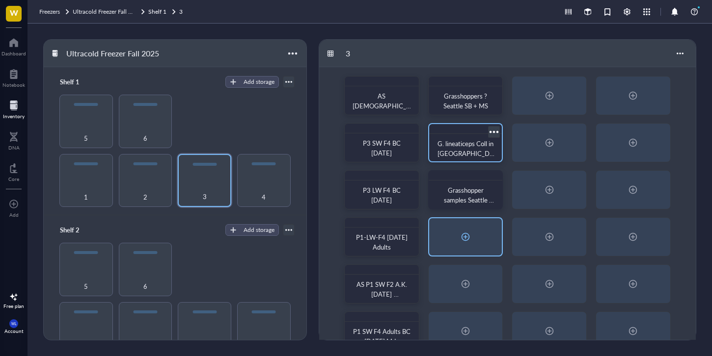
scroll to position [4, 0]
click at [476, 238] on div at bounding box center [465, 235] width 73 height 37
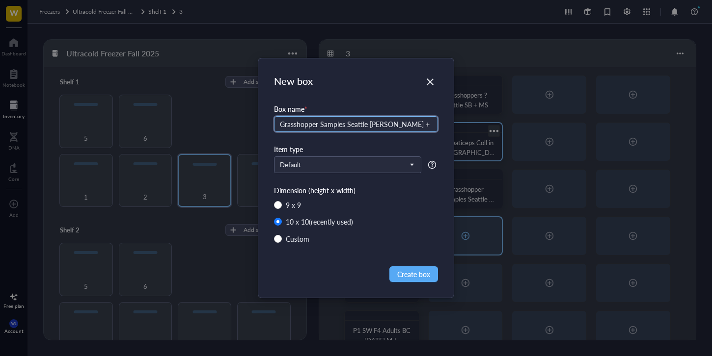
type input "Grasshopper Samples Seattle [PERSON_NAME] + [PERSON_NAME]"
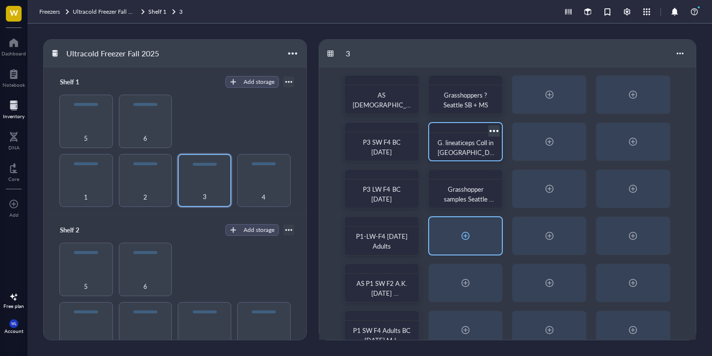
scroll to position [73, 0]
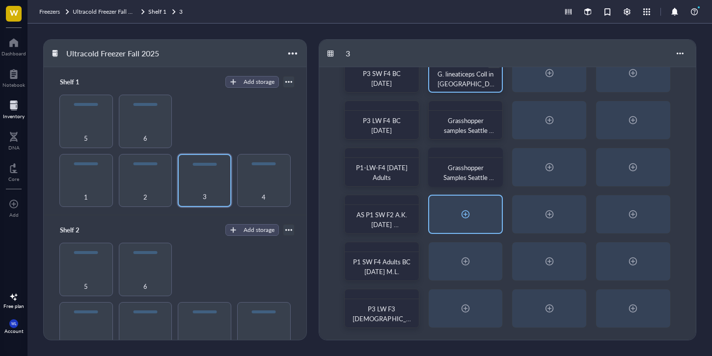
click at [496, 223] on div at bounding box center [465, 214] width 73 height 37
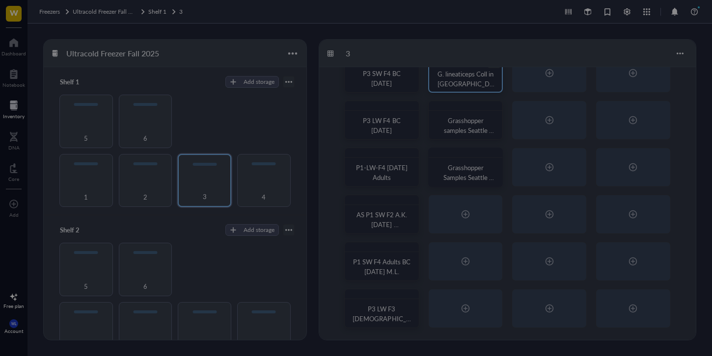
radio input "false"
radio input "true"
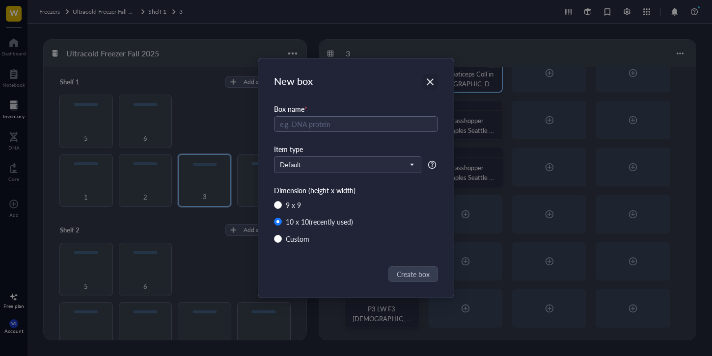
click at [426, 75] on div "Close" at bounding box center [430, 82] width 16 height 16
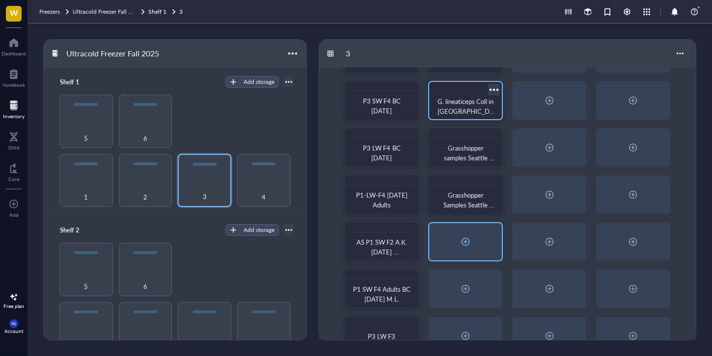
scroll to position [0, 0]
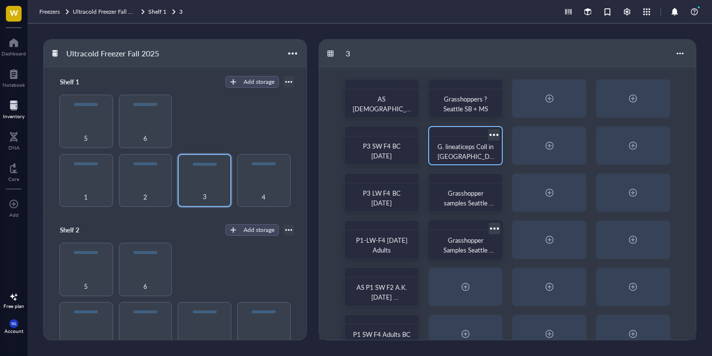
click at [493, 228] on div at bounding box center [495, 228] width 14 height 14
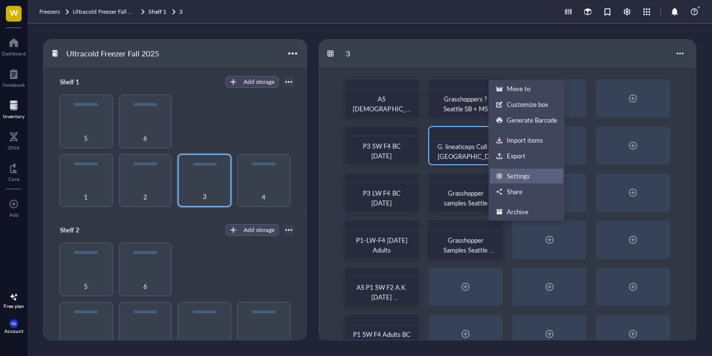
click at [521, 178] on div "Settings" at bounding box center [518, 176] width 23 height 9
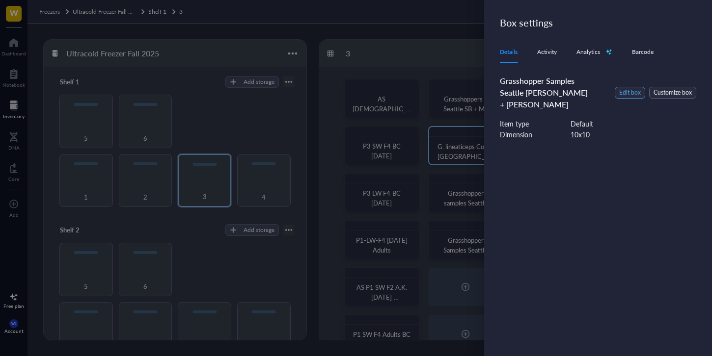
click at [625, 88] on span "Edit box" at bounding box center [630, 92] width 22 height 9
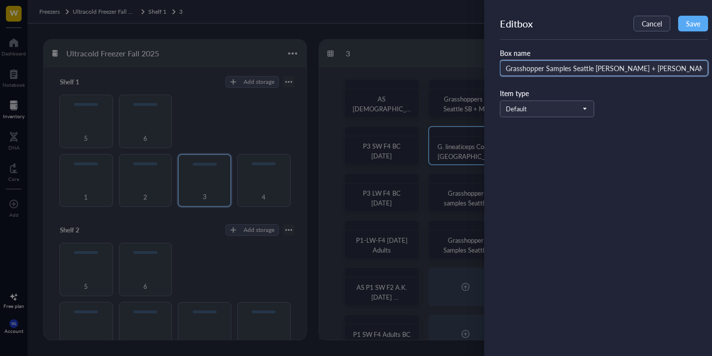
click at [526, 66] on input "Grasshopper Samples Seattle [PERSON_NAME] + [PERSON_NAME]" at bounding box center [604, 68] width 208 height 16
type input "AS P1 LW F2 [DATE] [DEMOGRAPHIC_DATA]"
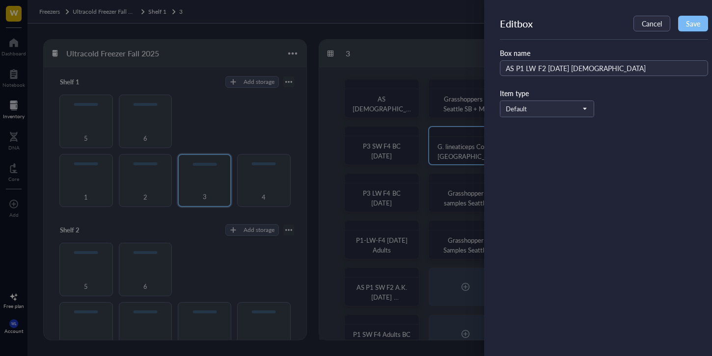
click at [693, 20] on span "Save" at bounding box center [693, 24] width 14 height 8
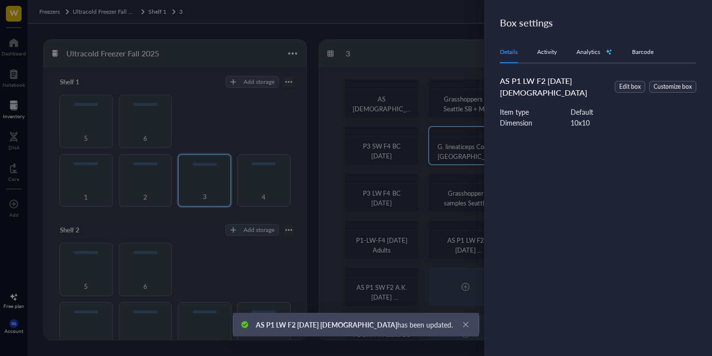
click at [481, 44] on div at bounding box center [356, 178] width 712 height 356
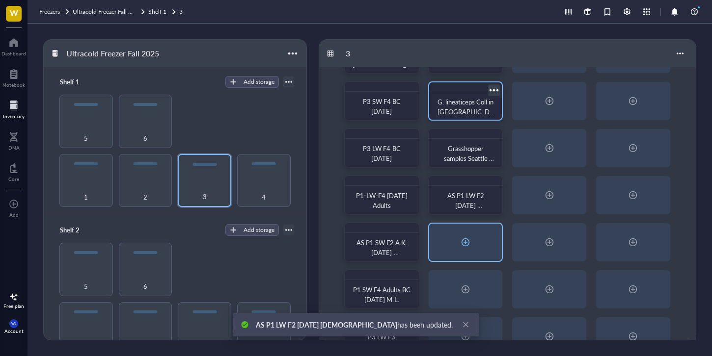
scroll to position [73, 0]
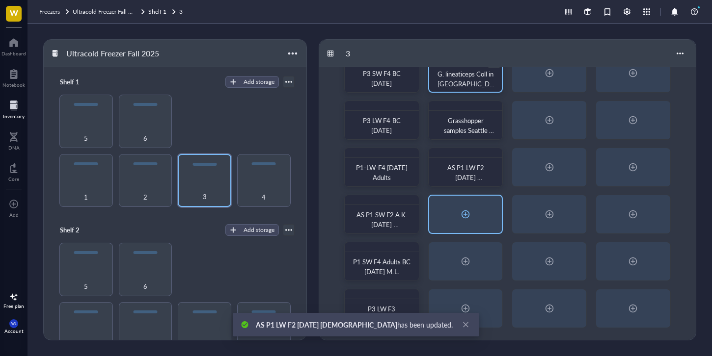
click at [474, 214] on div at bounding box center [465, 214] width 73 height 37
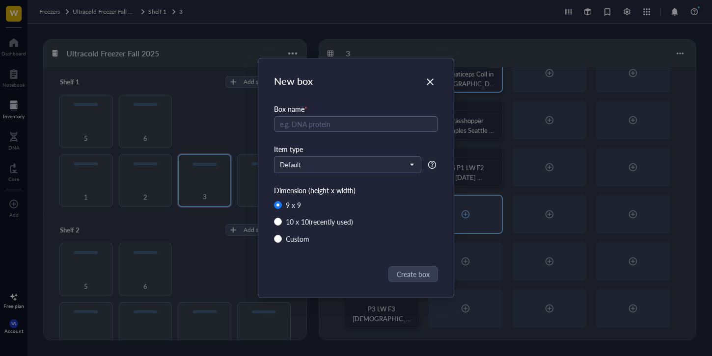
radio input "false"
radio input "true"
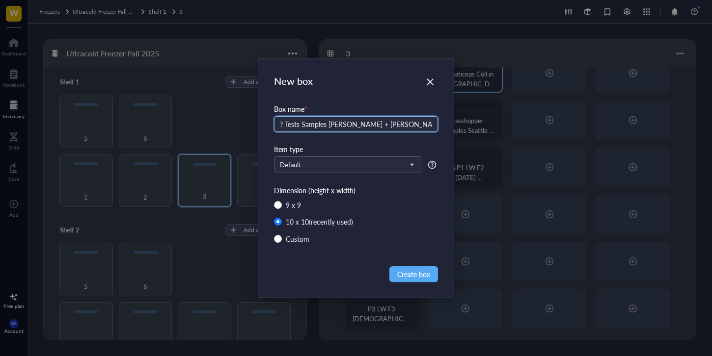
type input "? Tests Samples [PERSON_NAME] + [PERSON_NAME] [GEOGRAPHIC_DATA]"
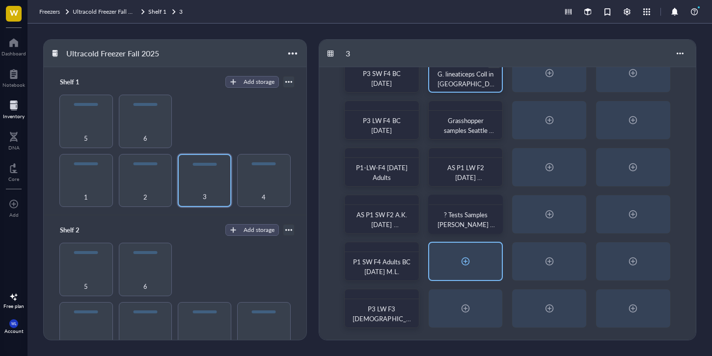
click at [485, 251] on div at bounding box center [465, 261] width 73 height 37
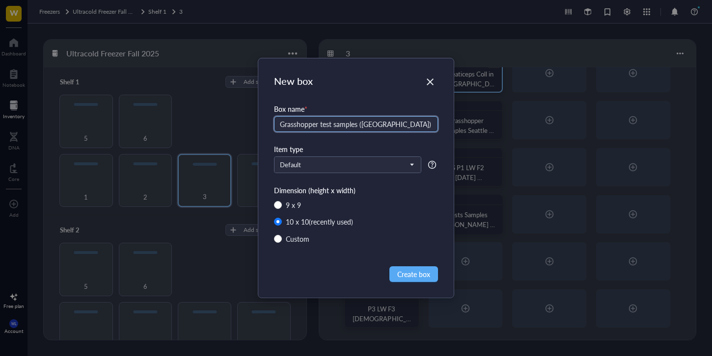
type input "Grasshopper test samples ([GEOGRAPHIC_DATA]) [PERSON_NAME] + [PERSON_NAME]"
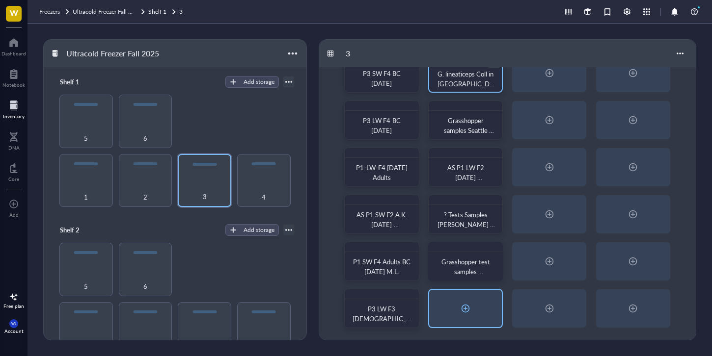
click at [449, 321] on div at bounding box center [465, 308] width 73 height 37
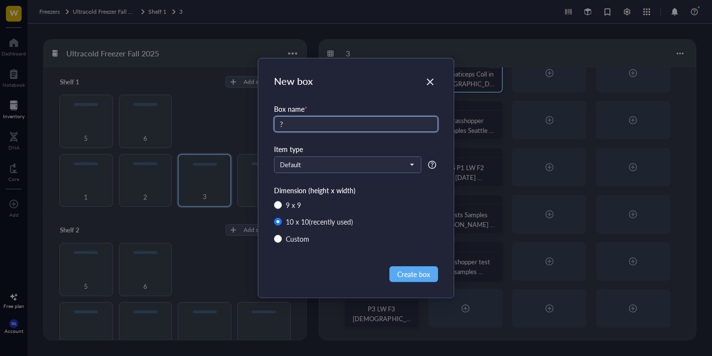
type input "?"
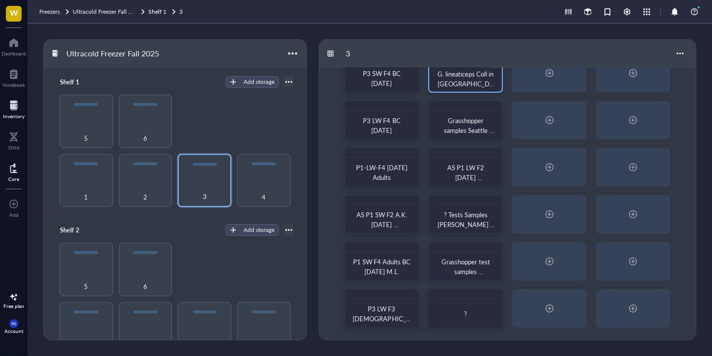
scroll to position [0, 0]
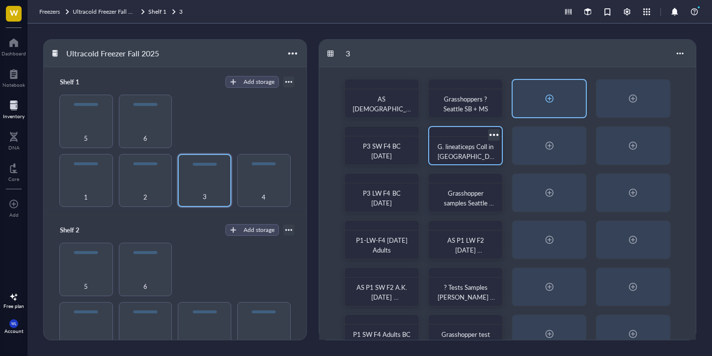
click at [550, 100] on div at bounding box center [550, 99] width 16 height 16
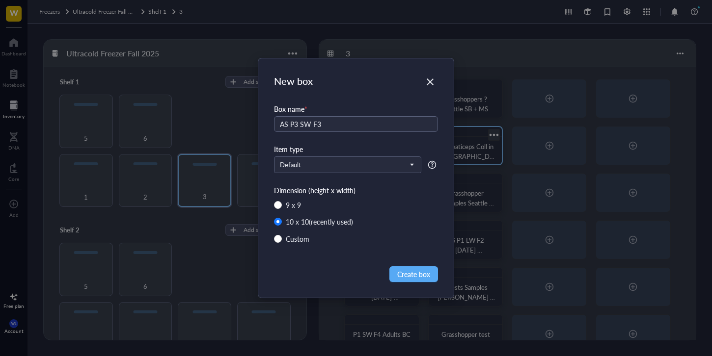
type input "AS P3 SW F3"
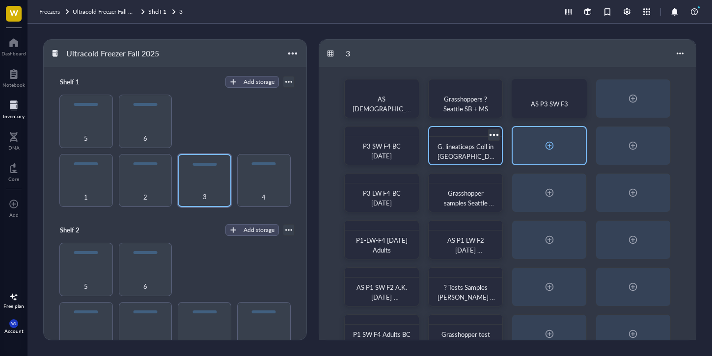
click at [543, 145] on div at bounding box center [550, 146] width 16 height 16
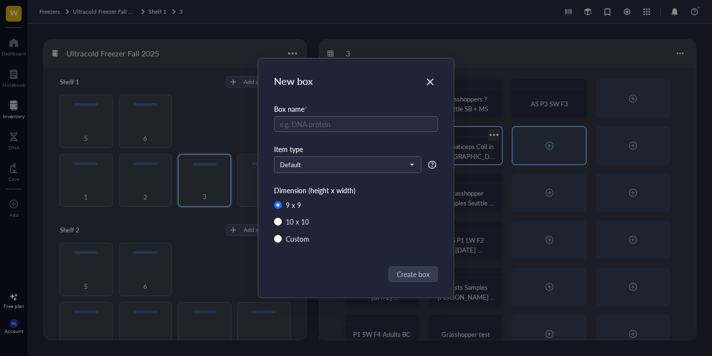
radio input "false"
radio input "true"
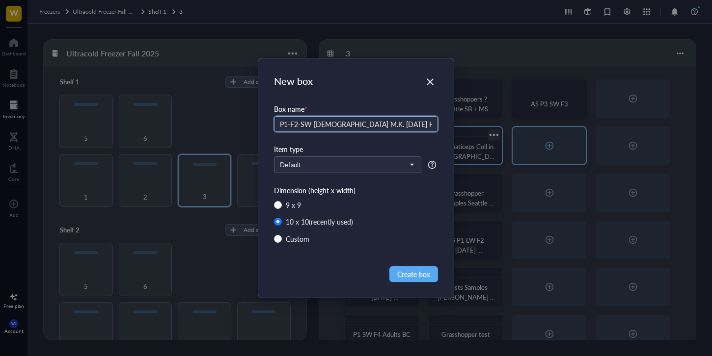
type input "P1-F2-SW [DEMOGRAPHIC_DATA] M.K. [DATE] HS"
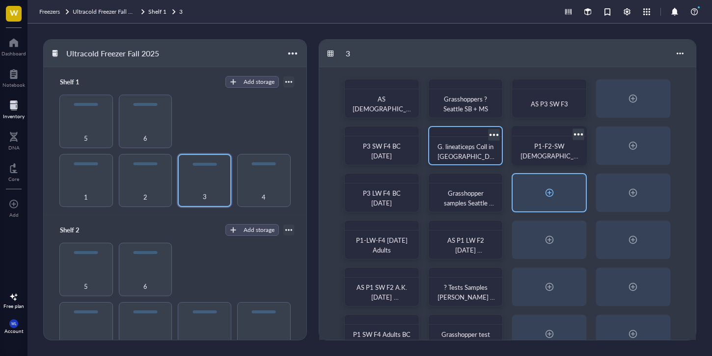
click at [542, 195] on div at bounding box center [550, 193] width 16 height 16
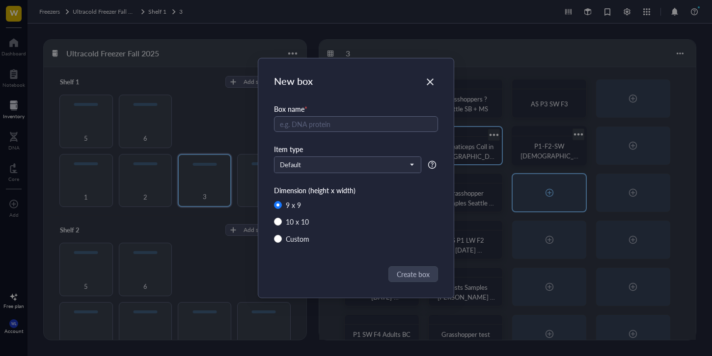
radio input "false"
radio input "true"
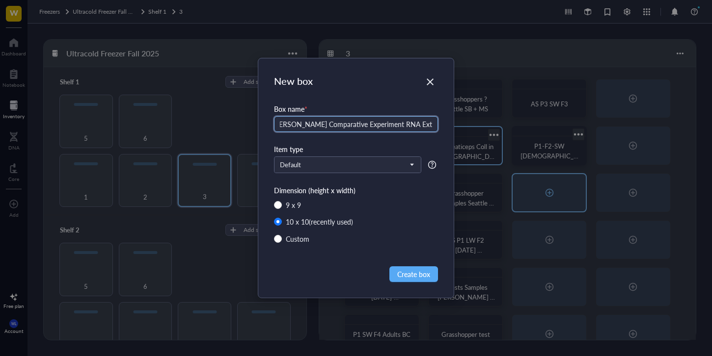
scroll to position [0, 9]
type input "[PERSON_NAME] Comparative Experiment RNA Extract #12"
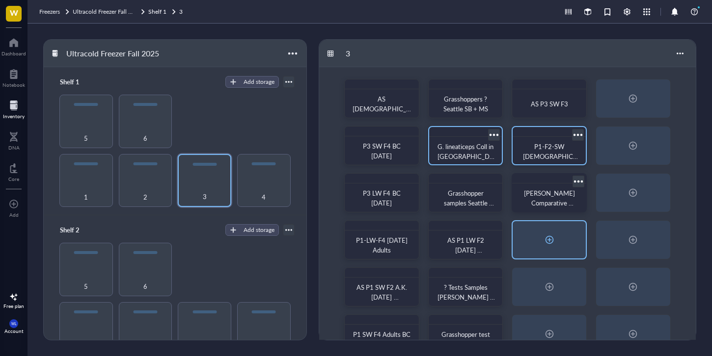
click at [545, 228] on div at bounding box center [549, 239] width 73 height 37
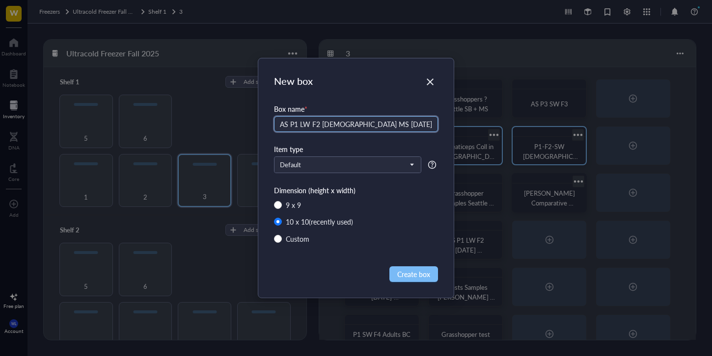
type input "AS P1 LW F2 [DEMOGRAPHIC_DATA] MS [DATE]"
click at [414, 270] on span "Create box" at bounding box center [413, 274] width 33 height 11
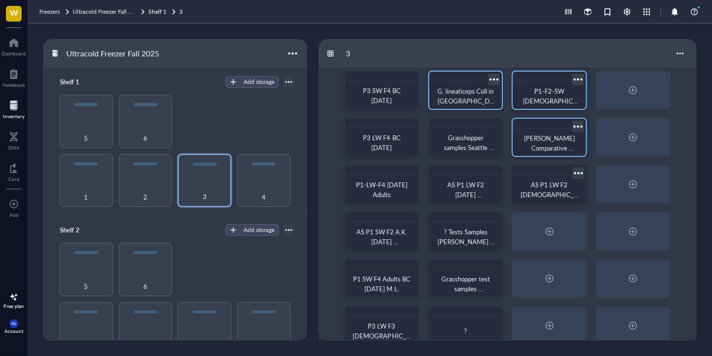
scroll to position [73, 0]
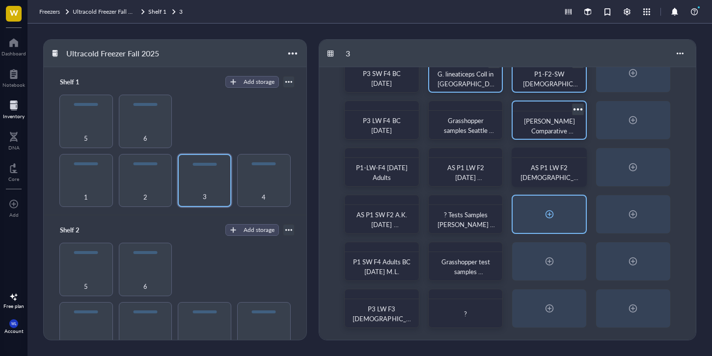
click at [553, 211] on div at bounding box center [550, 215] width 16 height 16
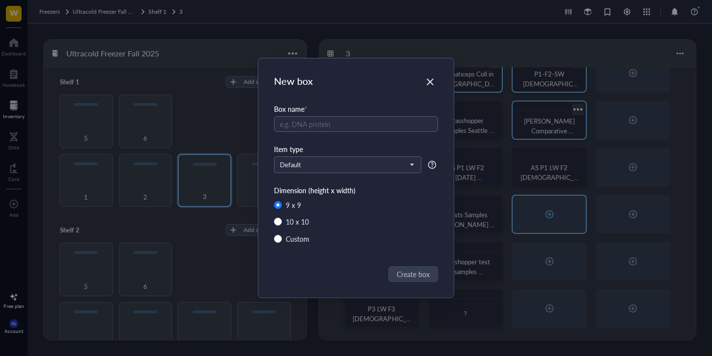
radio input "false"
radio input "true"
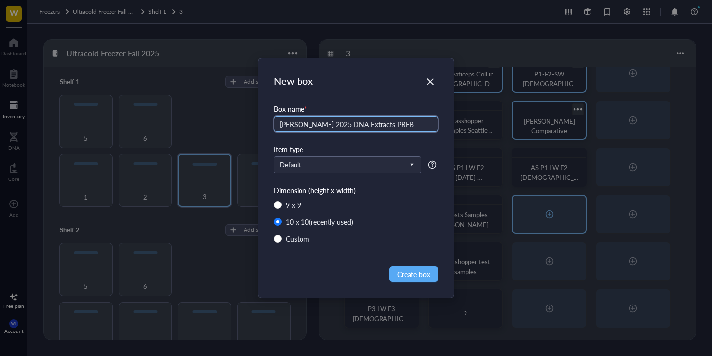
type input "[PERSON_NAME] 2025 DNA Extracts PRFB"
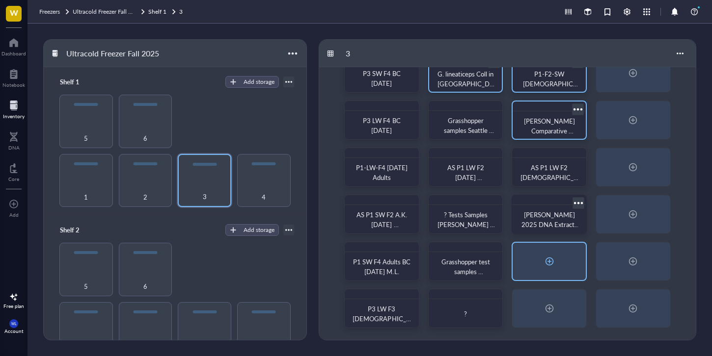
click at [558, 255] on div at bounding box center [549, 261] width 73 height 37
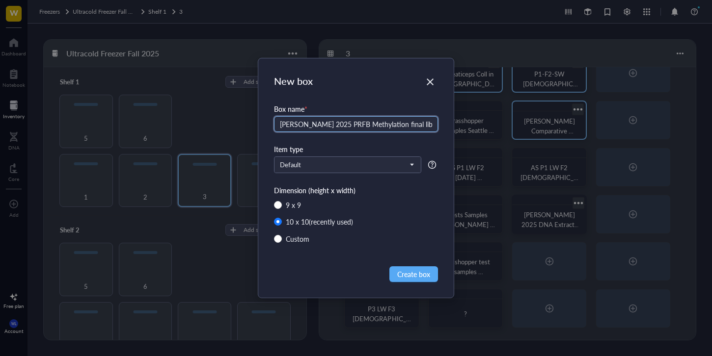
type input "[PERSON_NAME] 2025 PRFB Methylation final libraries"
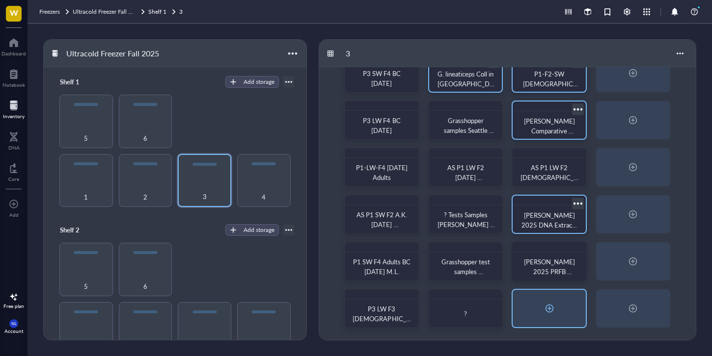
click at [539, 310] on div at bounding box center [549, 308] width 73 height 37
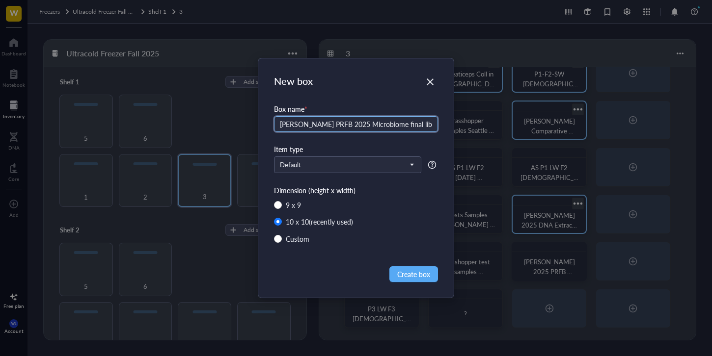
type input "[PERSON_NAME] PRFB 2025 Microbiome final libraries"
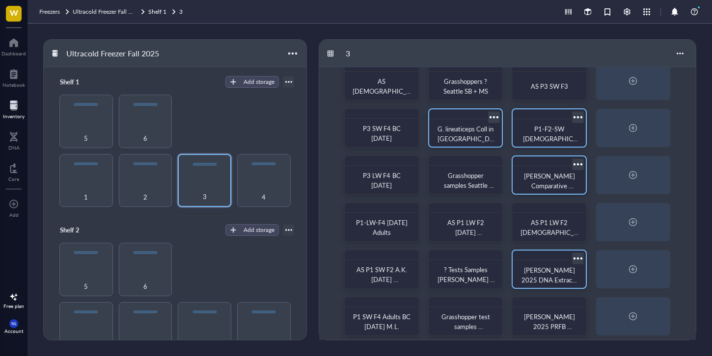
scroll to position [0, 0]
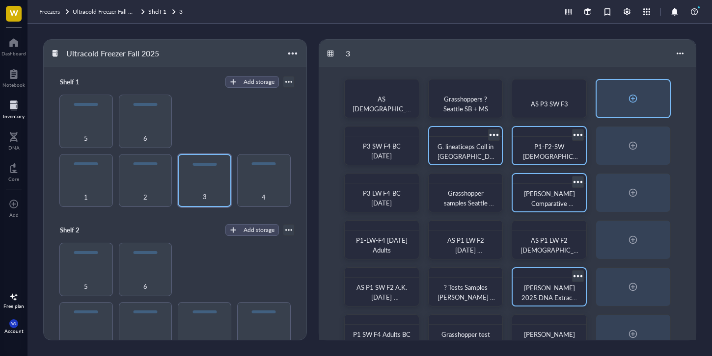
click at [640, 94] on div at bounding box center [633, 99] width 16 height 16
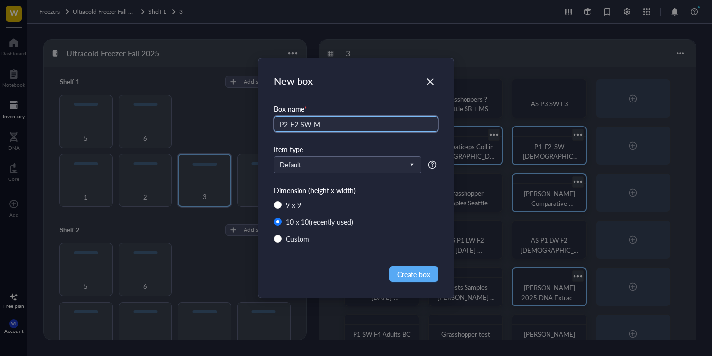
type input "P2-F2-SW M"
